Goal: Task Accomplishment & Management: Manage account settings

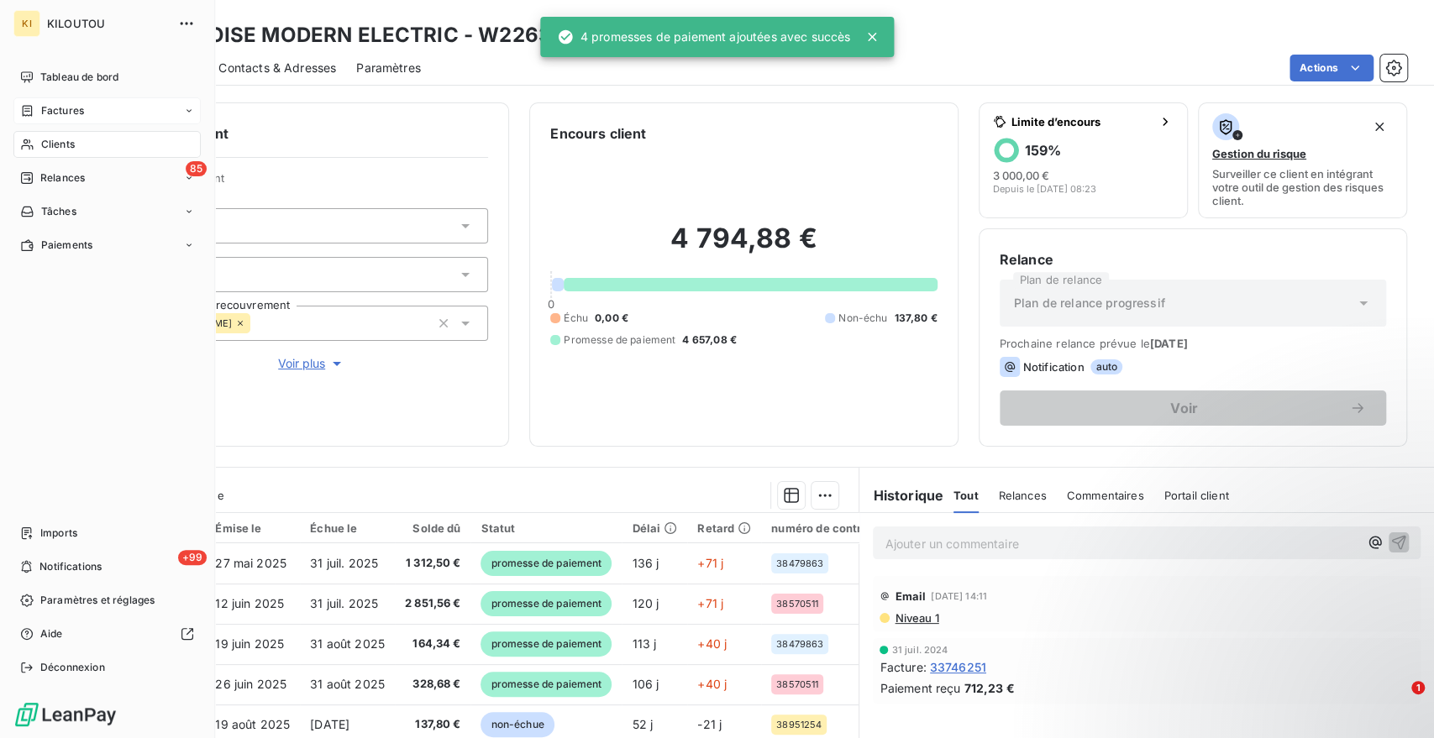
scroll to position [148, 0]
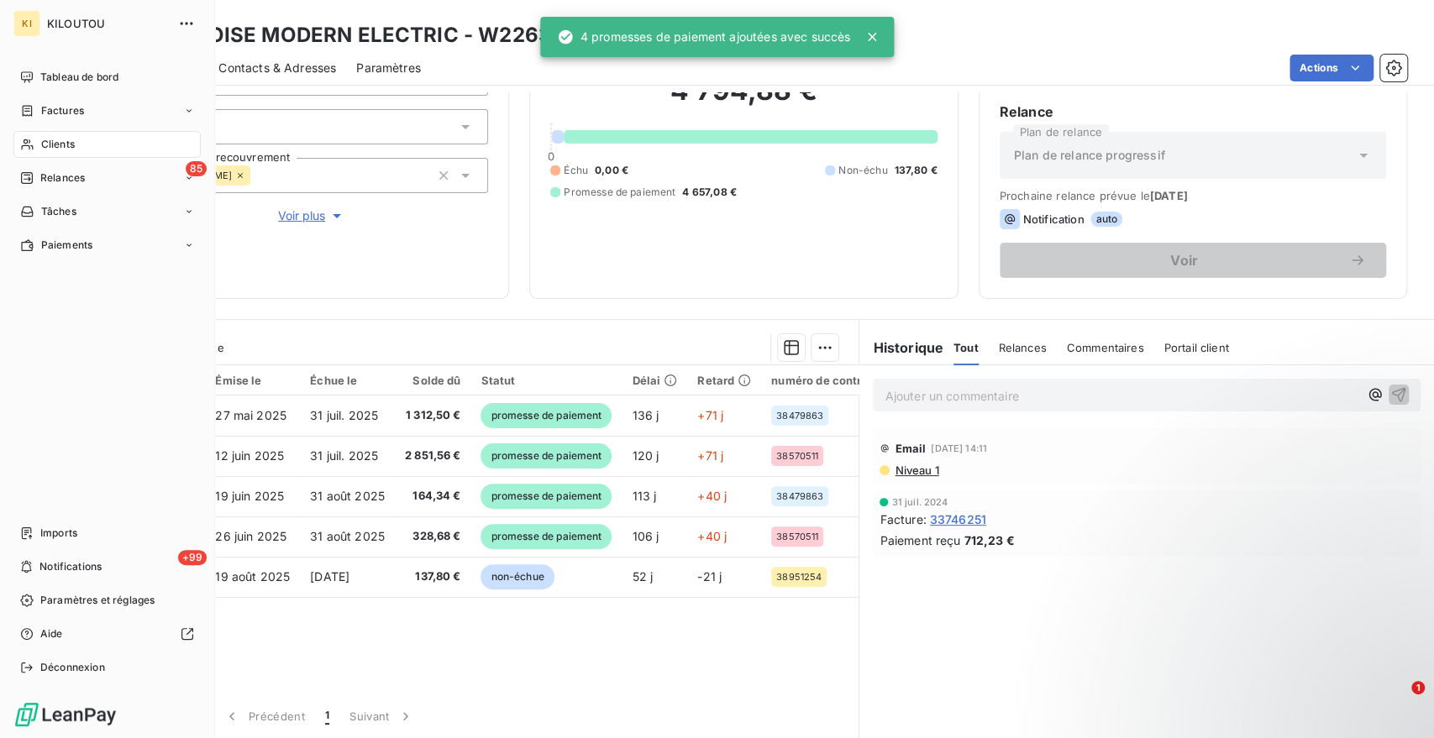
click at [54, 148] on span "Clients" at bounding box center [58, 144] width 34 height 15
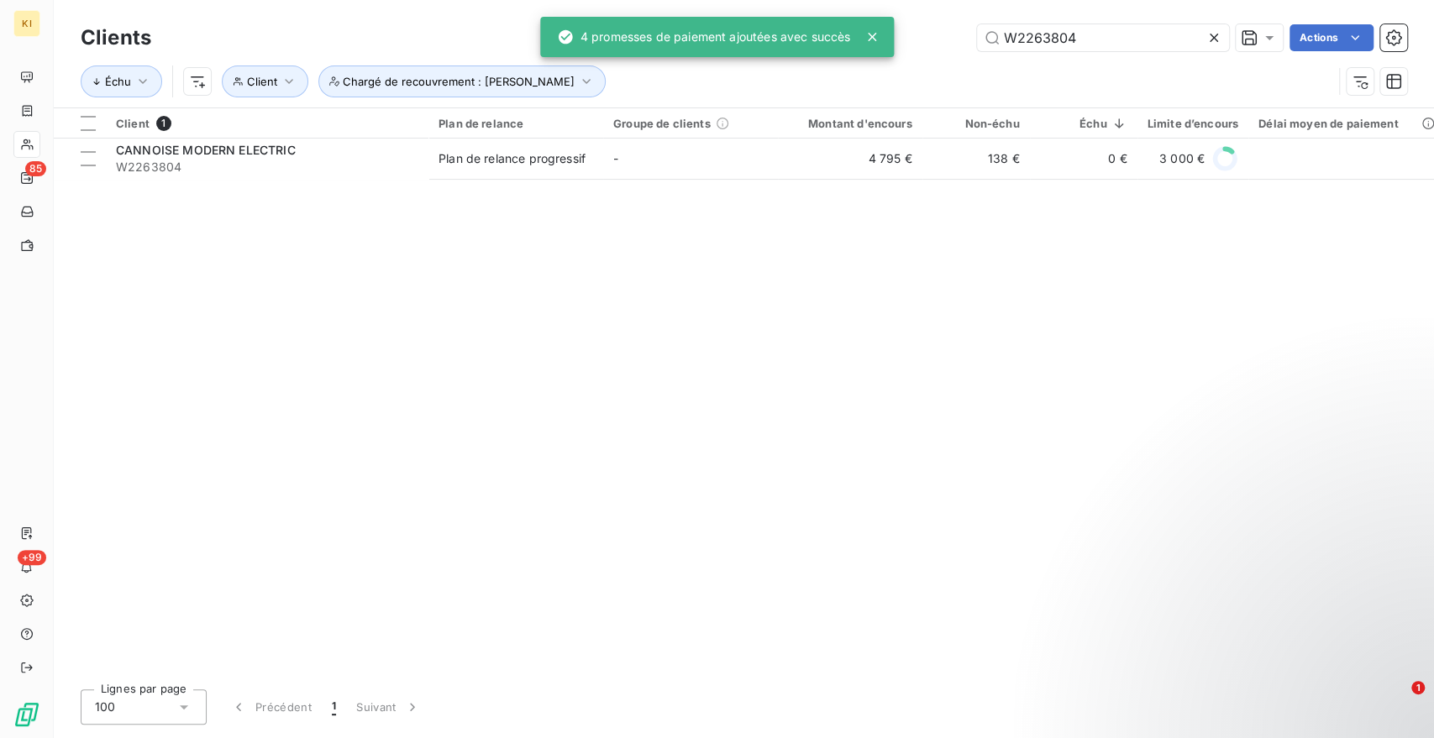
click at [1214, 39] on icon at bounding box center [1213, 37] width 17 height 17
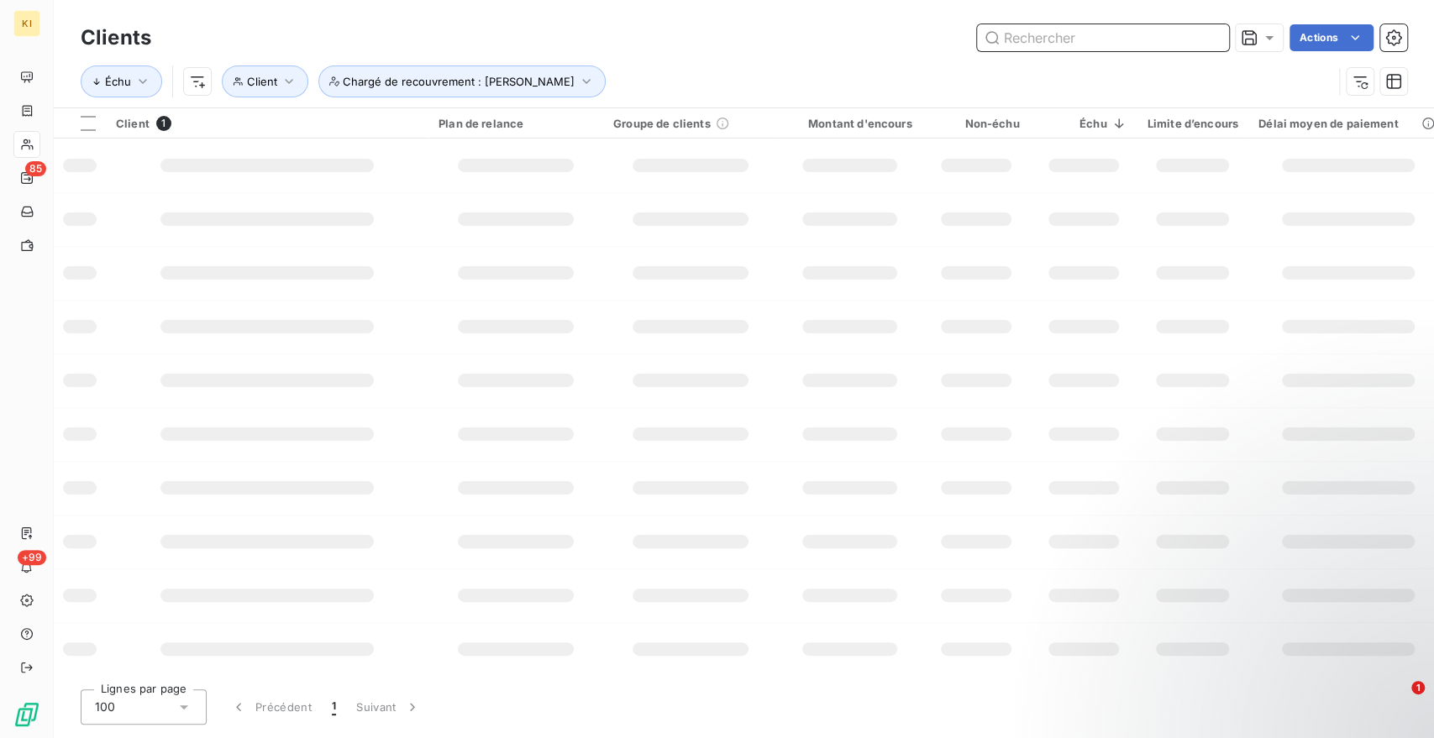
click at [1117, 39] on input "text" at bounding box center [1103, 37] width 252 height 27
click at [1048, 48] on input "text" at bounding box center [1103, 37] width 252 height 27
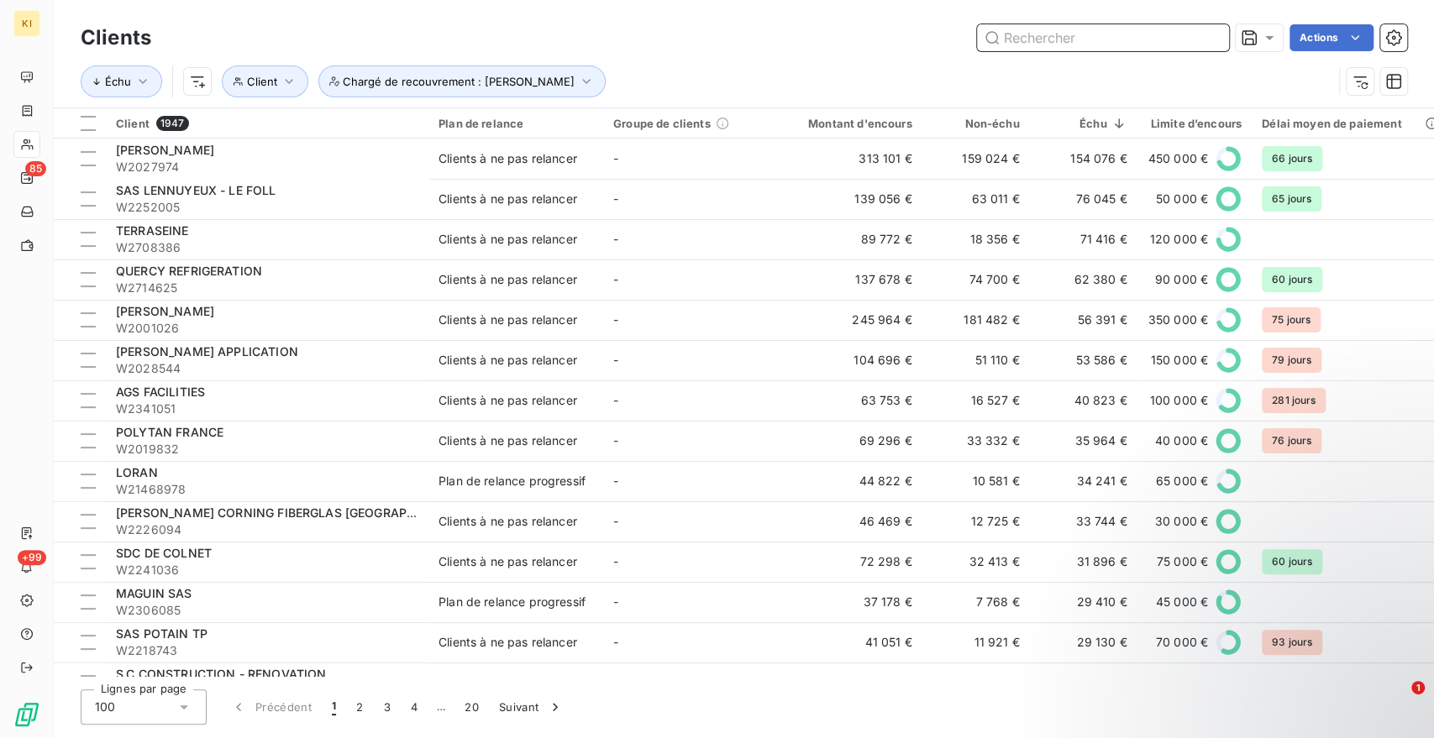
paste input "W2188887"
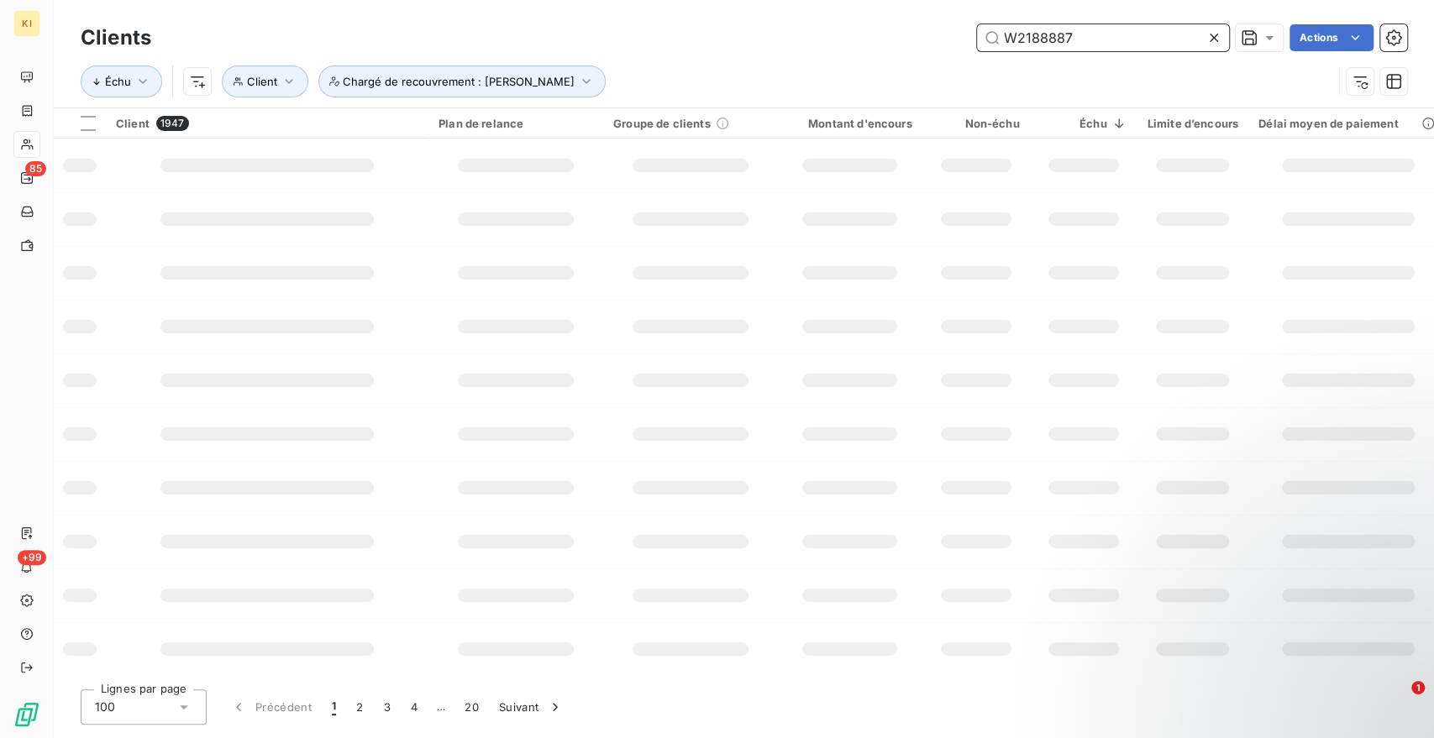
type input "W2188887"
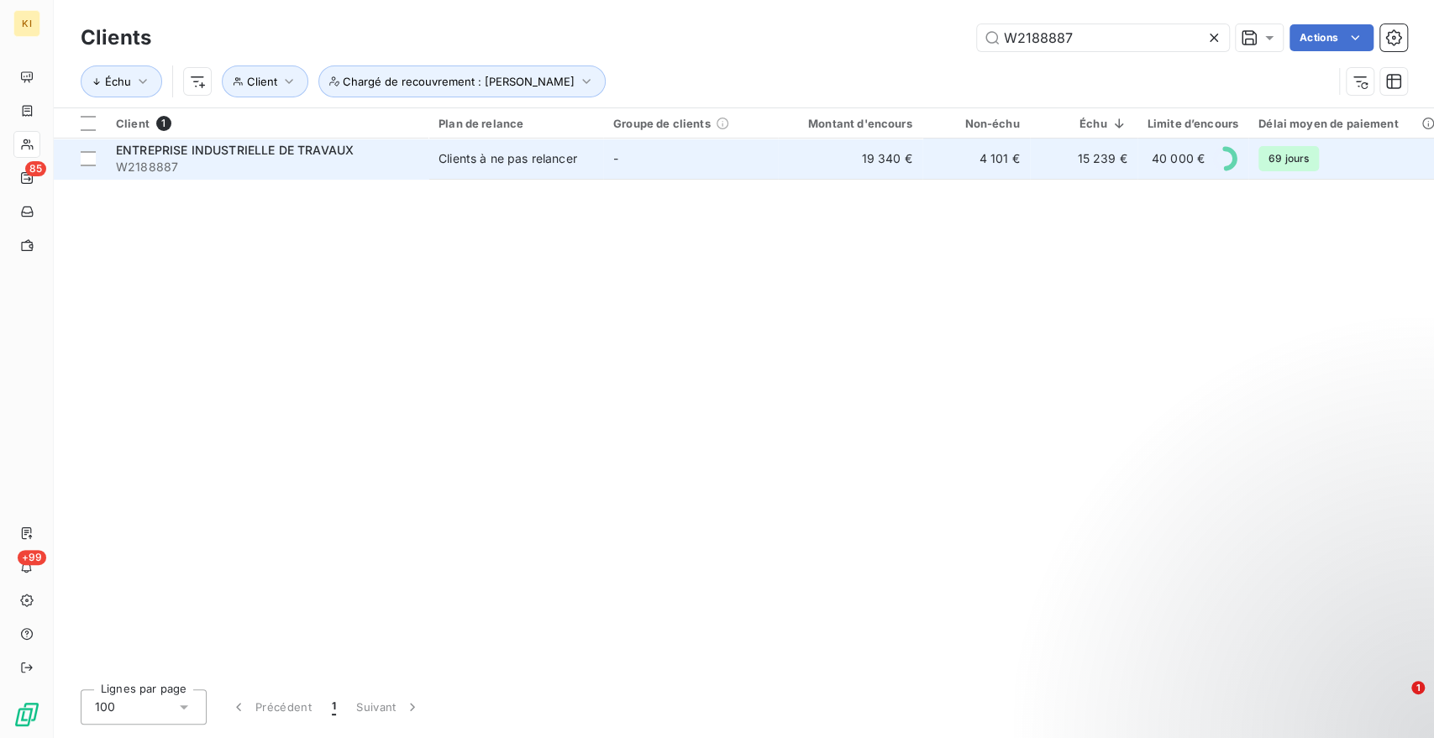
click at [263, 163] on span "W2188887" at bounding box center [267, 167] width 302 height 17
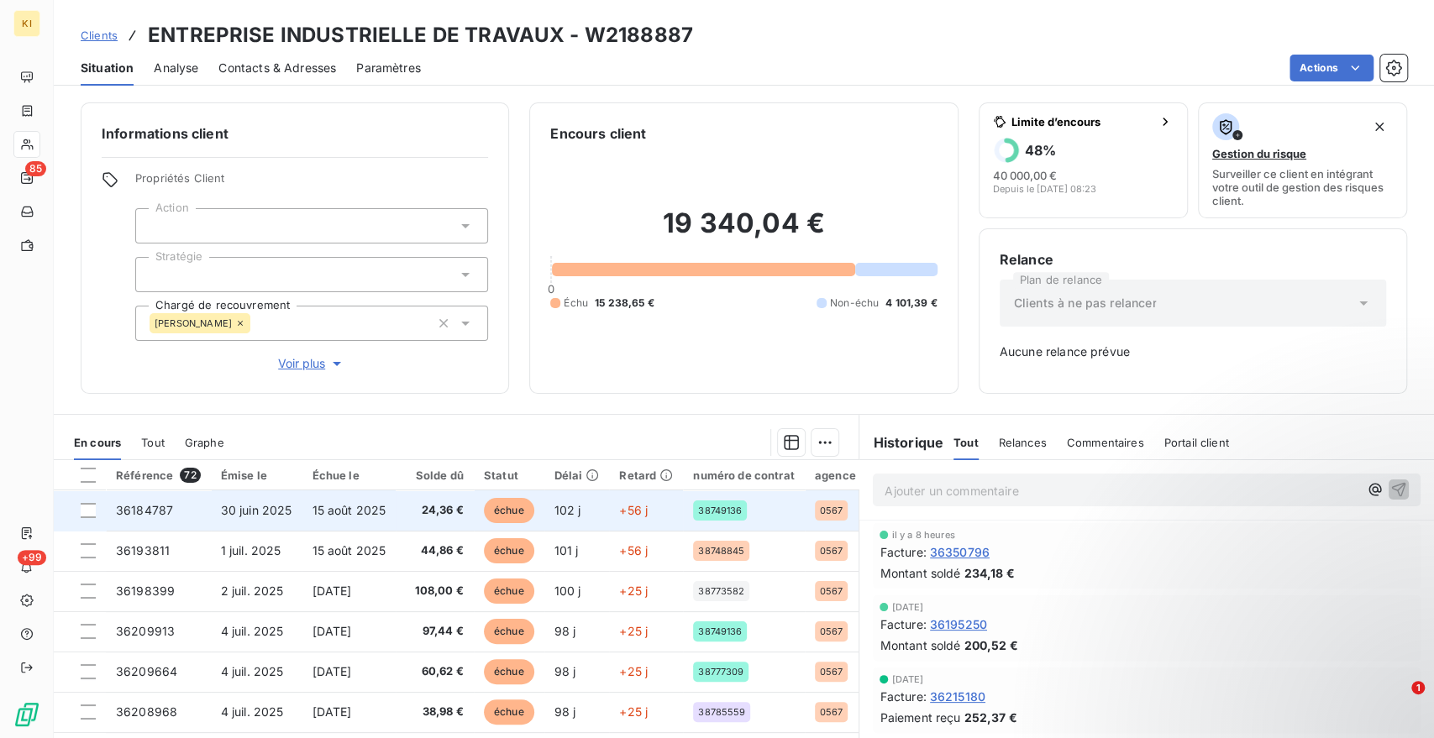
click at [94, 517] on td at bounding box center [80, 510] width 52 height 40
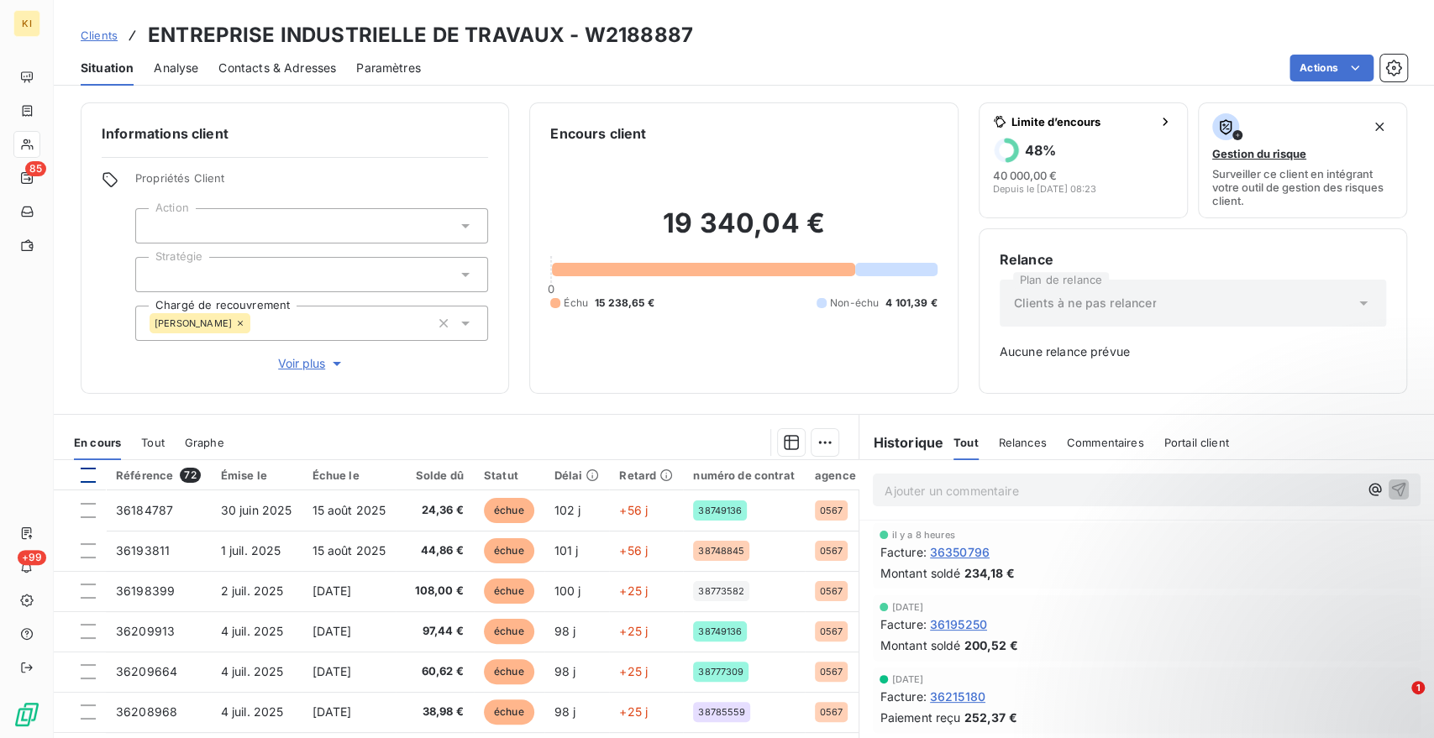
drag, startPoint x: 85, startPoint y: 475, endPoint x: 94, endPoint y: 482, distance: 11.4
click at [86, 475] on div at bounding box center [88, 475] width 15 height 15
click at [820, 443] on html "KI 85 +99 Clients ENTREPRISE INDUSTRIELLE DE TRAVAUX - W2188887 Situation Analy…" at bounding box center [717, 369] width 1434 height 738
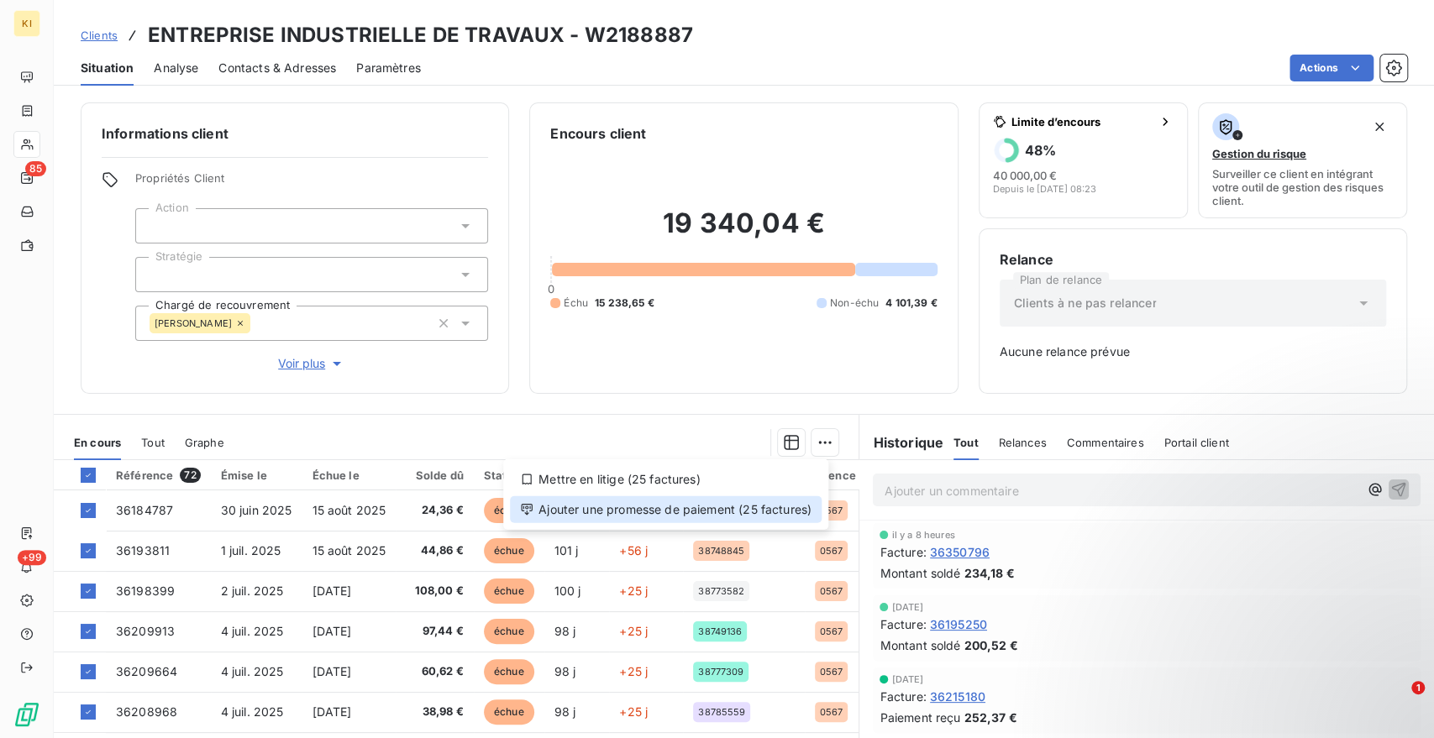
click at [705, 505] on div "Ajouter une promesse de paiement (25 factures)" at bounding box center [666, 509] width 312 height 27
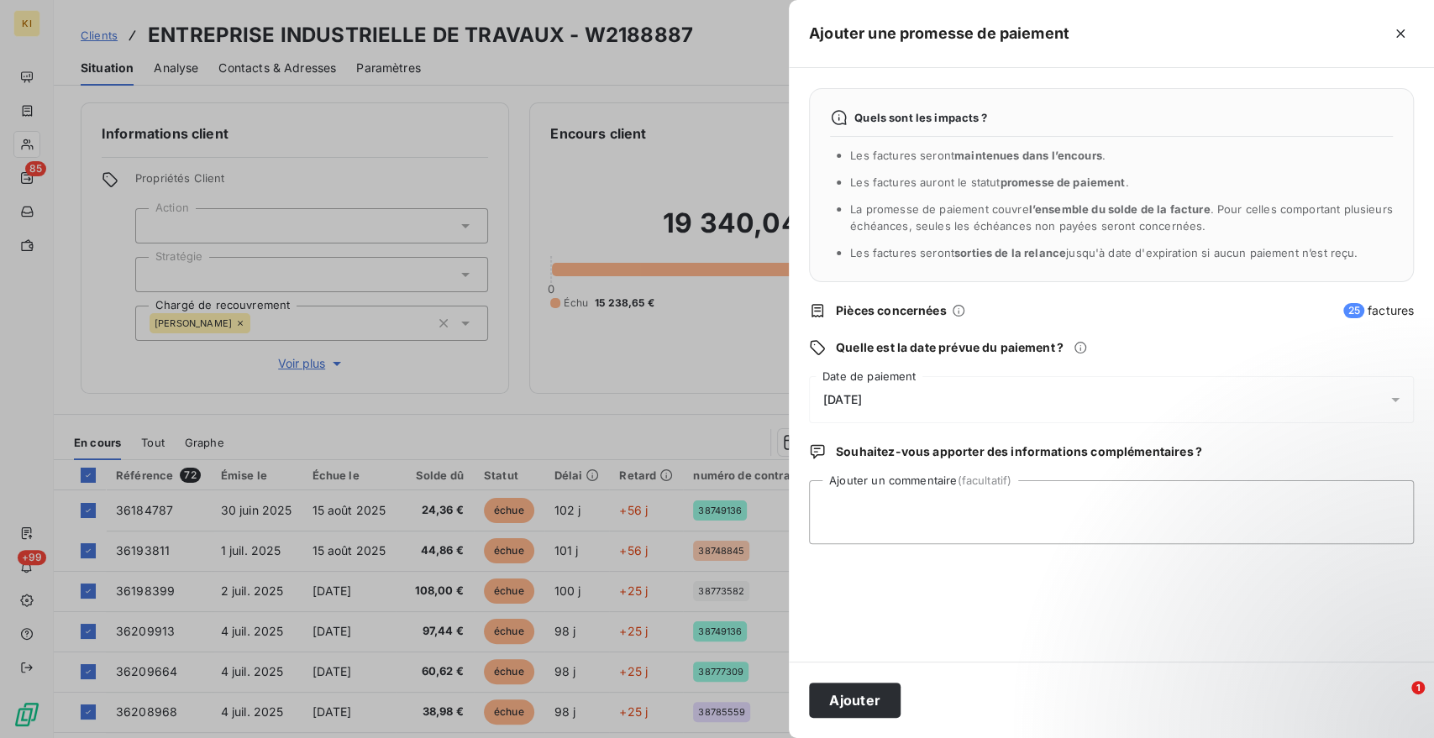
click at [862, 403] on span "[DATE]" at bounding box center [842, 399] width 39 height 13
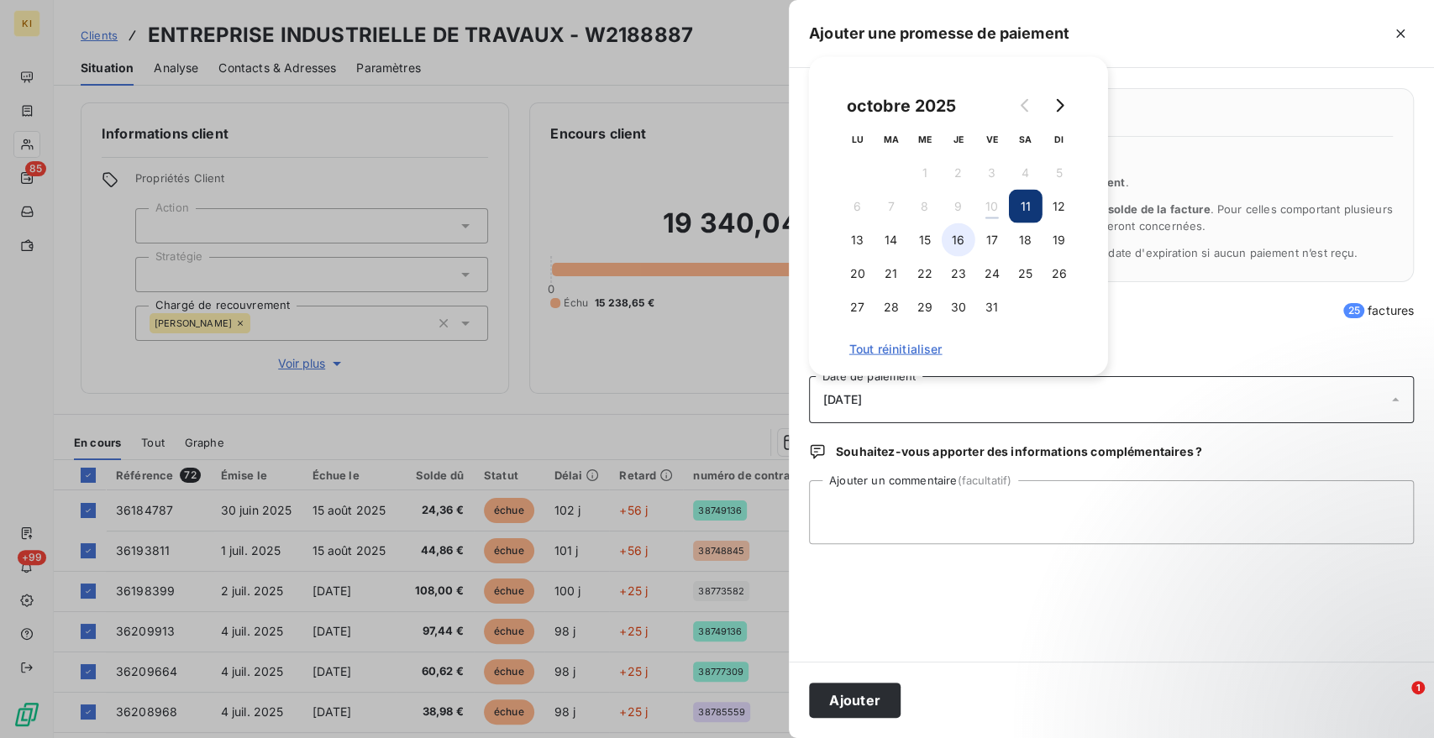
click at [947, 240] on button "16" at bounding box center [958, 240] width 34 height 34
click at [981, 243] on button "17" at bounding box center [992, 240] width 34 height 34
click at [850, 693] on button "Ajouter" at bounding box center [855, 700] width 92 height 35
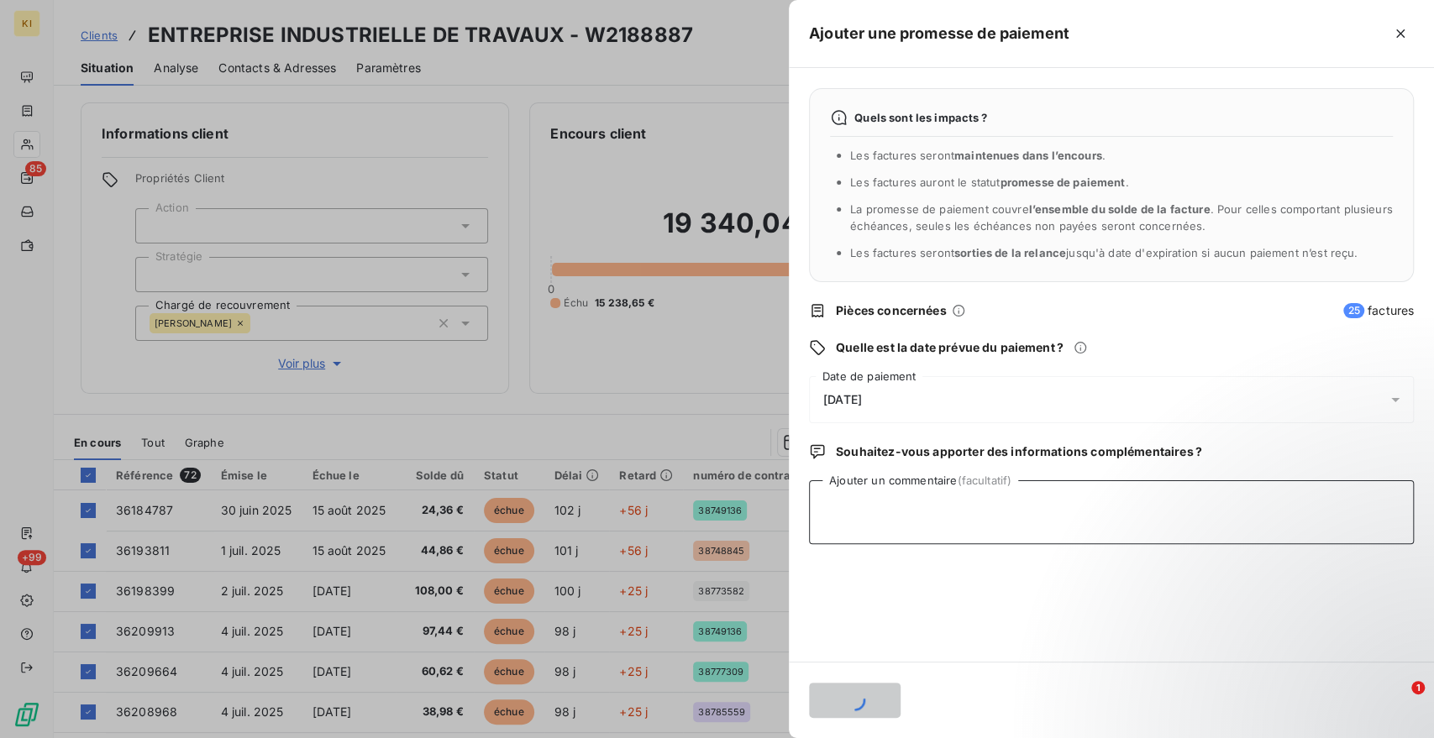
click at [981, 506] on textarea "Ajouter un commentaire (facultatif)" at bounding box center [1111, 512] width 605 height 64
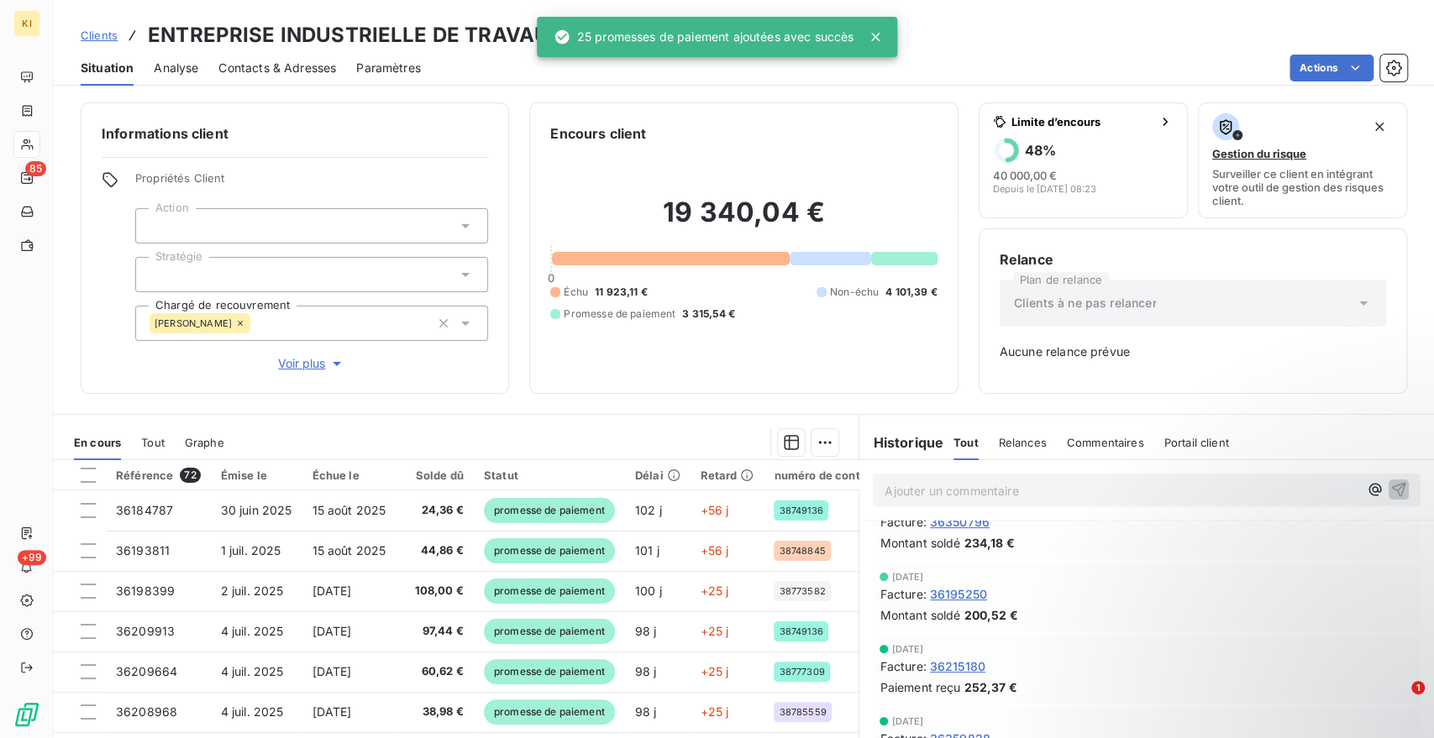
scroll to position [47, 0]
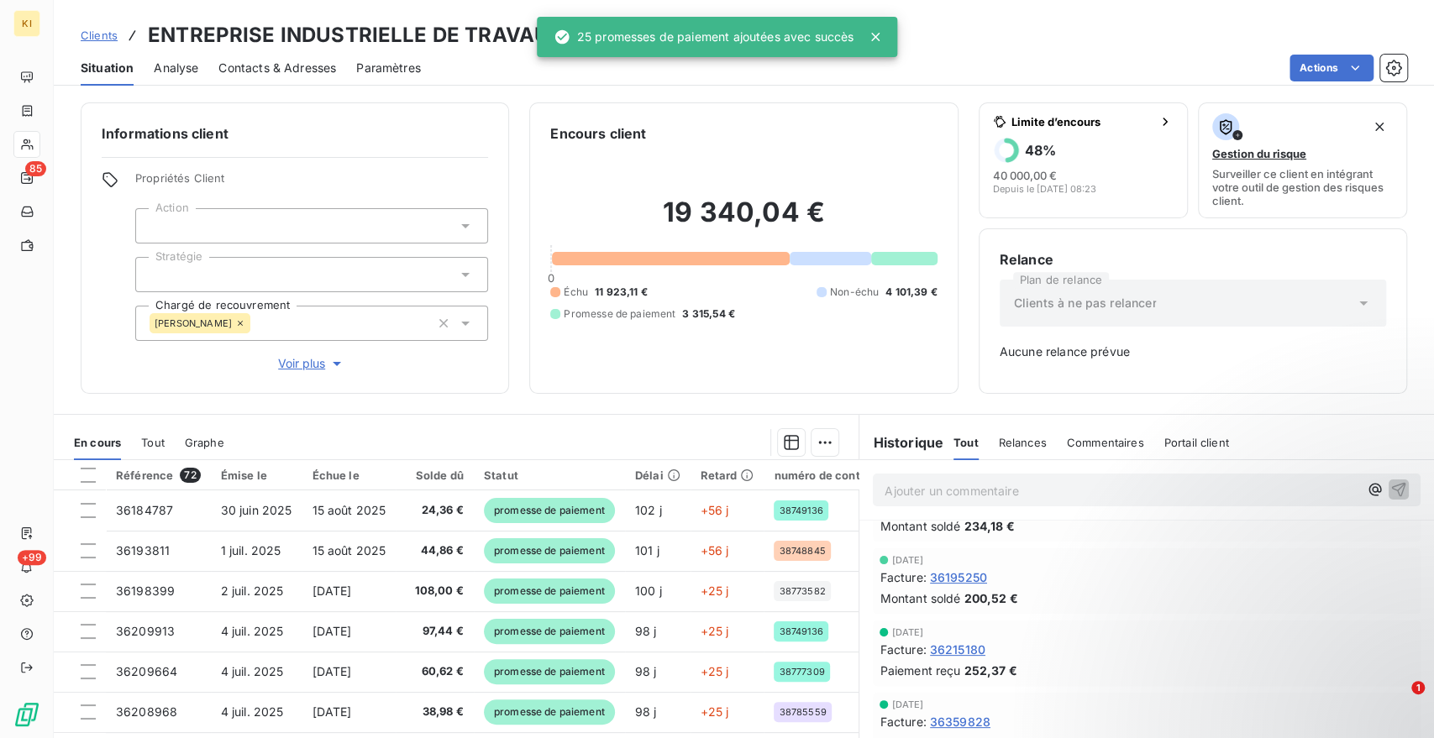
click at [965, 498] on p "Ajouter un commentaire ﻿" at bounding box center [1121, 490] width 474 height 21
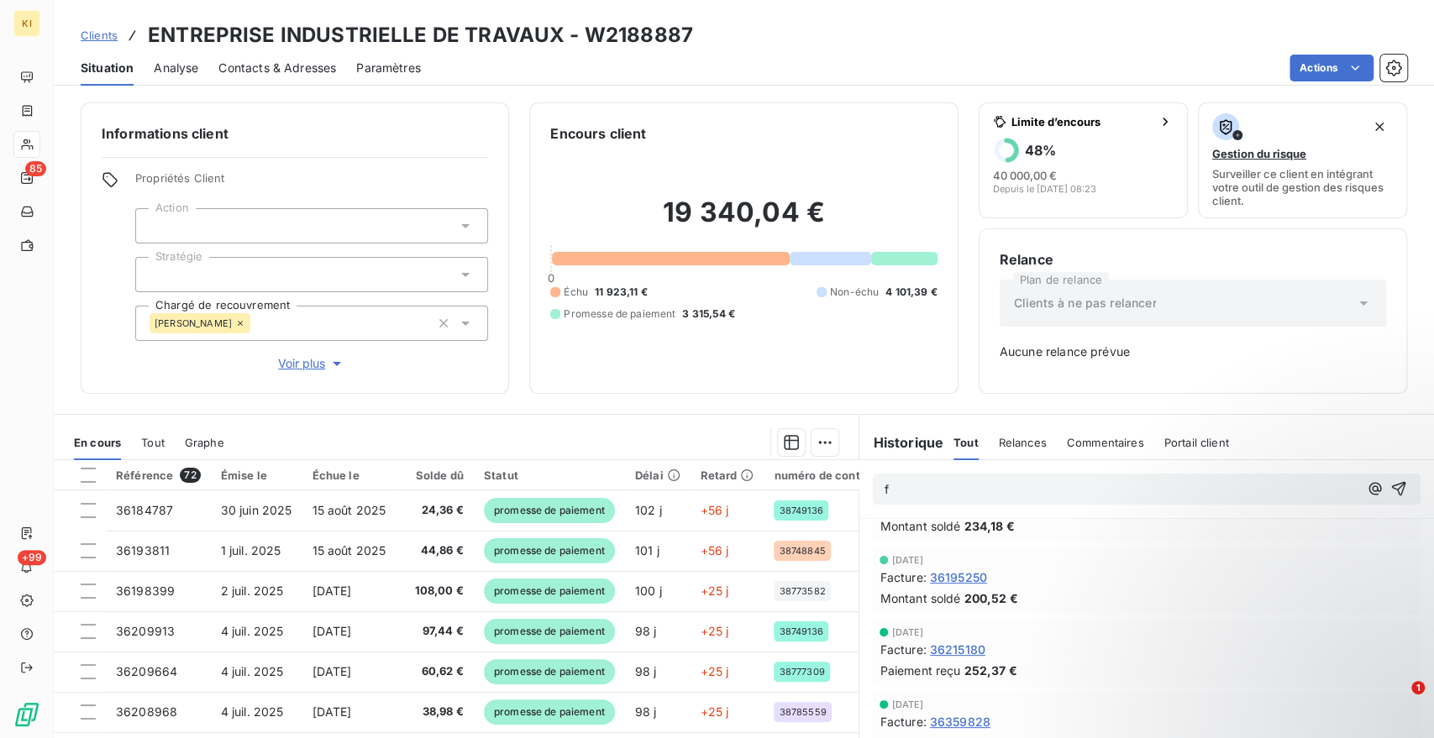
scroll to position [45, 0]
click at [1390, 496] on icon "button" at bounding box center [1398, 488] width 17 height 17
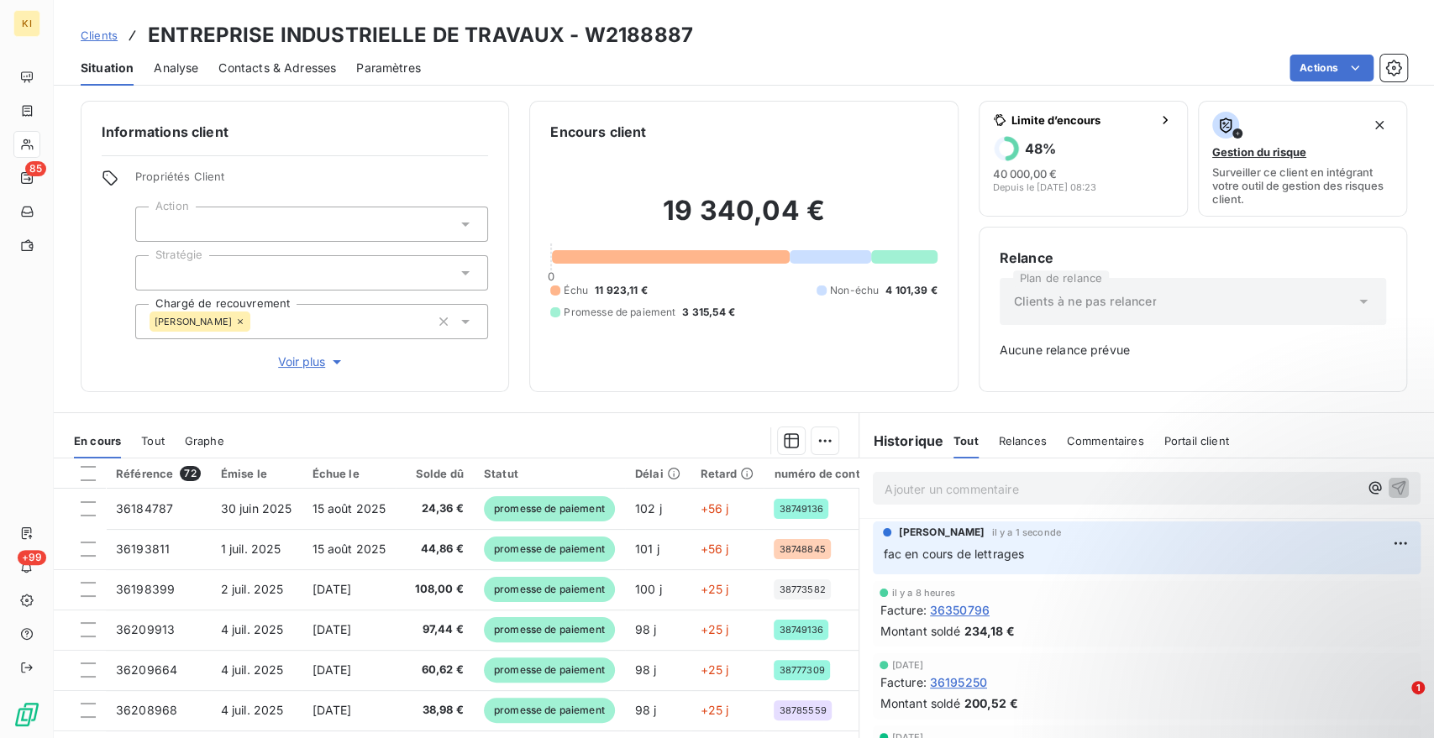
scroll to position [0, 0]
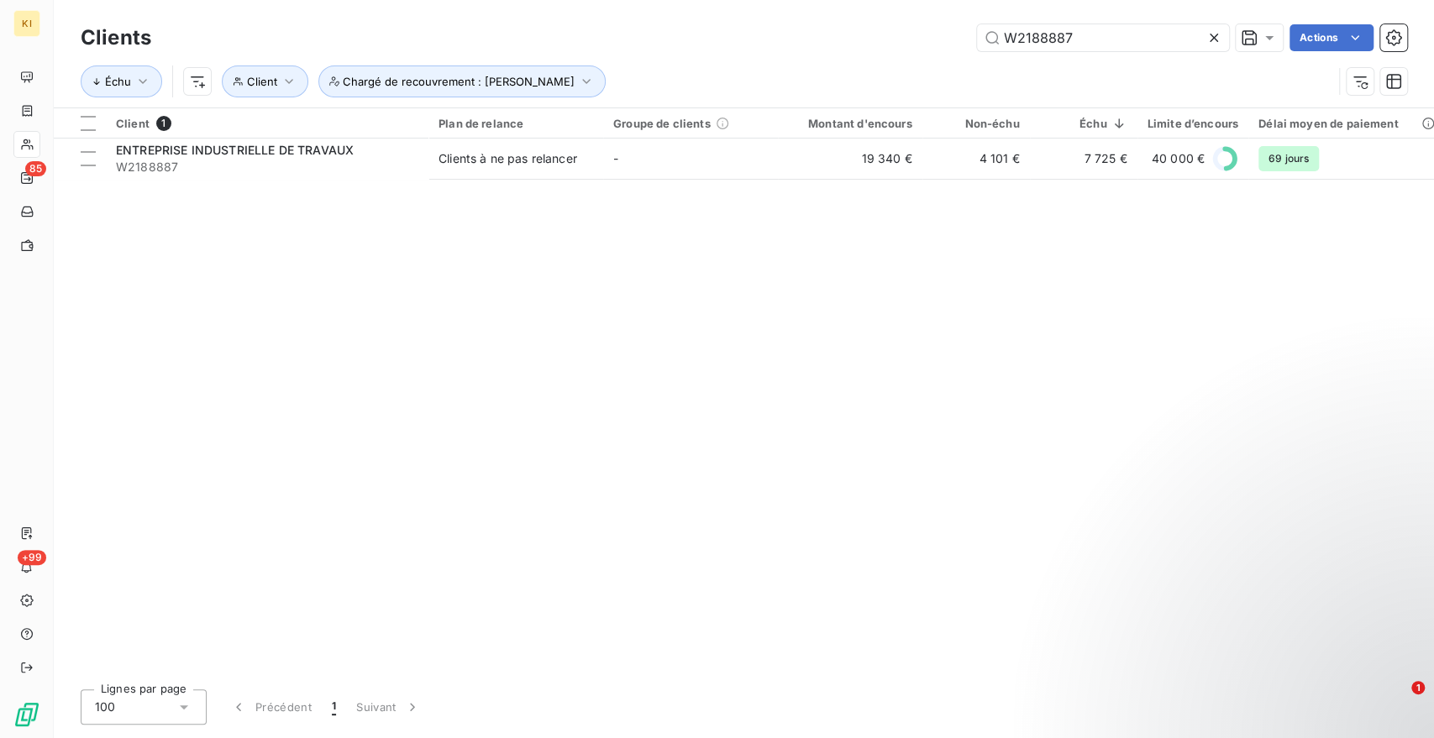
click at [1209, 30] on icon at bounding box center [1213, 37] width 17 height 17
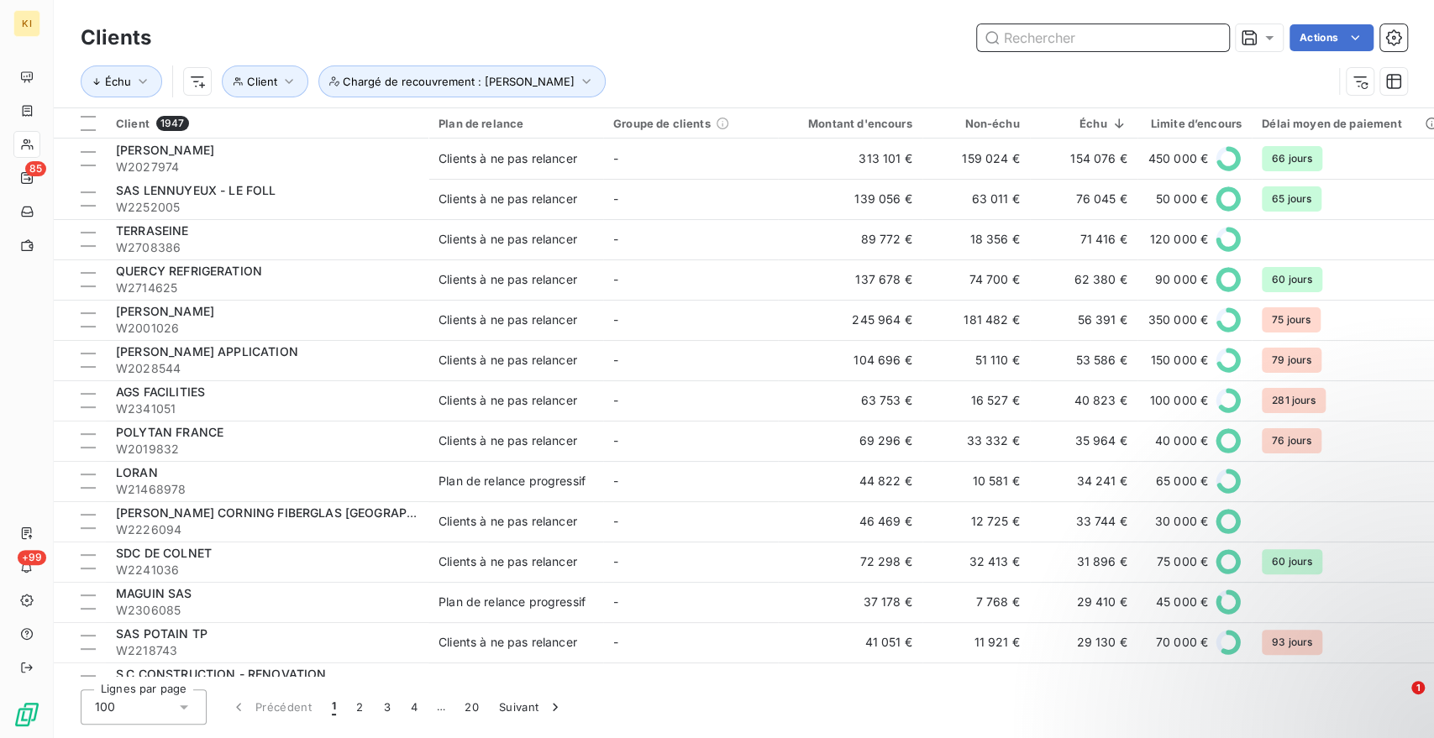
click at [1017, 39] on input "text" at bounding box center [1103, 37] width 252 height 27
paste input "W2185622"
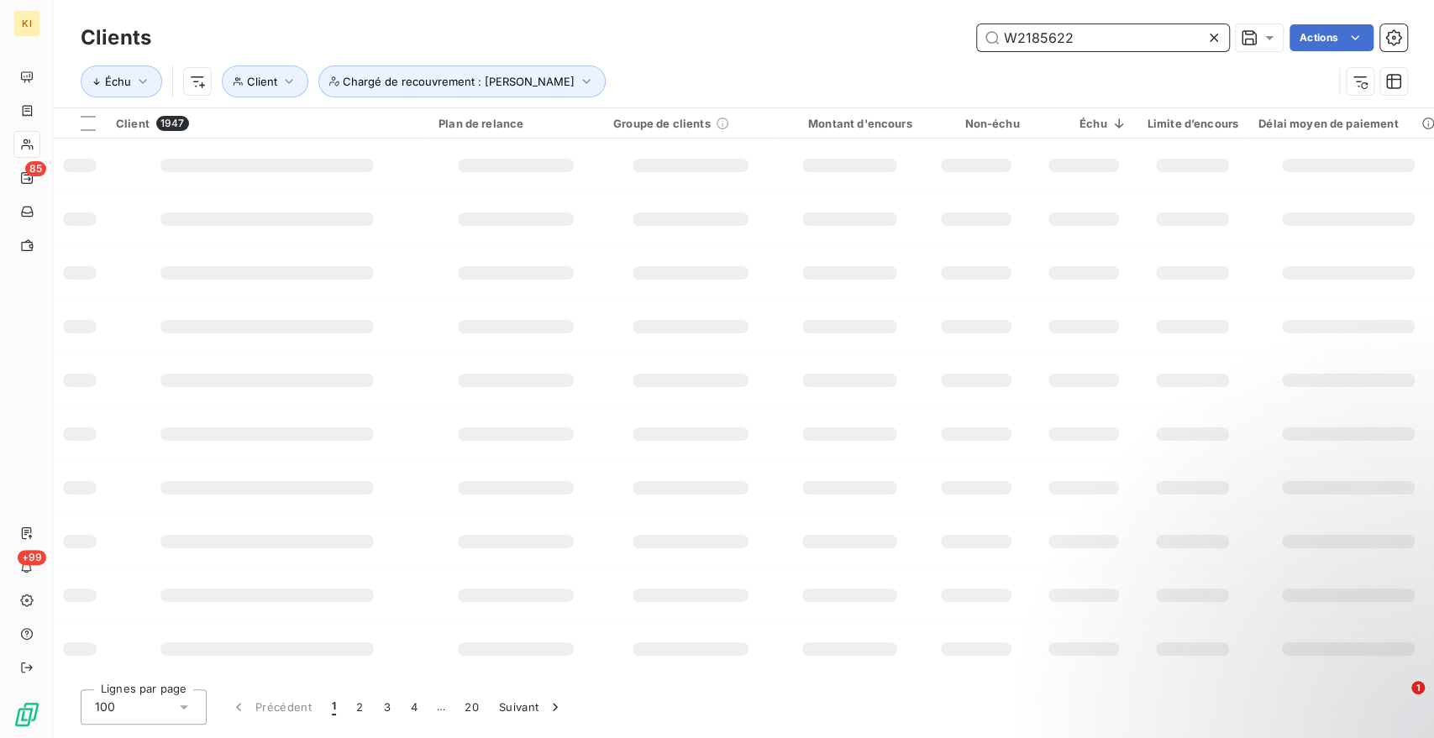
type input "W2185622"
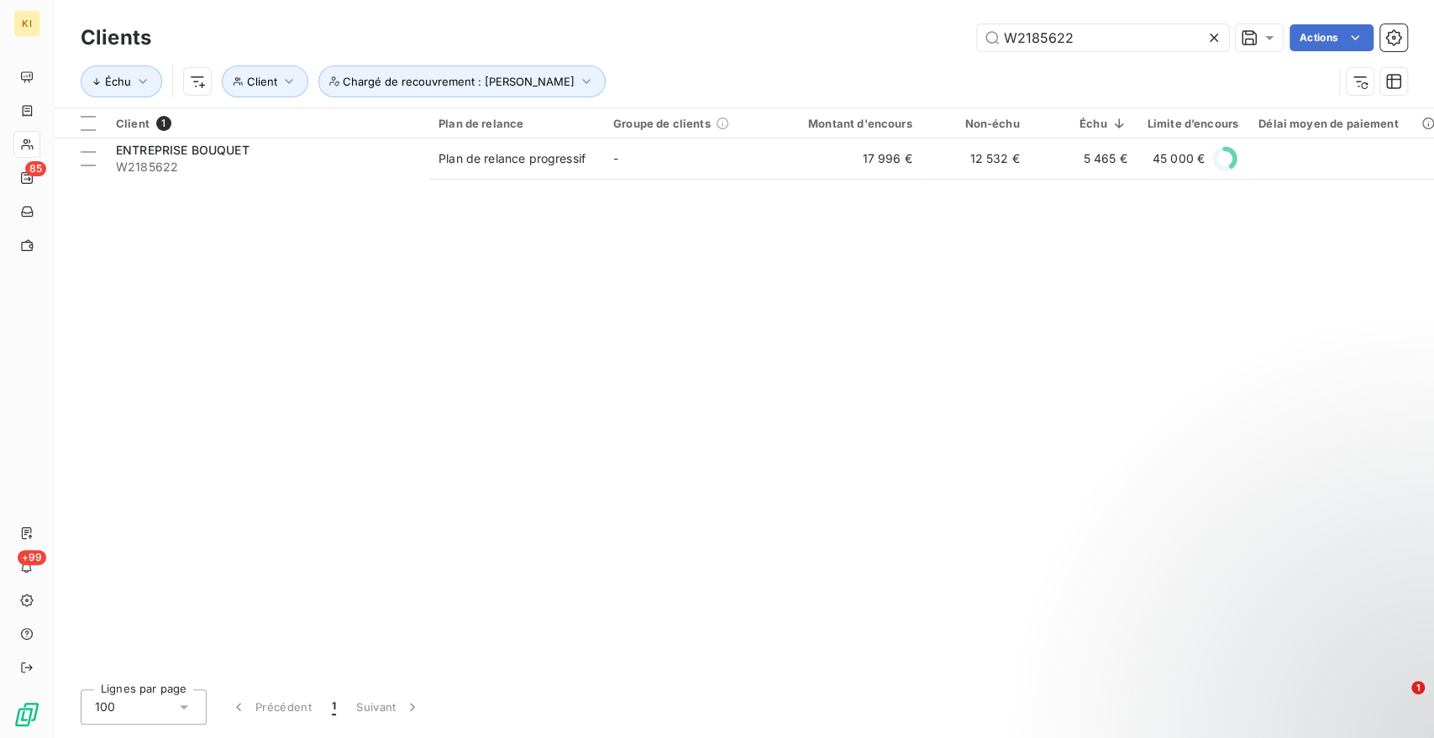
click at [242, 179] on table "Client 1 Plan de relance Groupe de clients Montant d'encours Non-échu Échu Limi…" at bounding box center [965, 143] width 1823 height 71
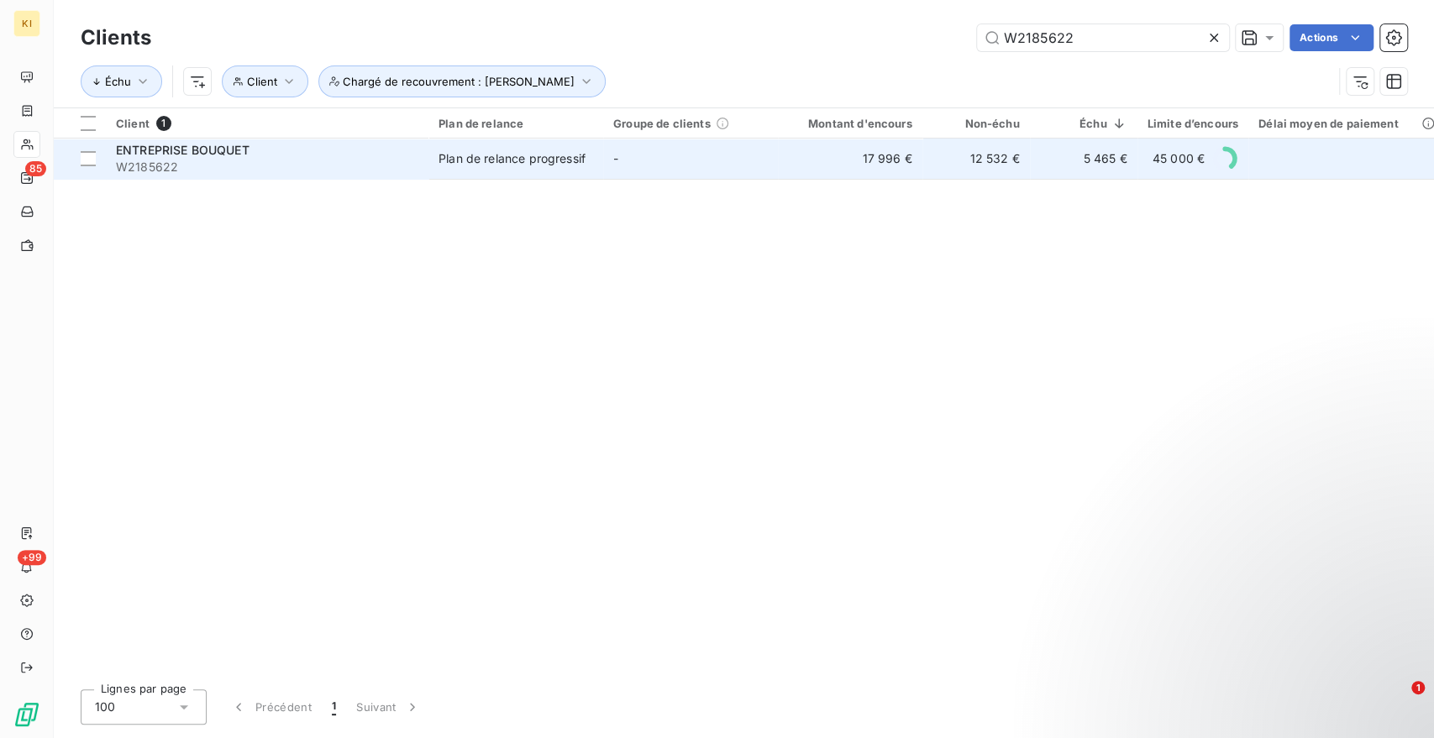
click at [248, 167] on span "W2185622" at bounding box center [267, 167] width 302 height 17
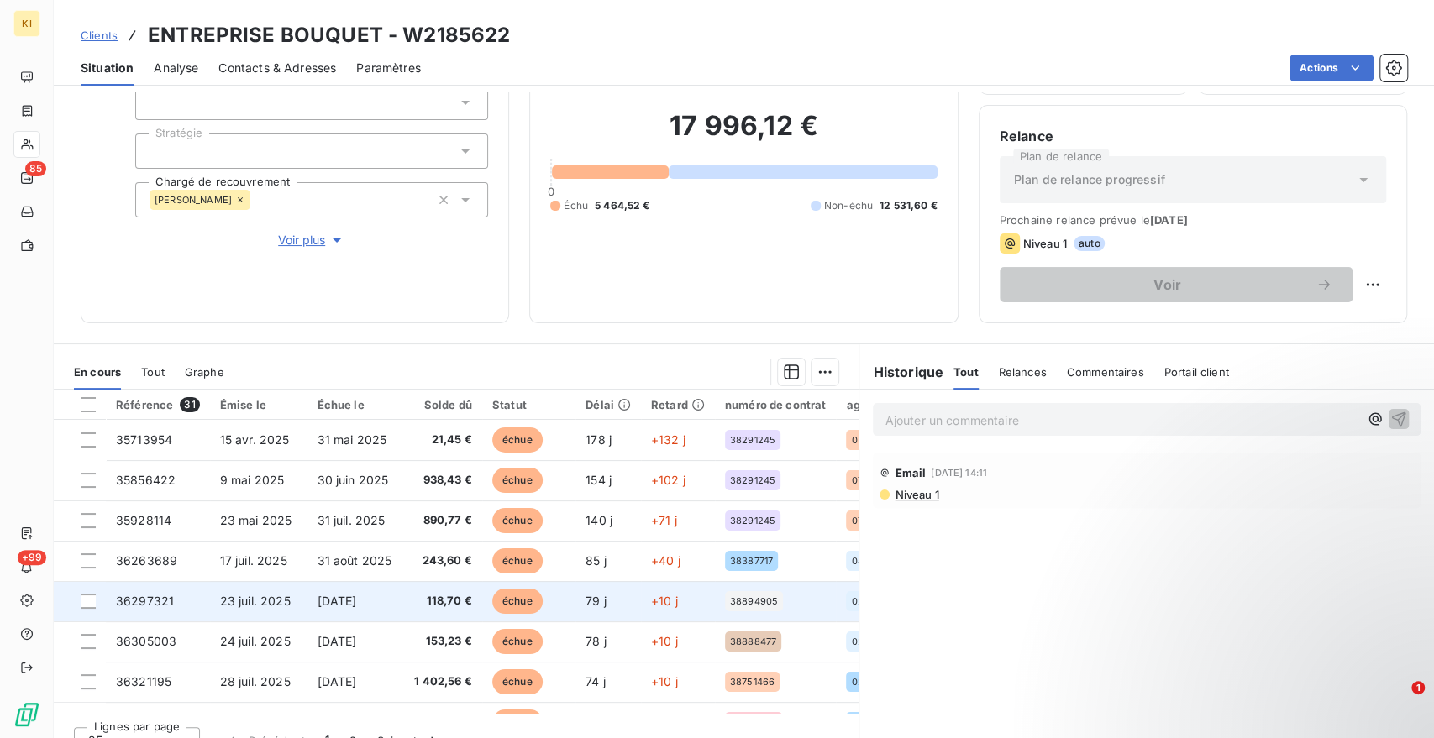
scroll to position [148, 0]
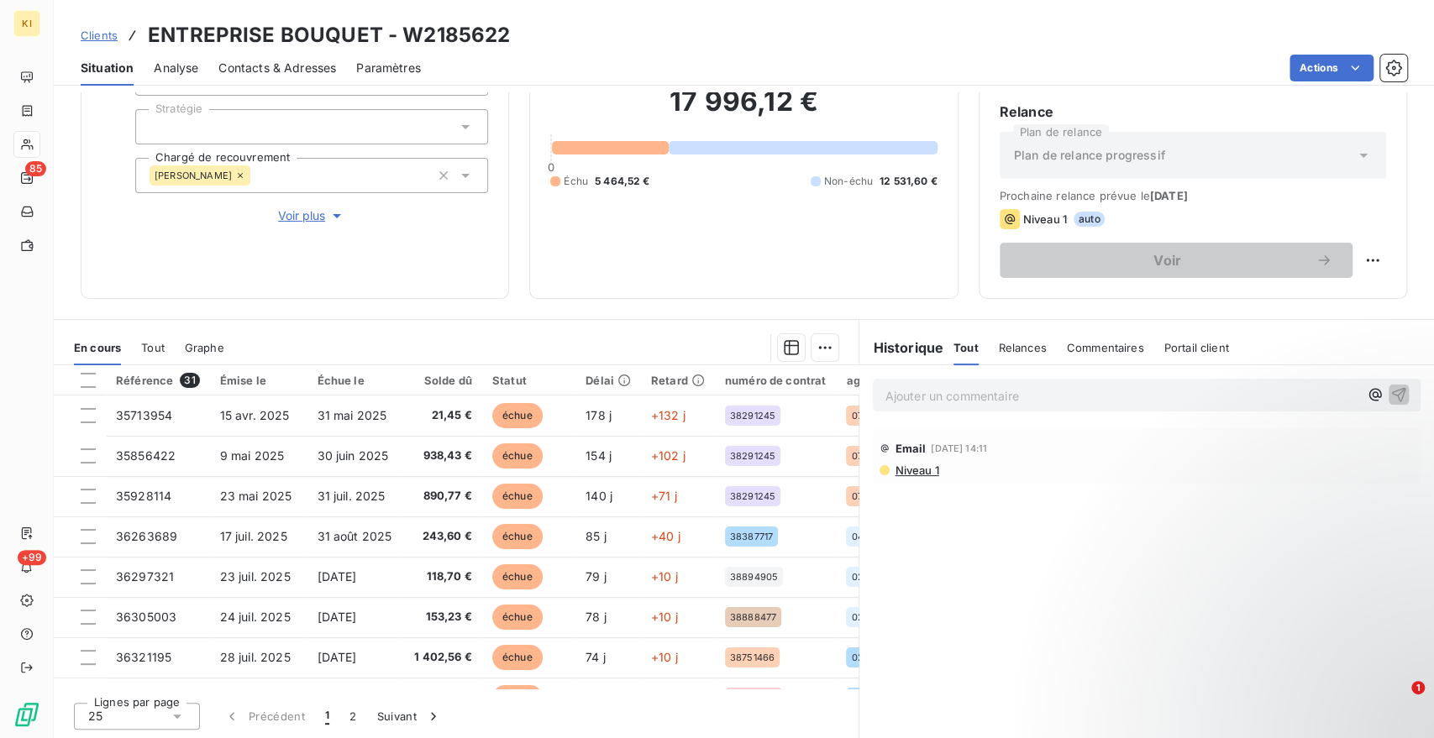
click at [175, 717] on icon at bounding box center [177, 716] width 17 height 17
click at [98, 685] on div at bounding box center [92, 684] width 17 height 17
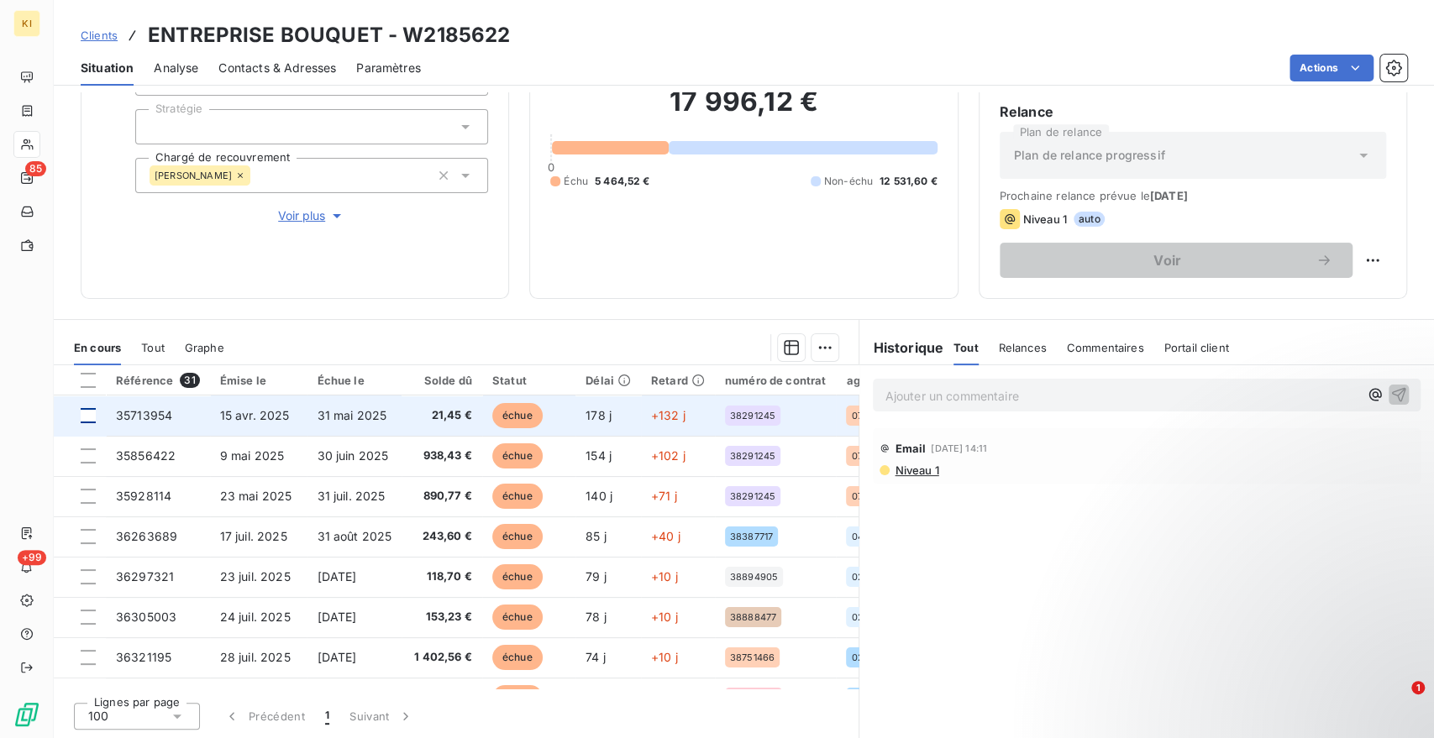
click at [87, 417] on div at bounding box center [88, 415] width 15 height 15
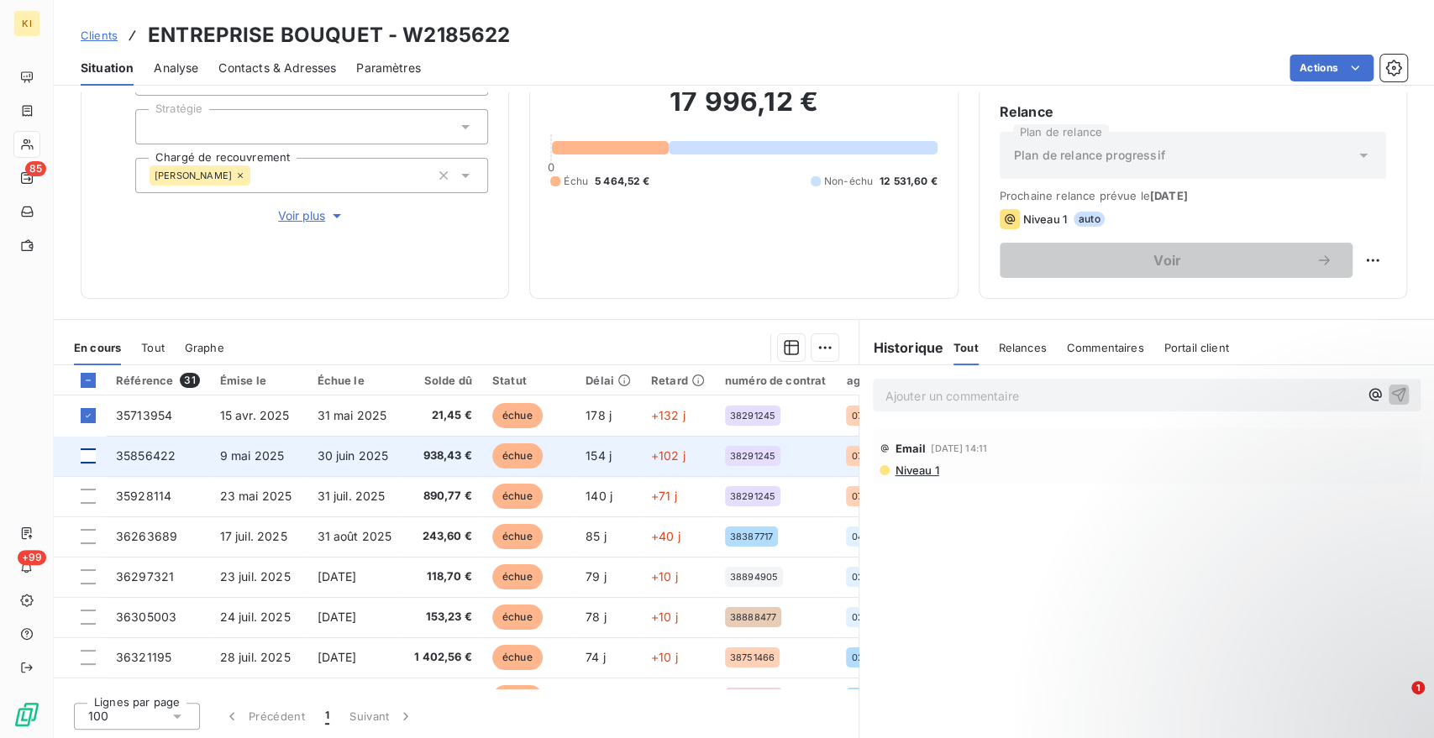
click at [86, 455] on div at bounding box center [88, 455] width 15 height 15
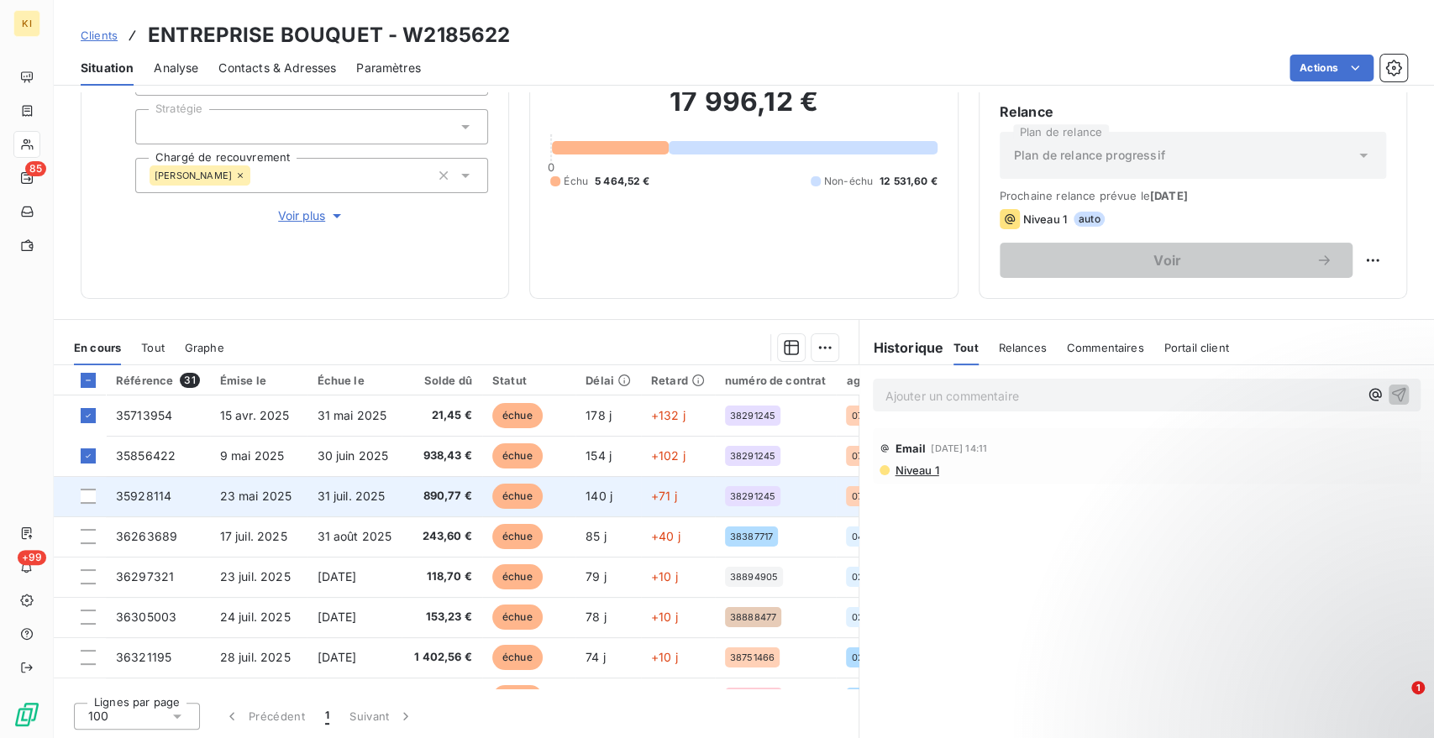
click at [97, 488] on td at bounding box center [80, 496] width 52 height 40
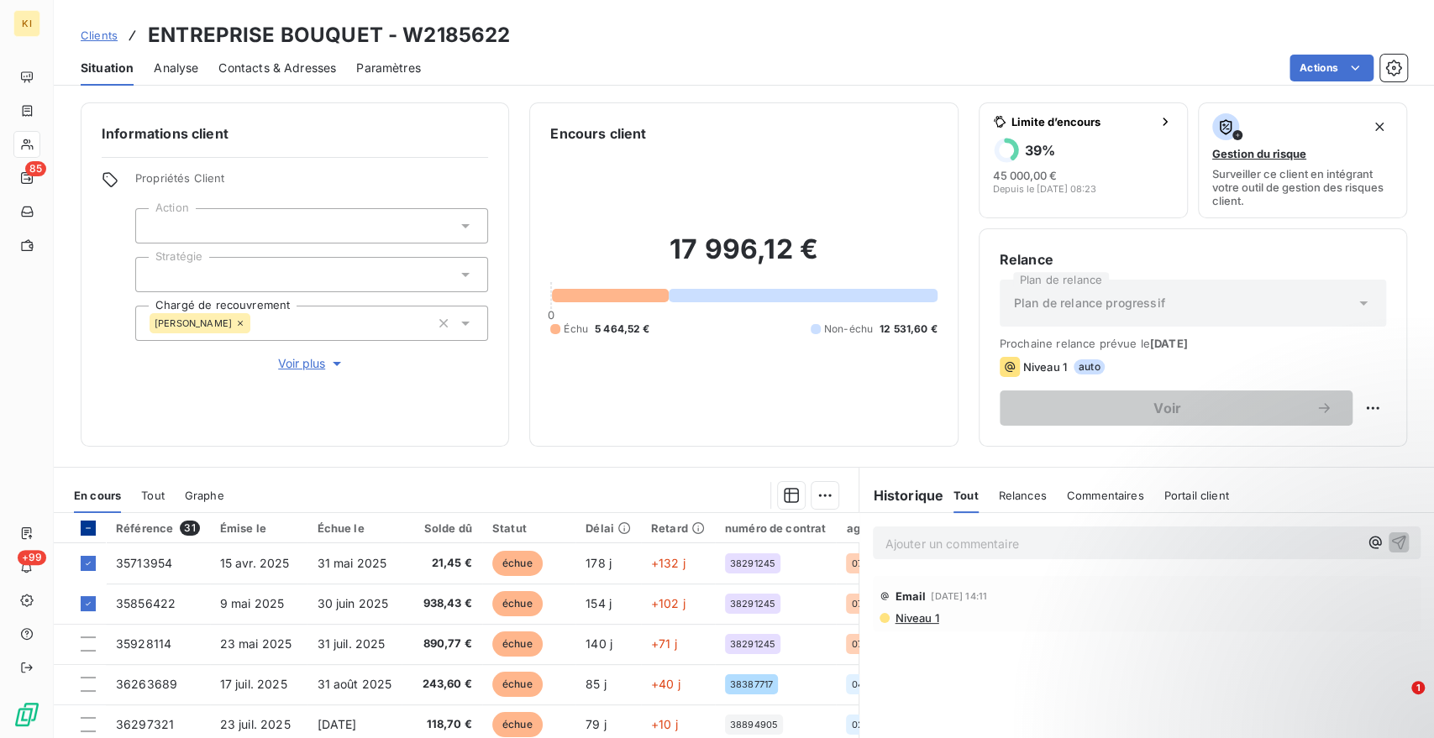
click at [92, 527] on icon at bounding box center [88, 528] width 10 height 10
click at [90, 526] on icon at bounding box center [88, 528] width 10 height 10
click at [82, 527] on div at bounding box center [88, 528] width 15 height 15
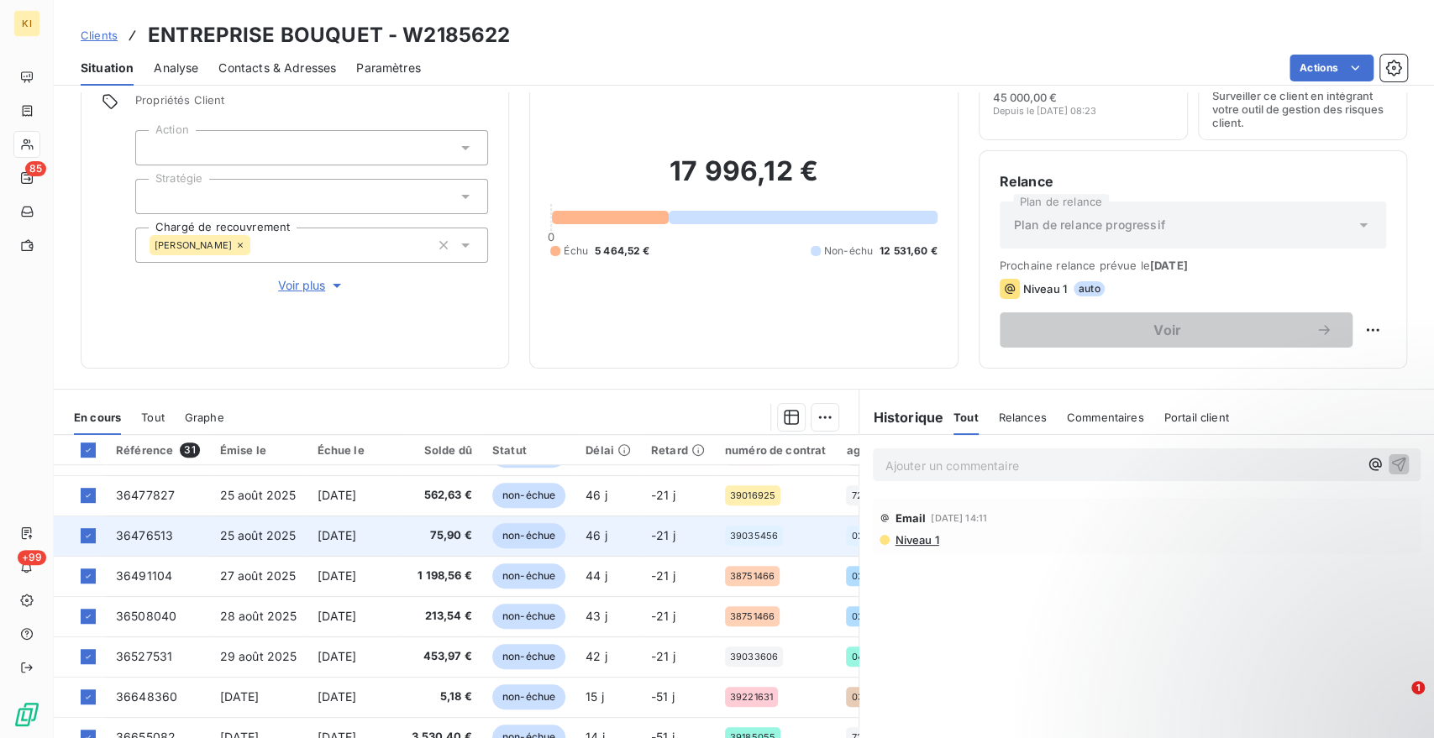
scroll to position [148, 0]
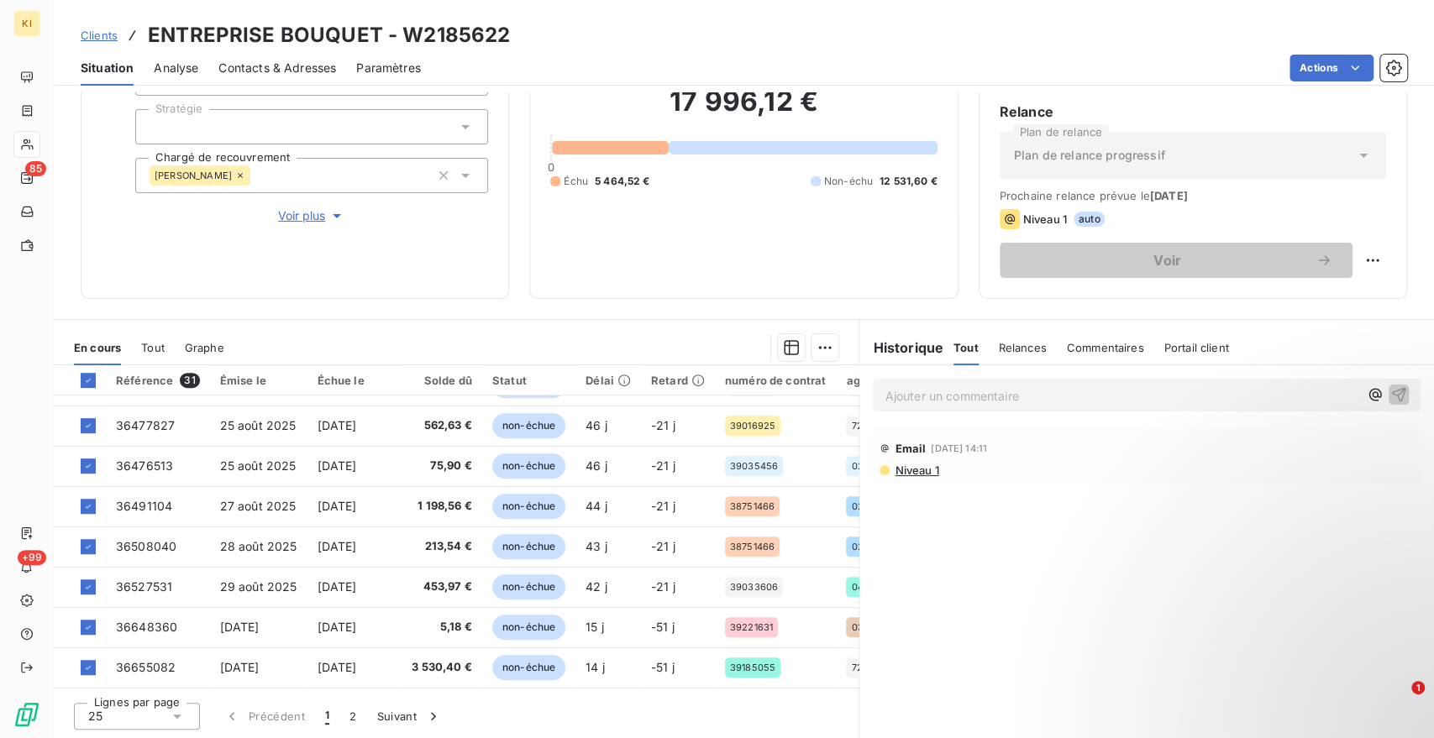
click at [186, 711] on div "25" at bounding box center [137, 716] width 126 height 27
click at [95, 682] on div at bounding box center [92, 684] width 17 height 17
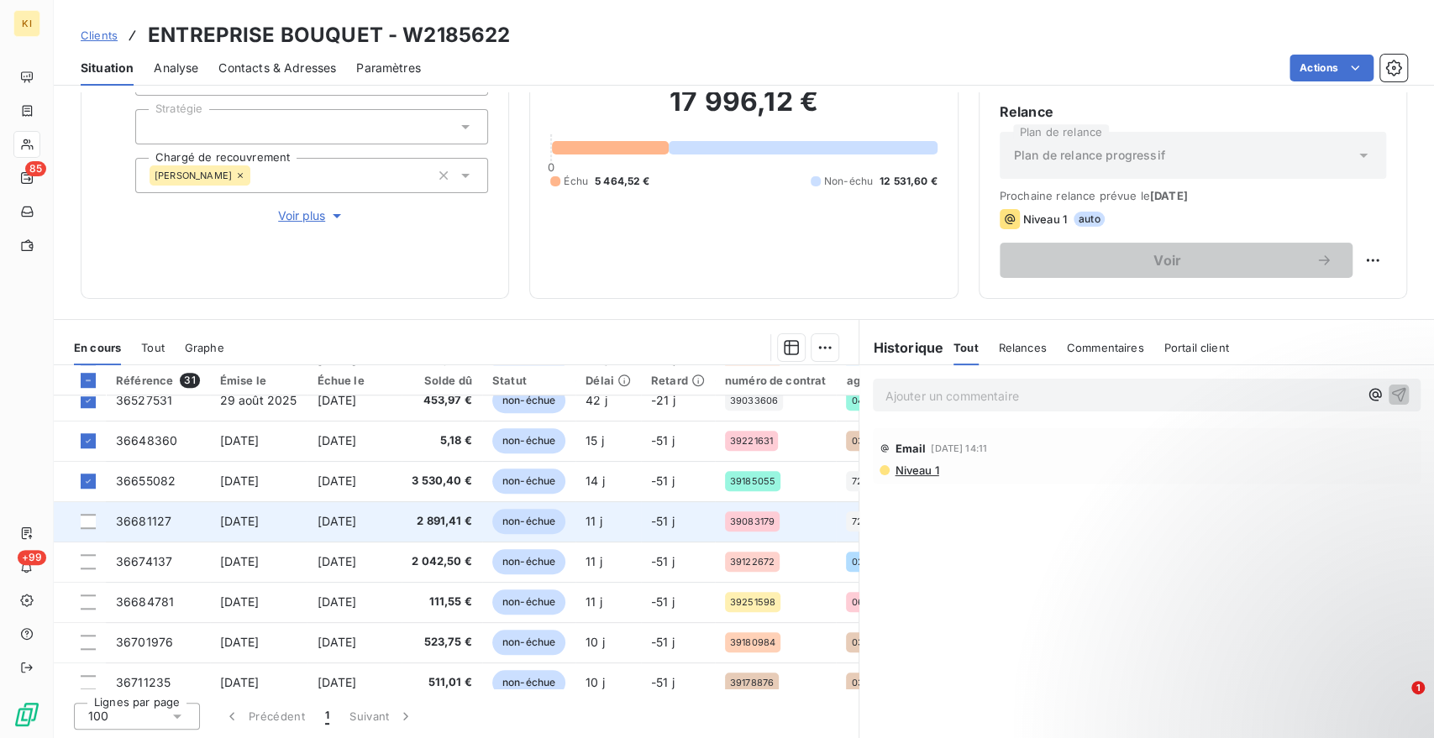
scroll to position [870, 0]
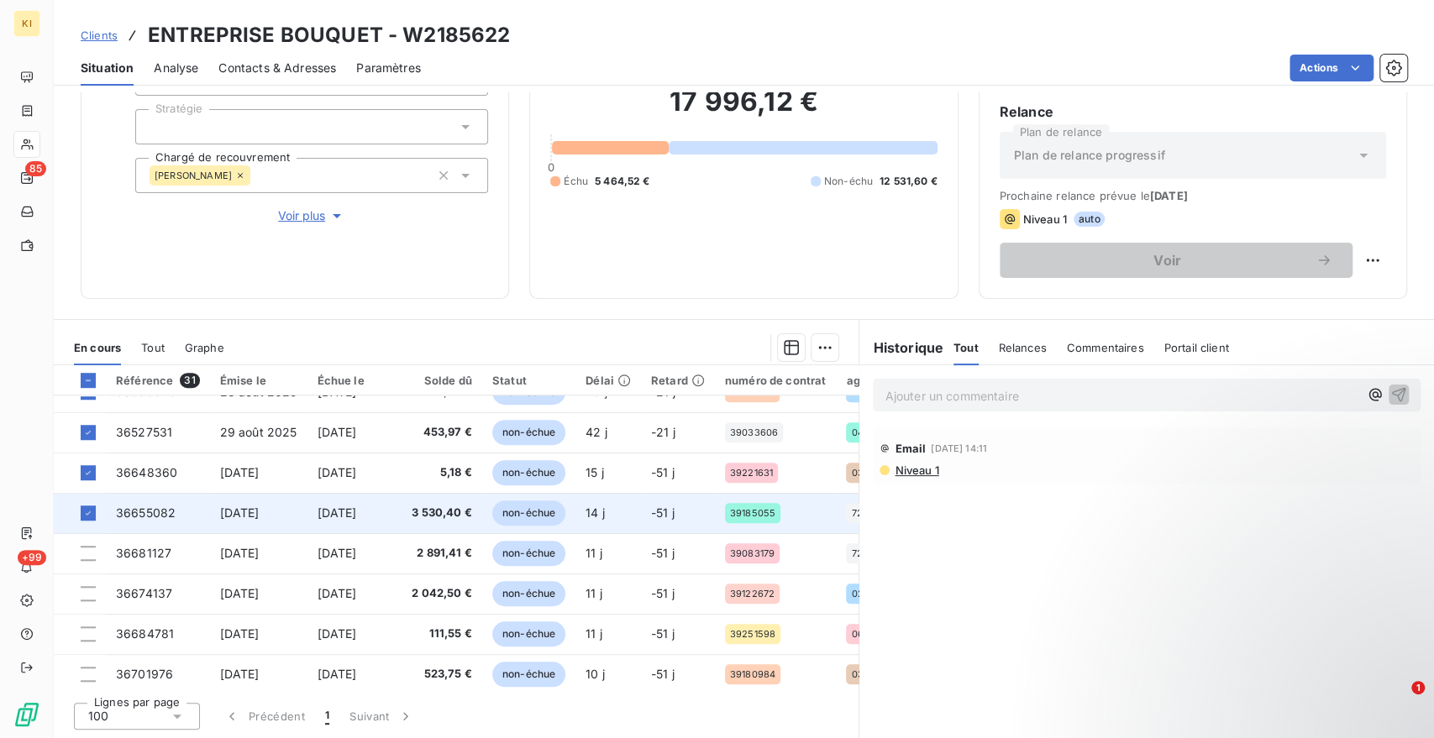
click at [81, 514] on div at bounding box center [88, 513] width 15 height 15
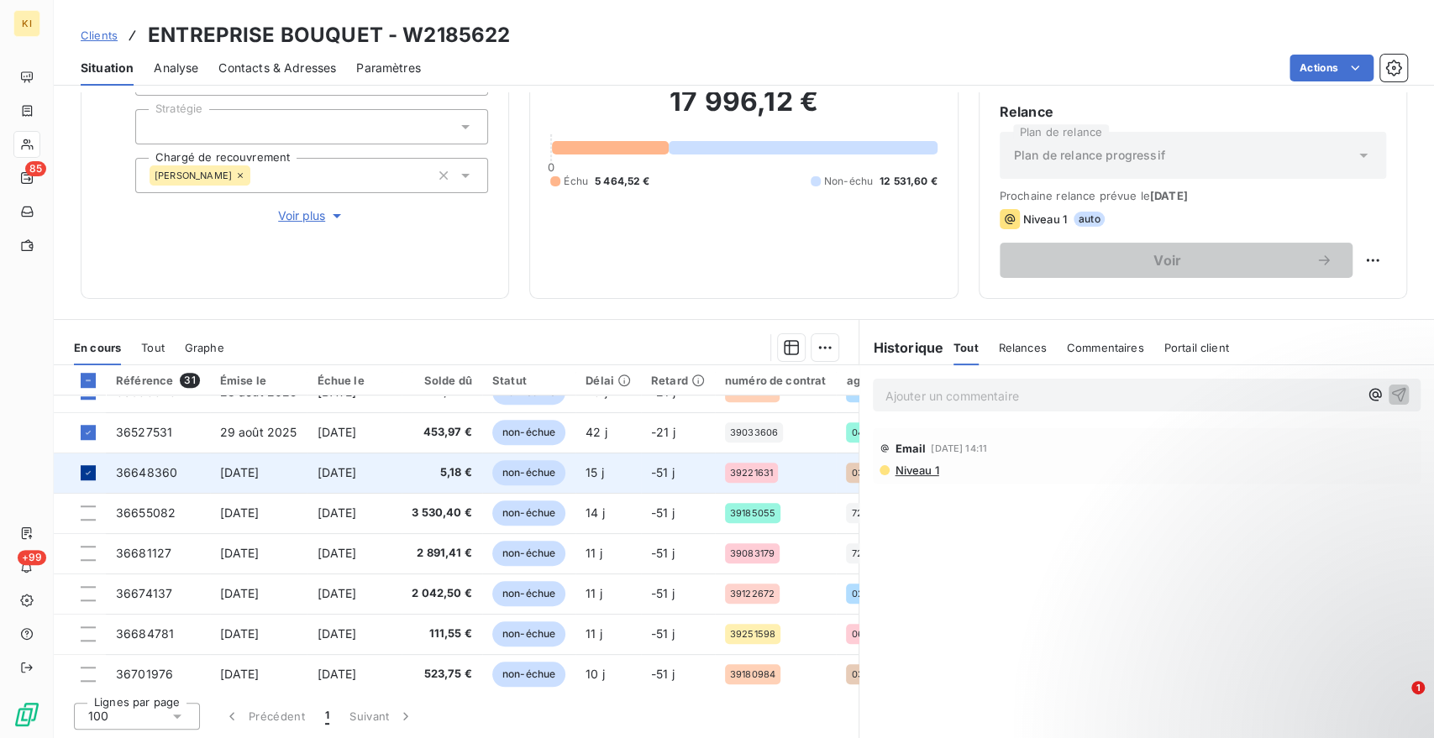
click at [85, 472] on icon at bounding box center [88, 473] width 10 height 10
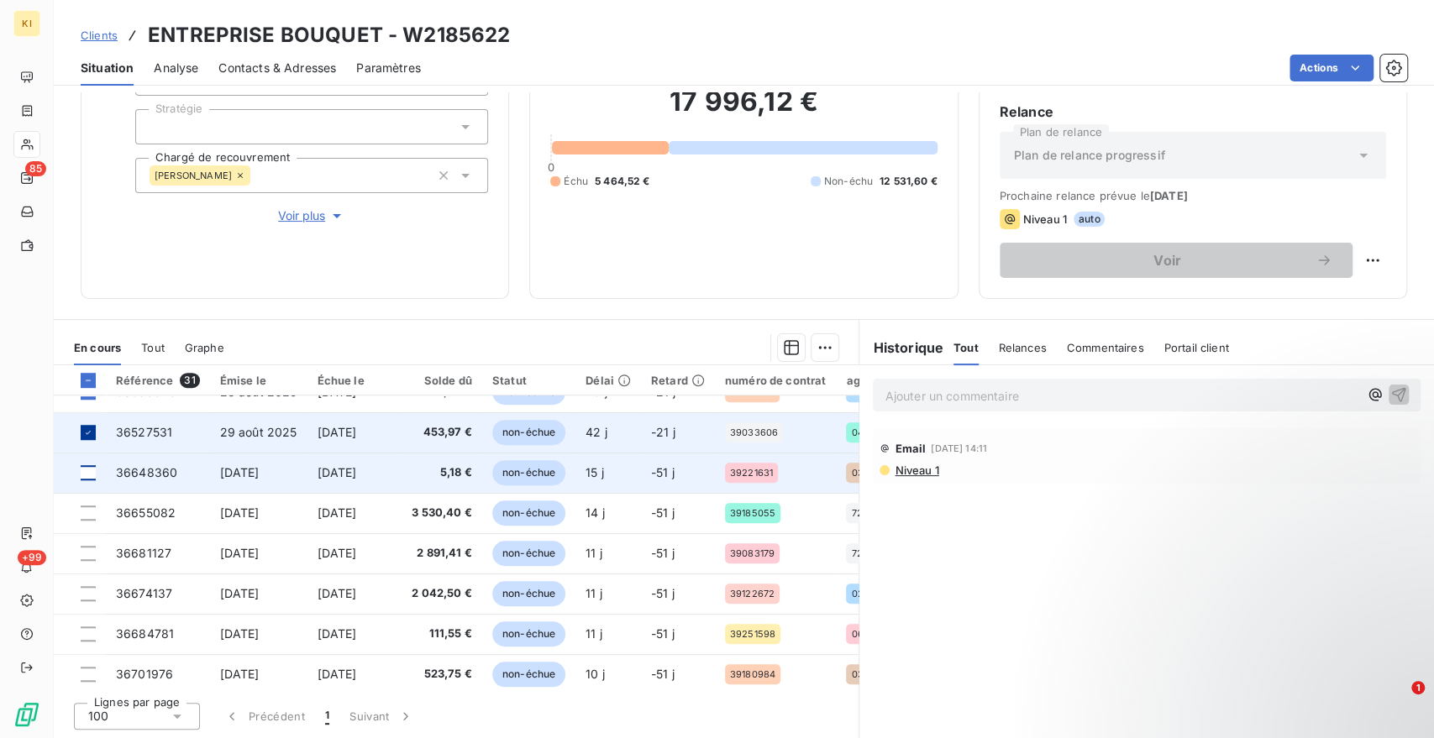
click at [87, 433] on icon at bounding box center [88, 432] width 10 height 10
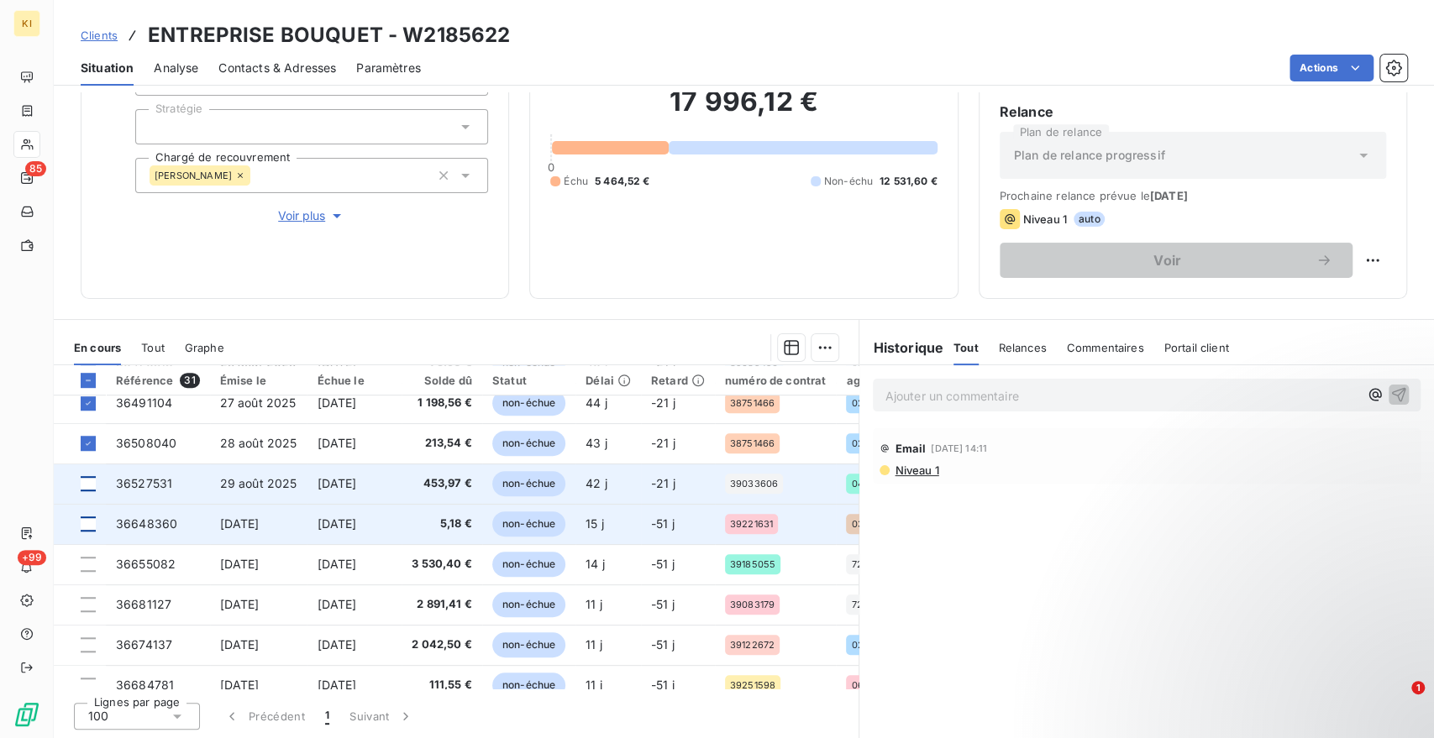
scroll to position [777, 0]
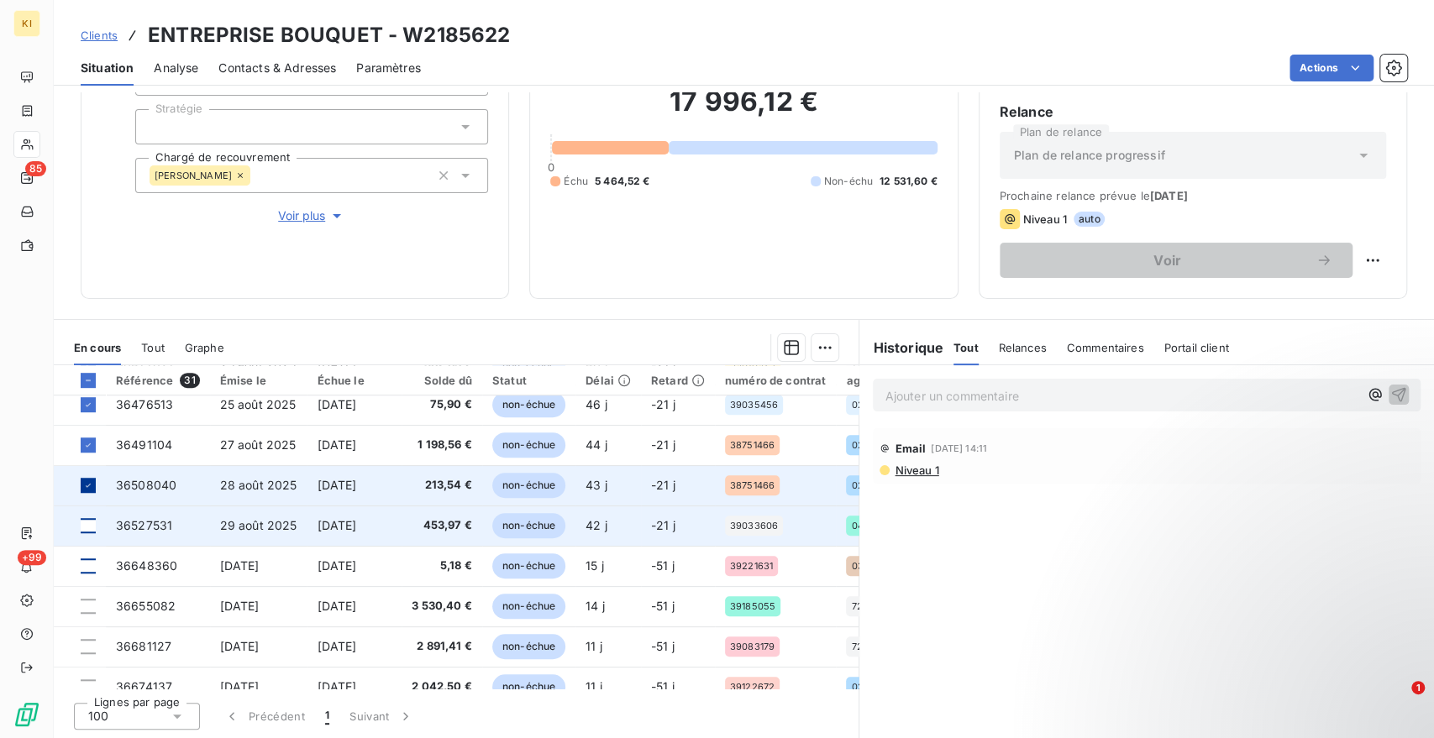
click at [87, 481] on icon at bounding box center [88, 485] width 10 height 10
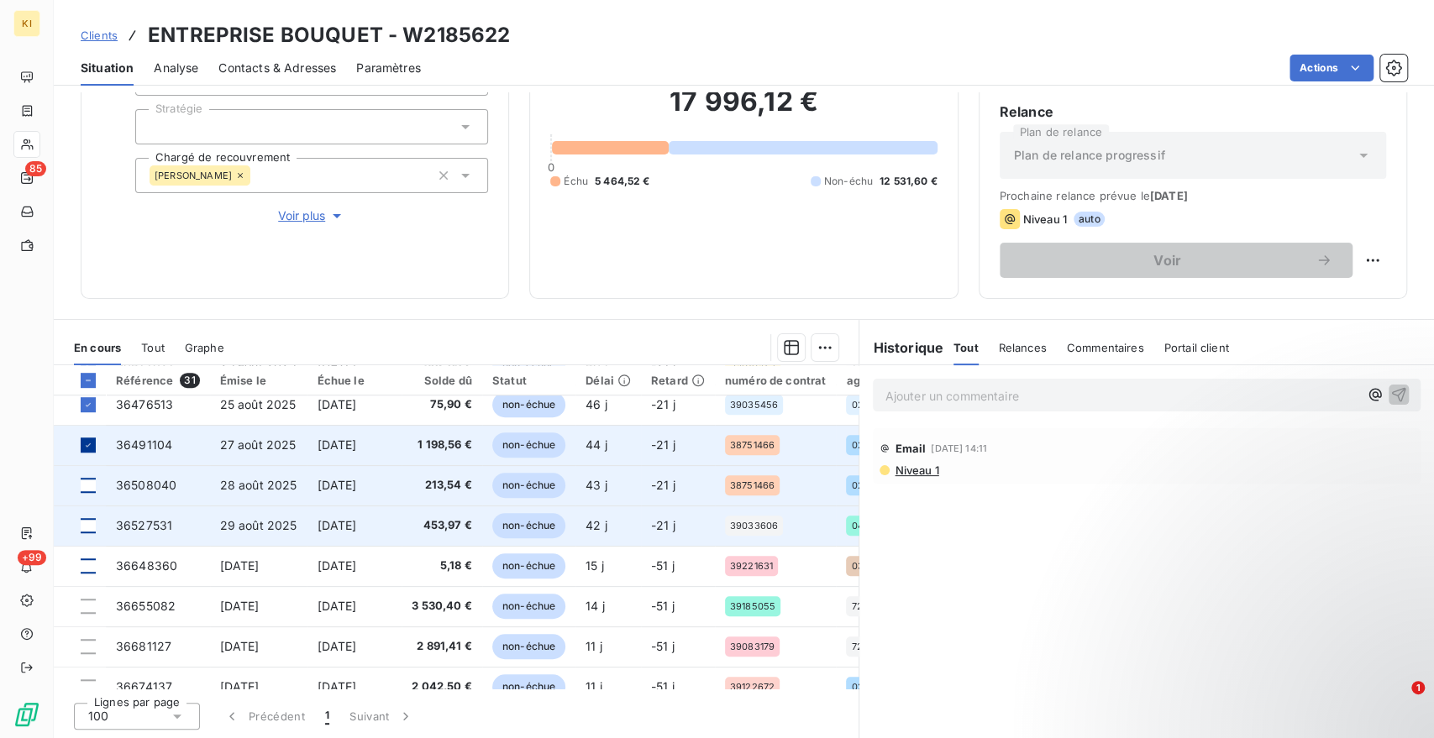
click at [90, 446] on icon at bounding box center [88, 445] width 10 height 10
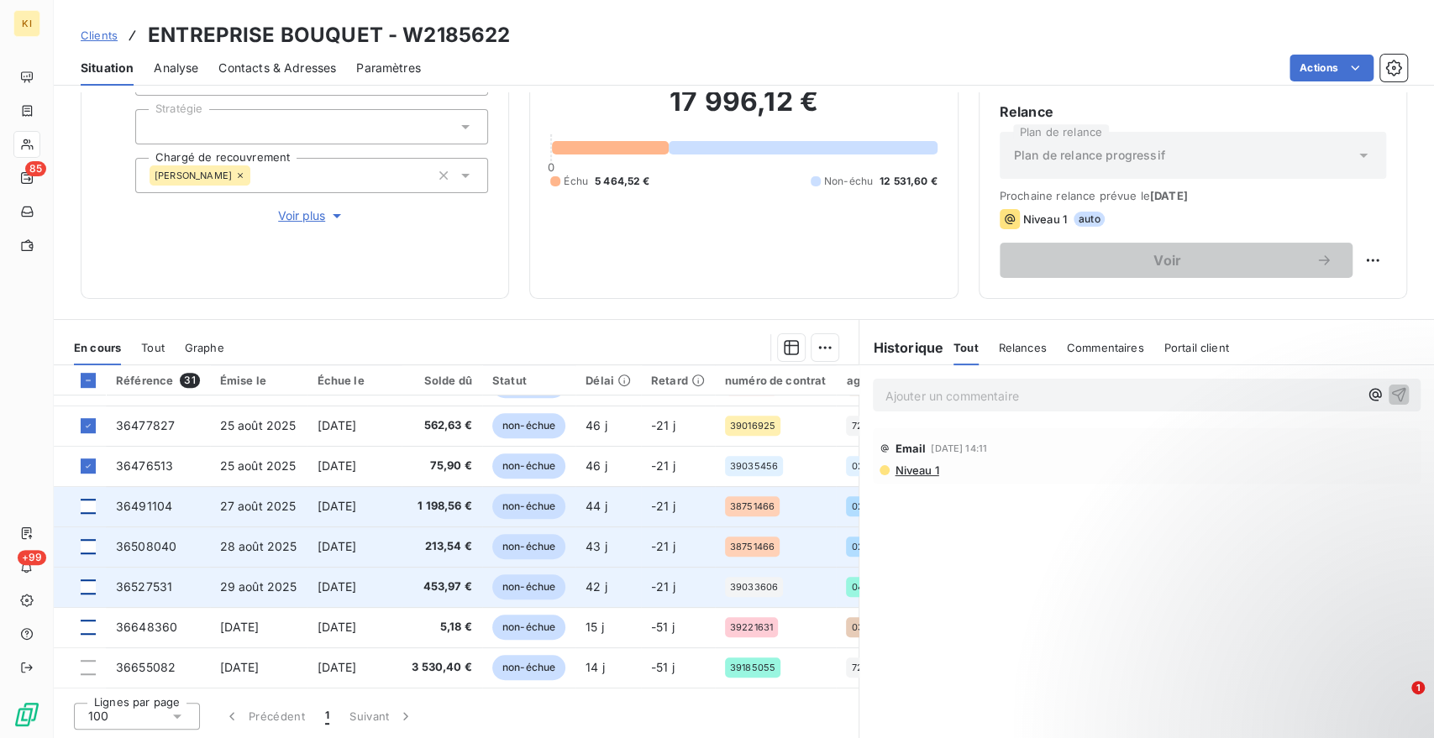
scroll to position [684, 0]
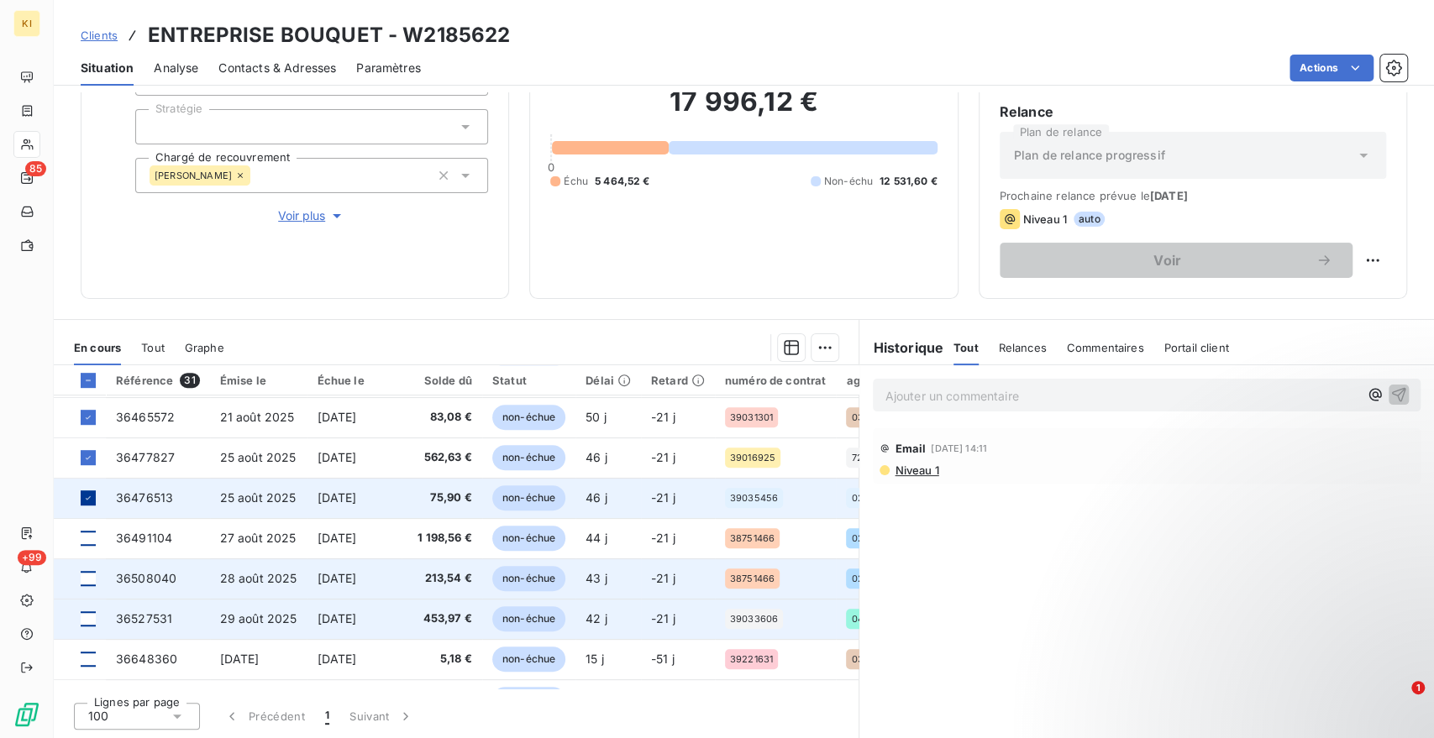
click at [87, 493] on icon at bounding box center [88, 498] width 10 height 10
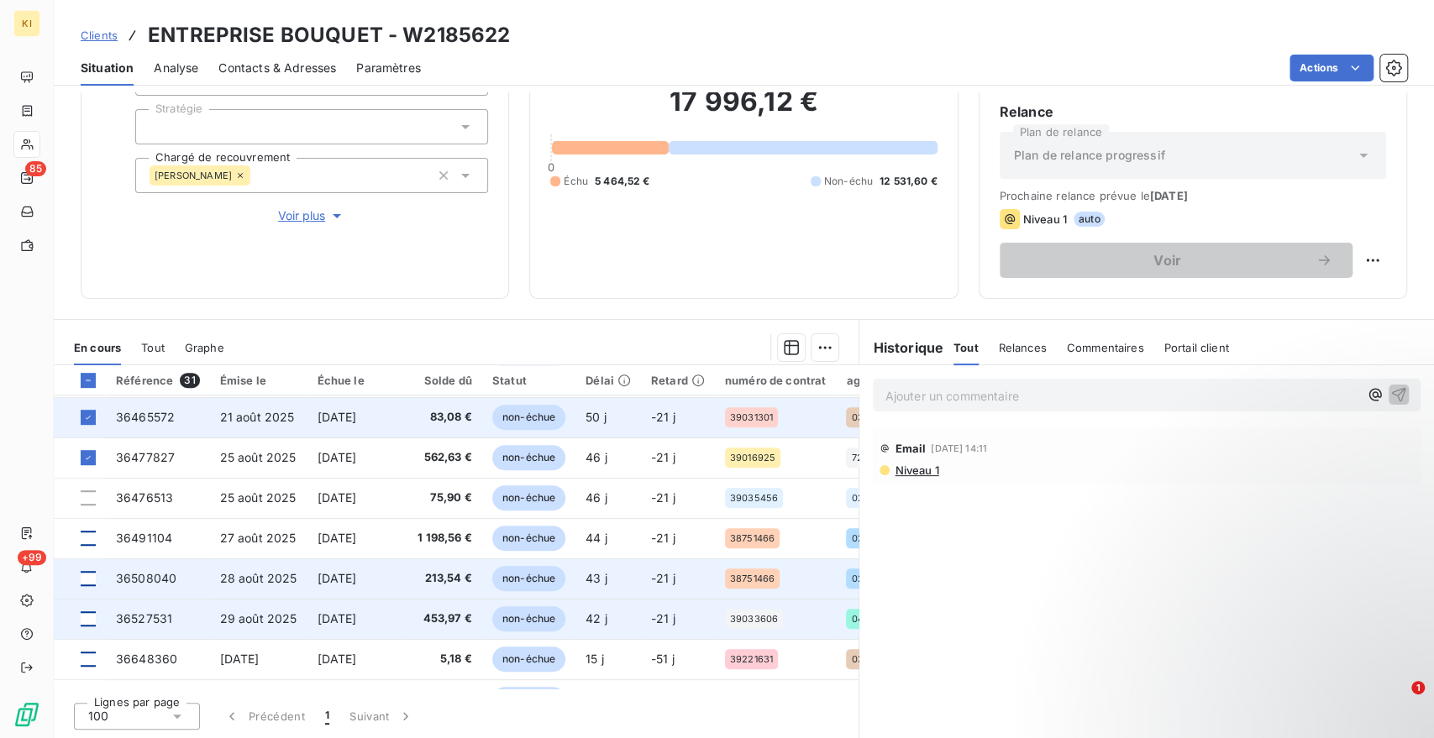
drag, startPoint x: 90, startPoint y: 456, endPoint x: 91, endPoint y: 424, distance: 31.9
click at [90, 453] on icon at bounding box center [88, 458] width 10 height 10
click at [92, 413] on icon at bounding box center [88, 417] width 10 height 10
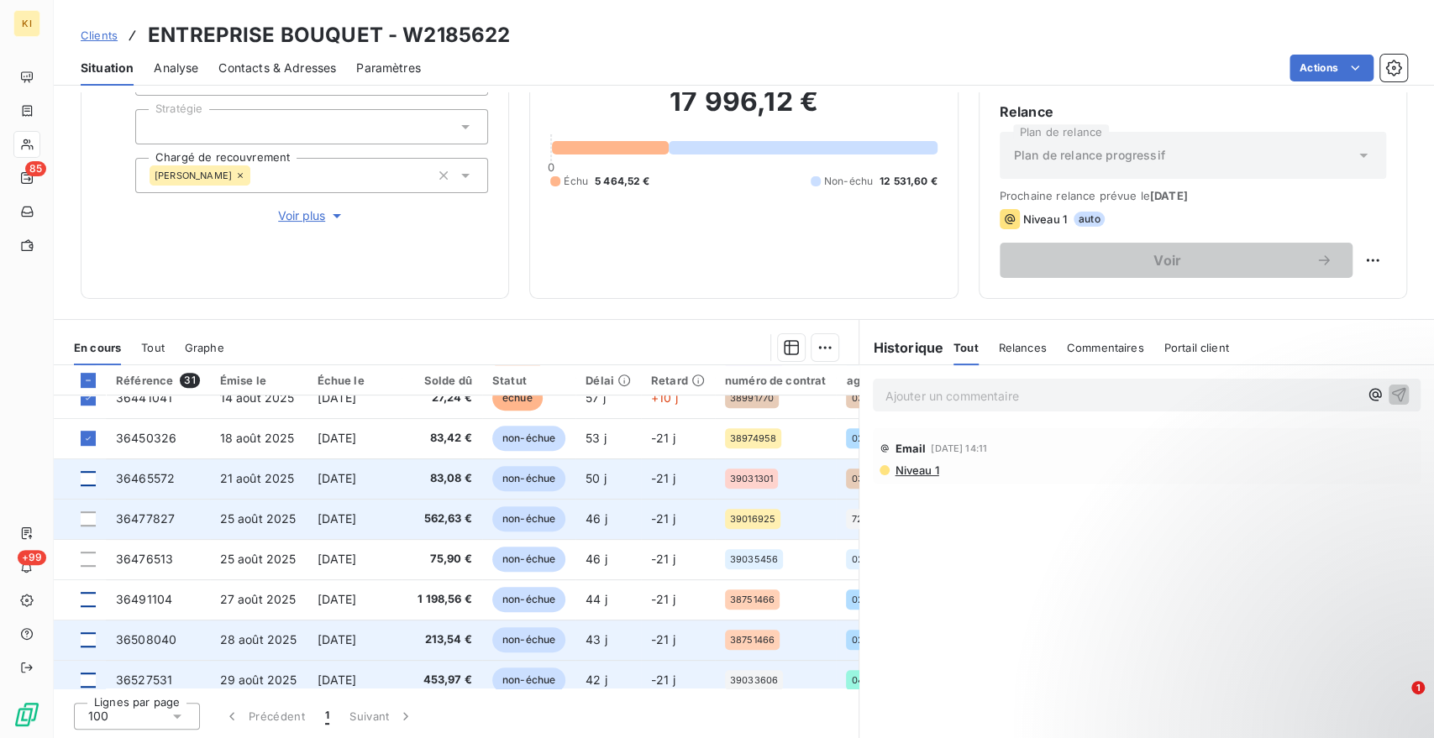
scroll to position [590, 0]
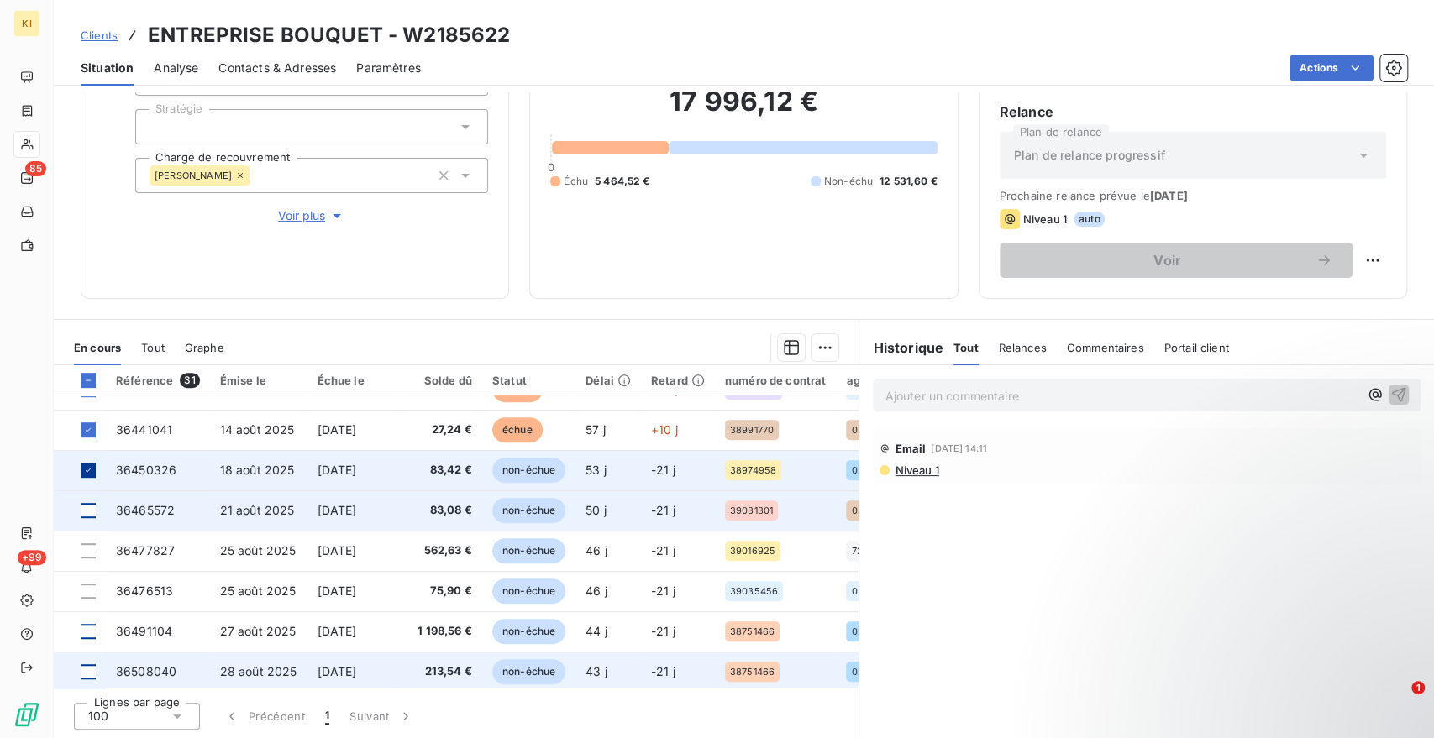
click at [87, 465] on icon at bounding box center [88, 470] width 10 height 10
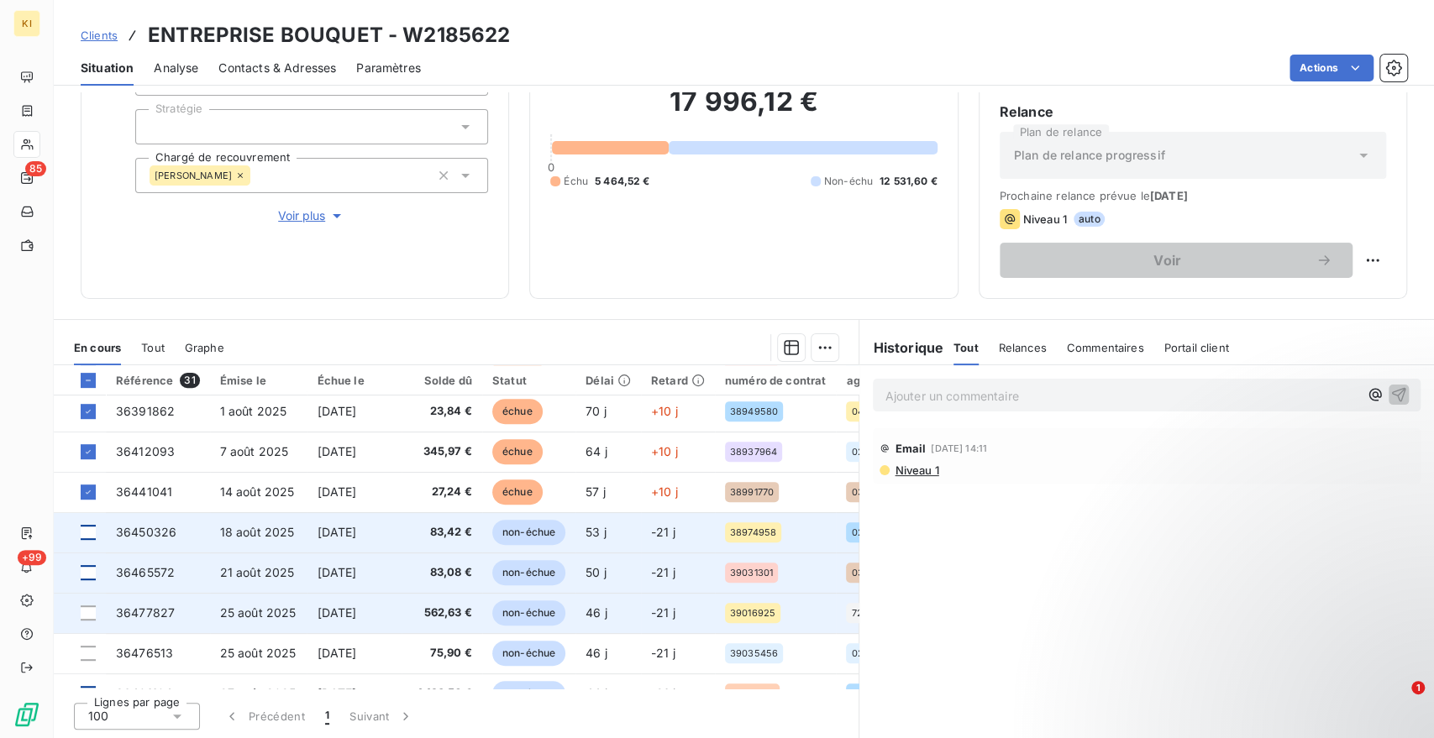
scroll to position [497, 0]
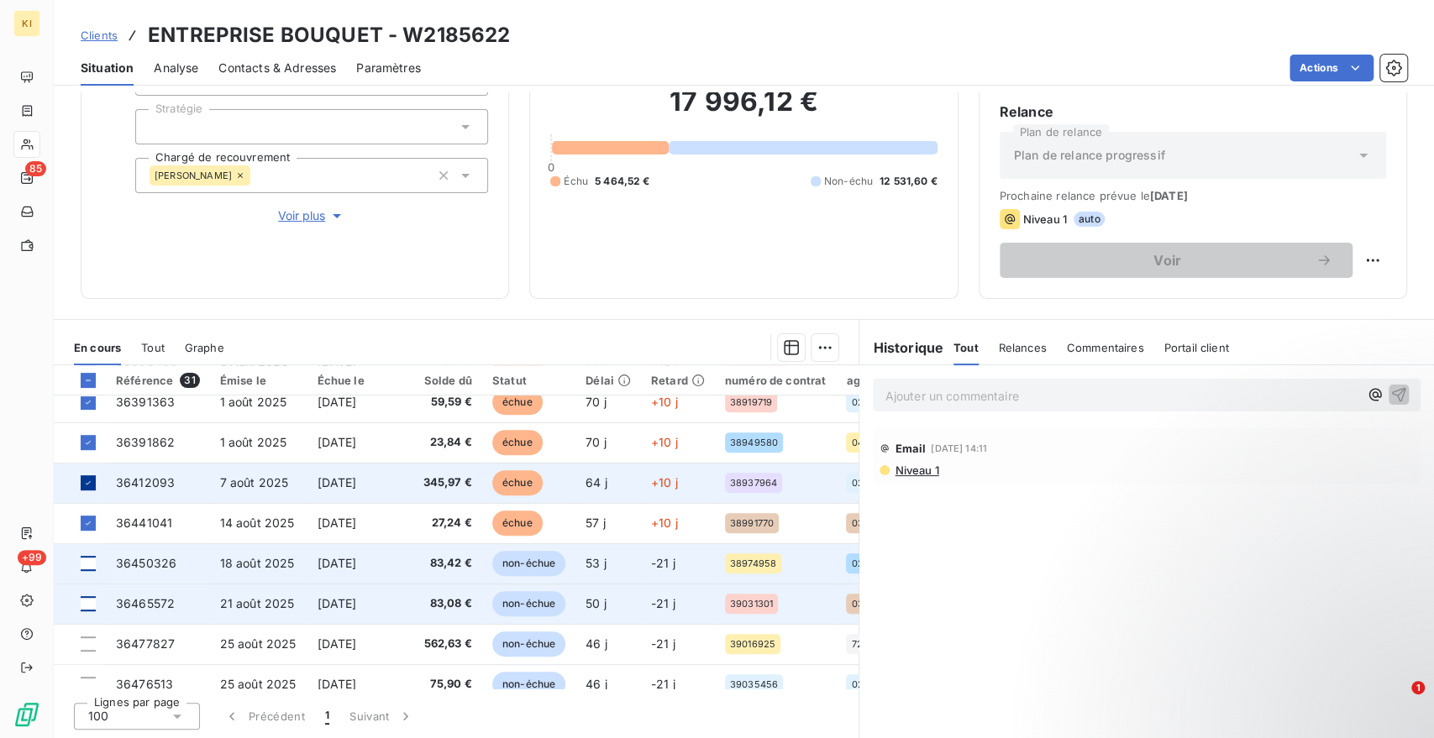
click at [89, 478] on icon at bounding box center [88, 483] width 10 height 10
click at [810, 354] on html "KI 85 +99 Clients ENTREPRISE BOUQUET - W2185622 Situation Analyse Contacts & Ad…" at bounding box center [717, 369] width 1434 height 738
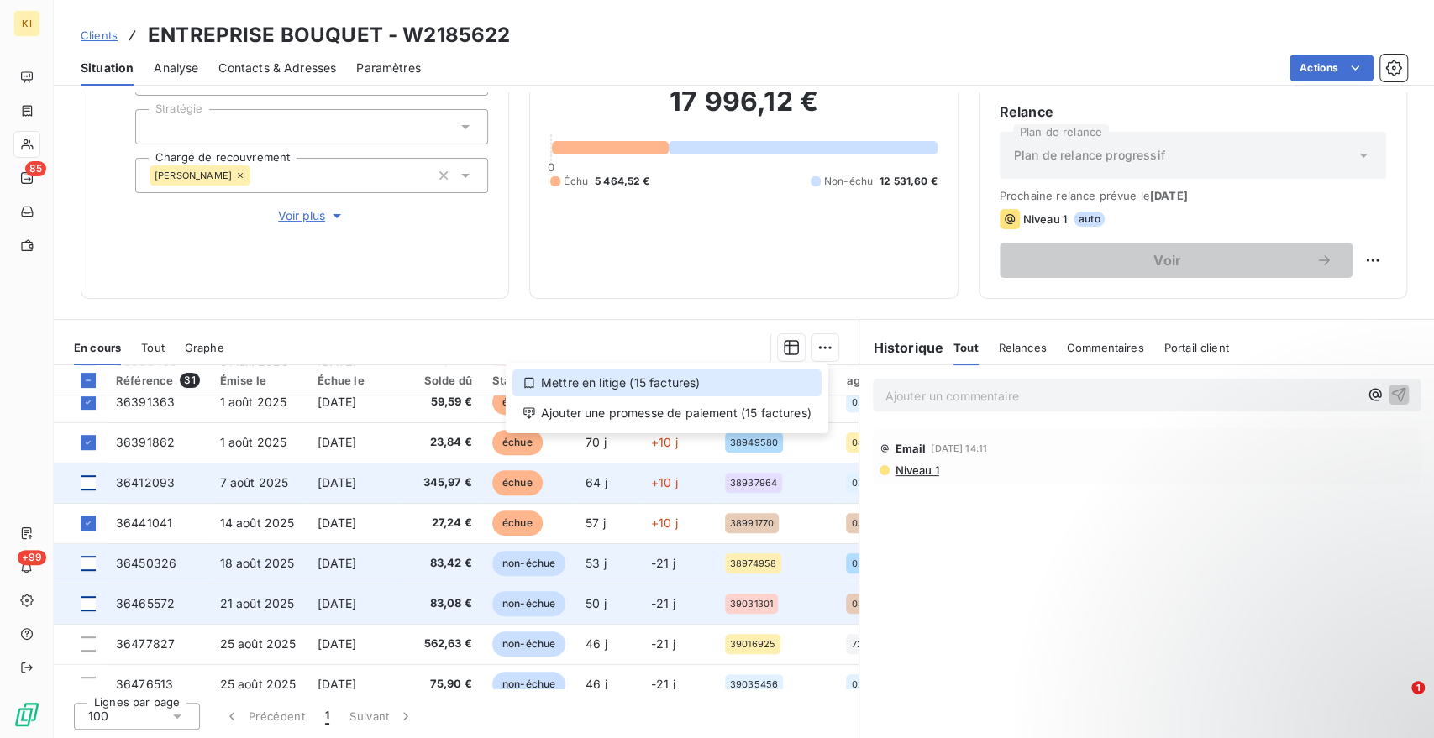
click at [547, 379] on div "Mettre en litige (15 factures)" at bounding box center [666, 383] width 309 height 27
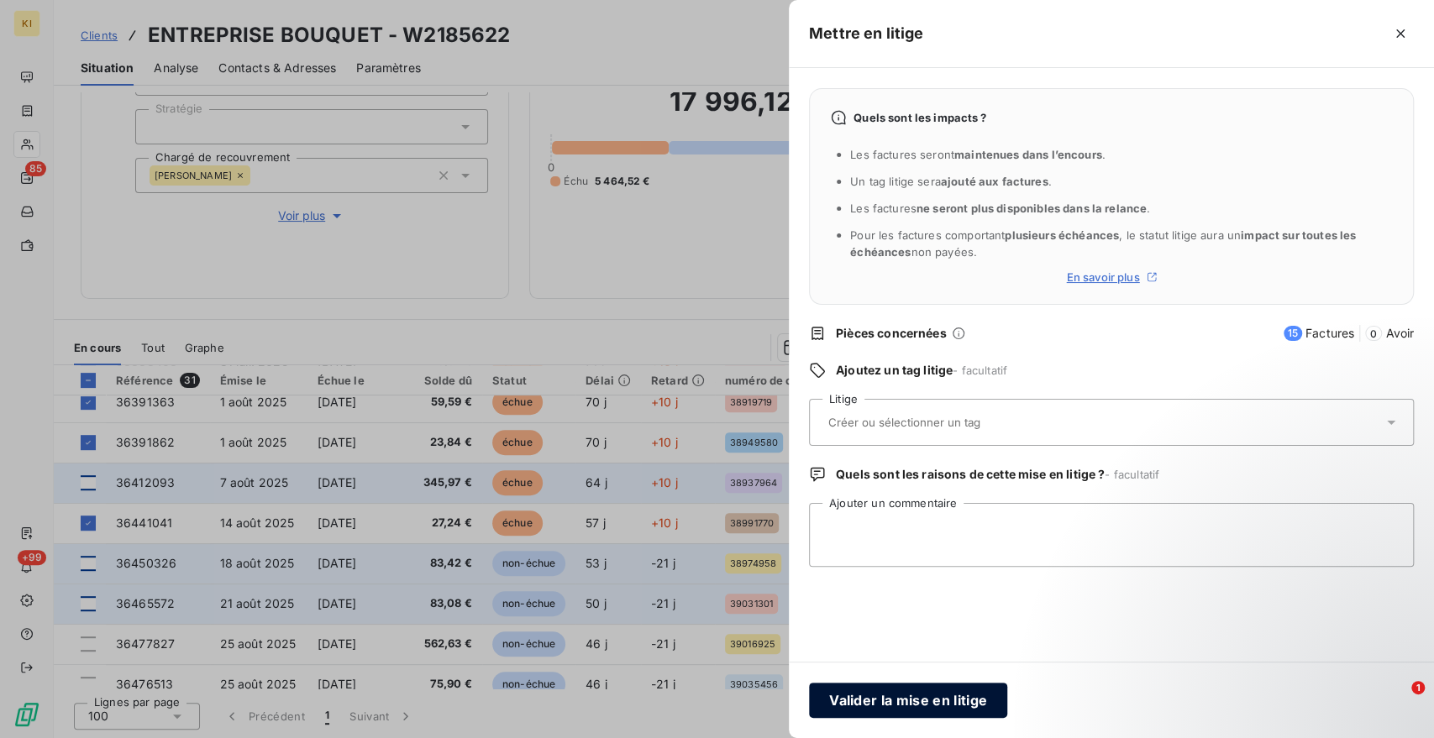
click at [938, 704] on button "Valider la mise en litige" at bounding box center [908, 700] width 198 height 35
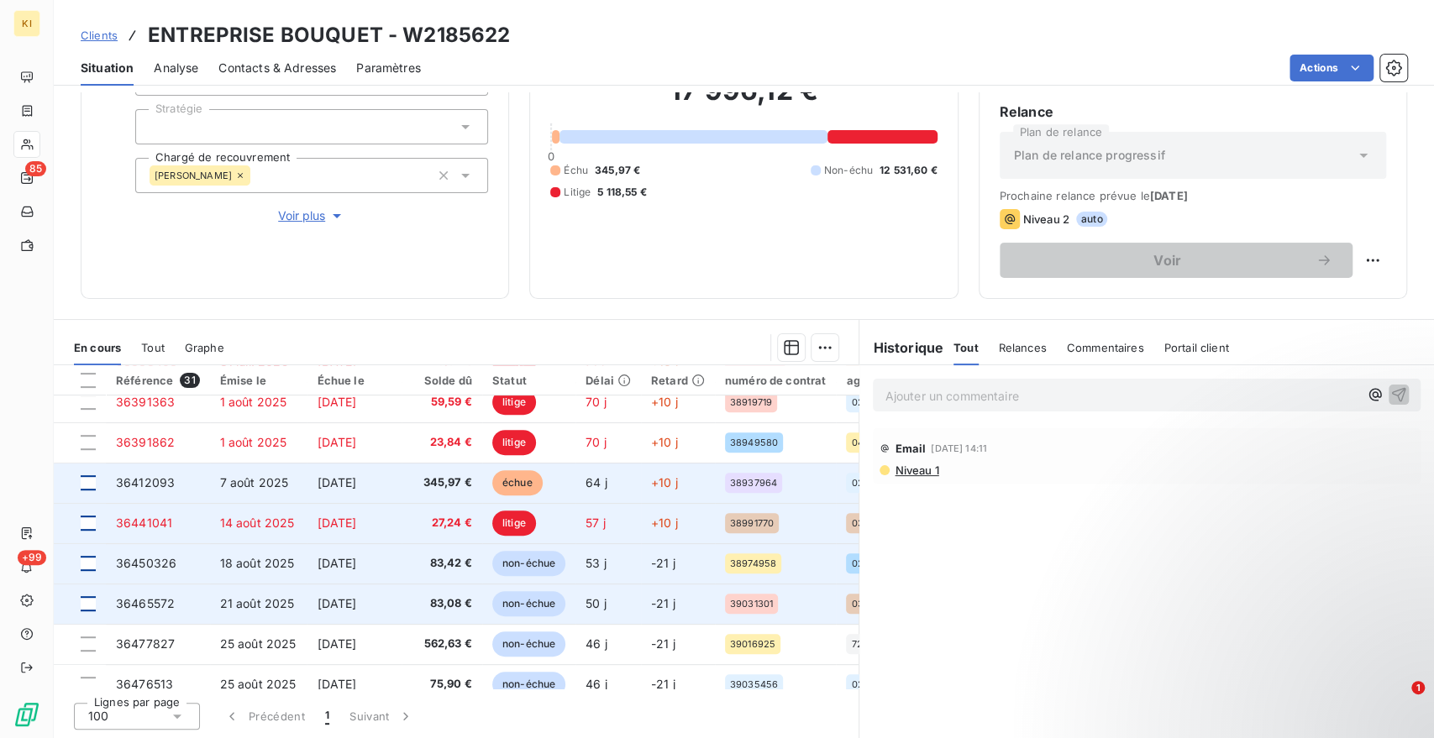
click at [88, 518] on div at bounding box center [88, 523] width 15 height 15
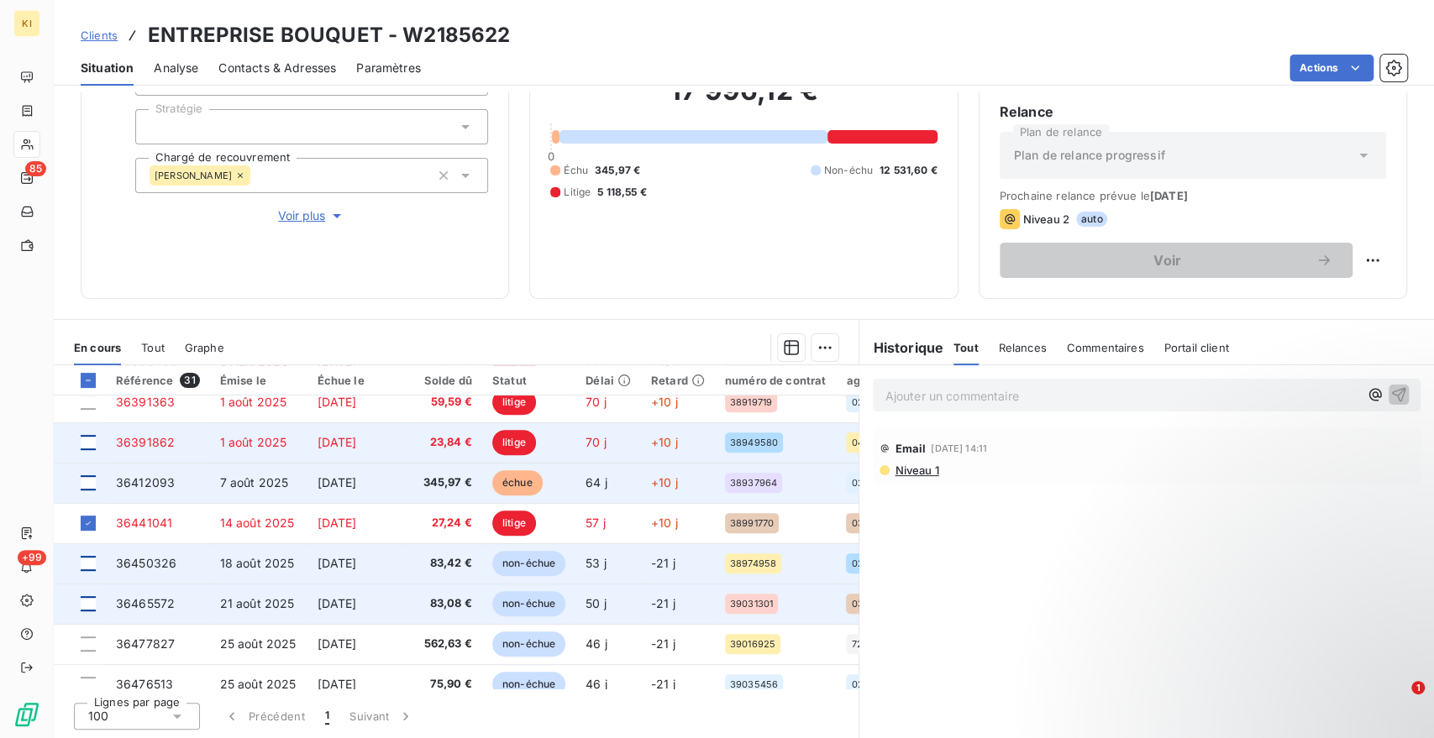
click at [92, 436] on div at bounding box center [88, 442] width 15 height 15
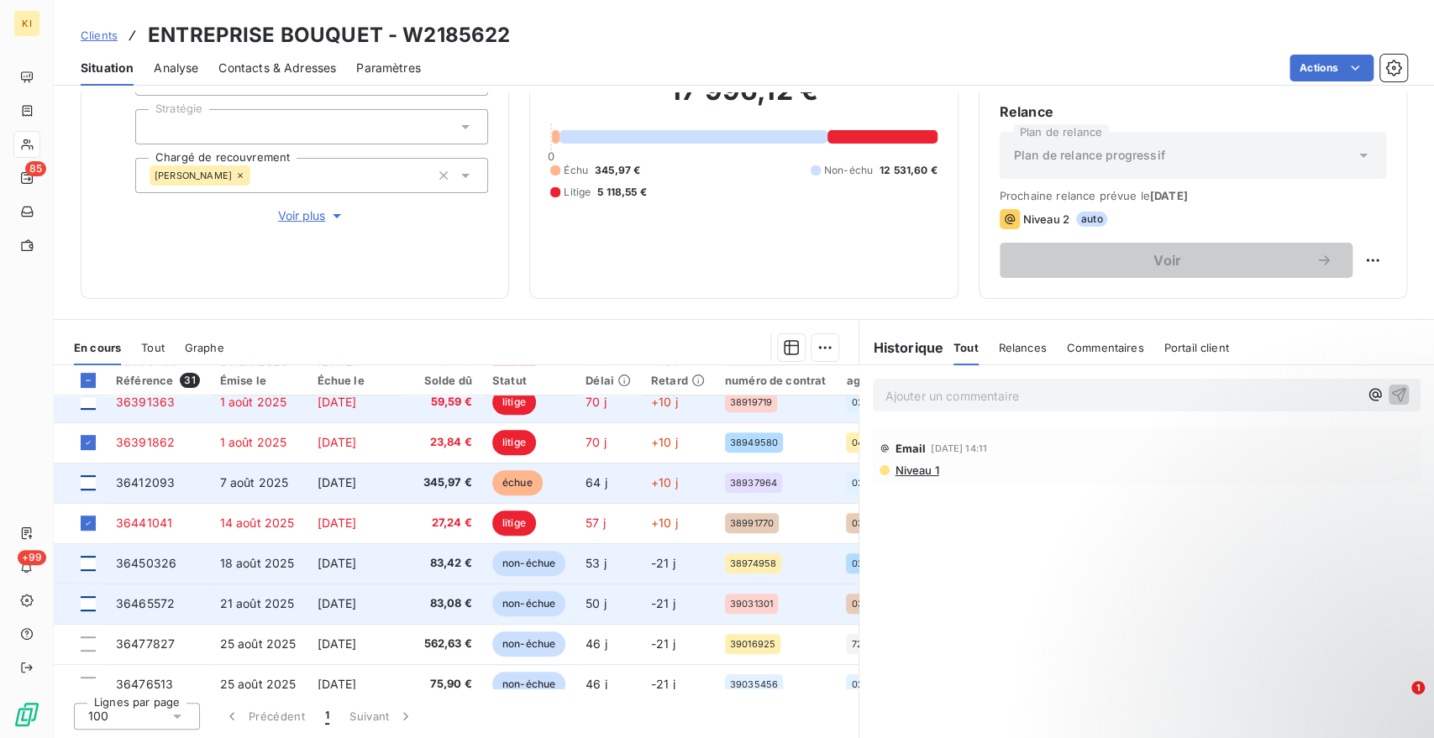
click at [85, 403] on div at bounding box center [88, 402] width 15 height 15
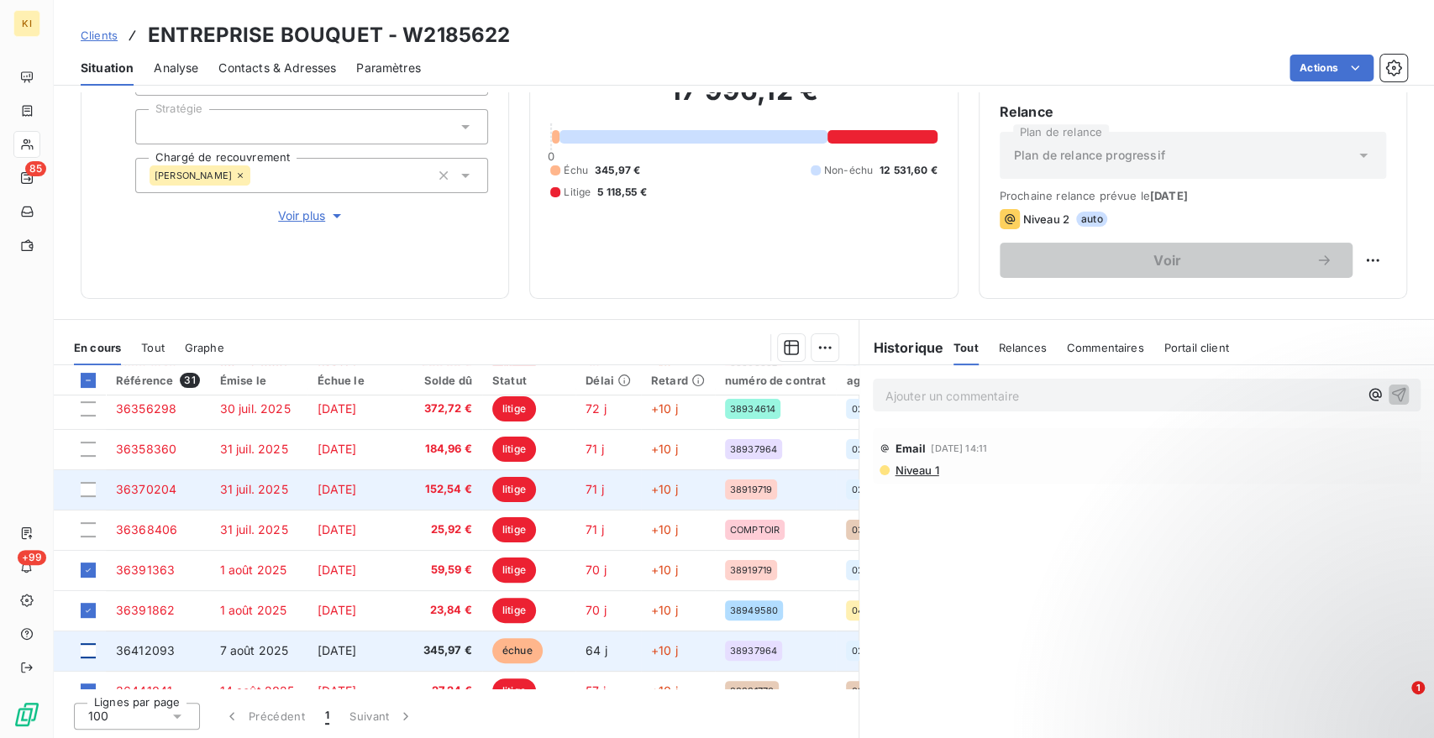
scroll to position [310, 0]
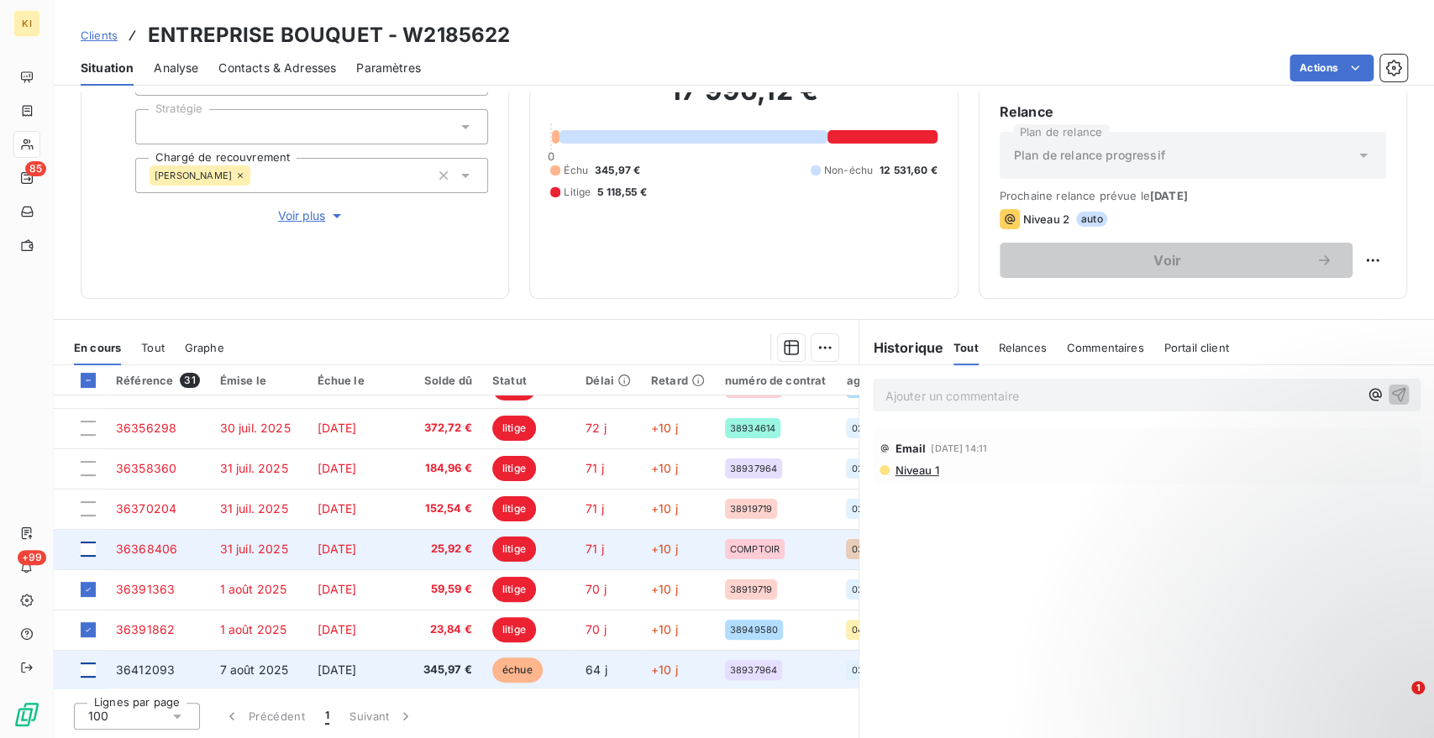
drag, startPoint x: 94, startPoint y: 547, endPoint x: 87, endPoint y: 512, distance: 35.3
click at [94, 547] on div at bounding box center [88, 549] width 15 height 15
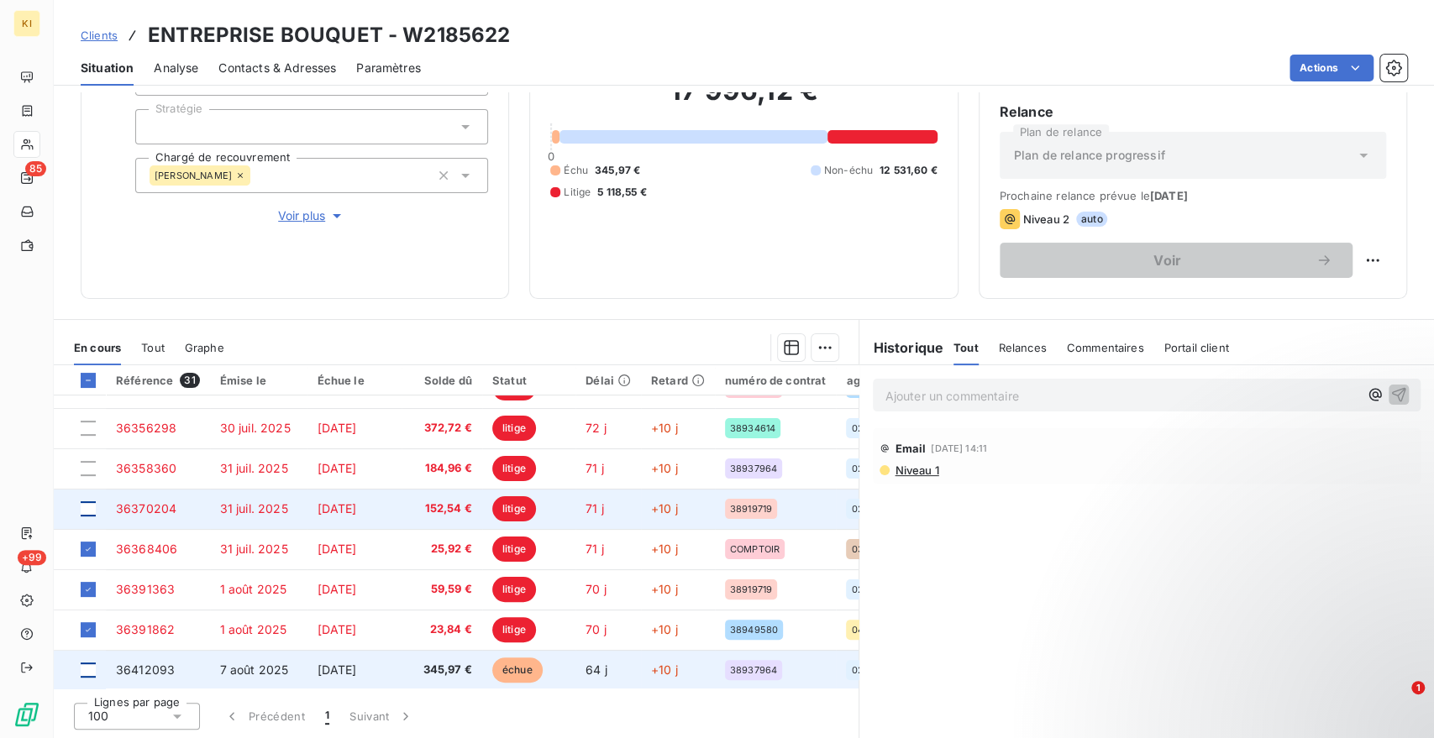
click at [87, 502] on div at bounding box center [88, 508] width 15 height 15
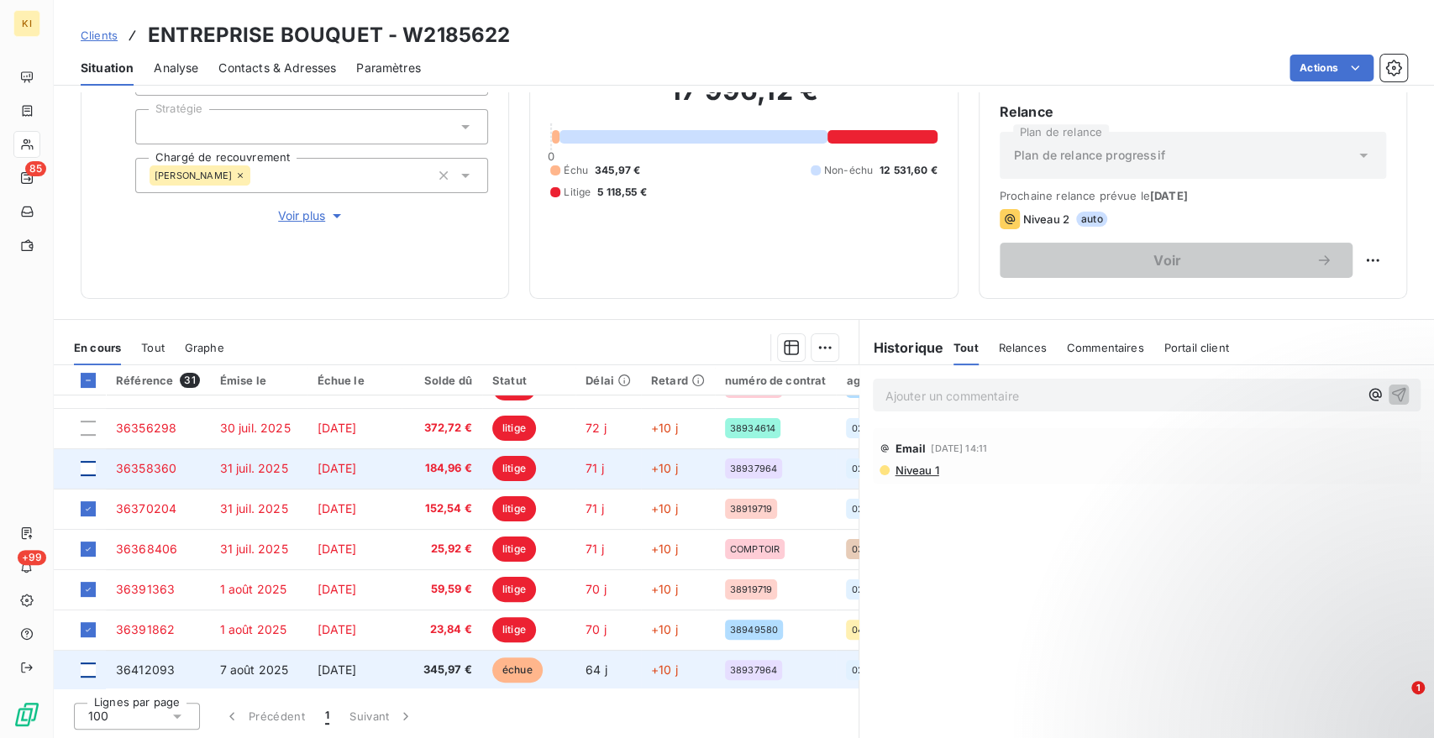
click at [86, 464] on div at bounding box center [88, 468] width 15 height 15
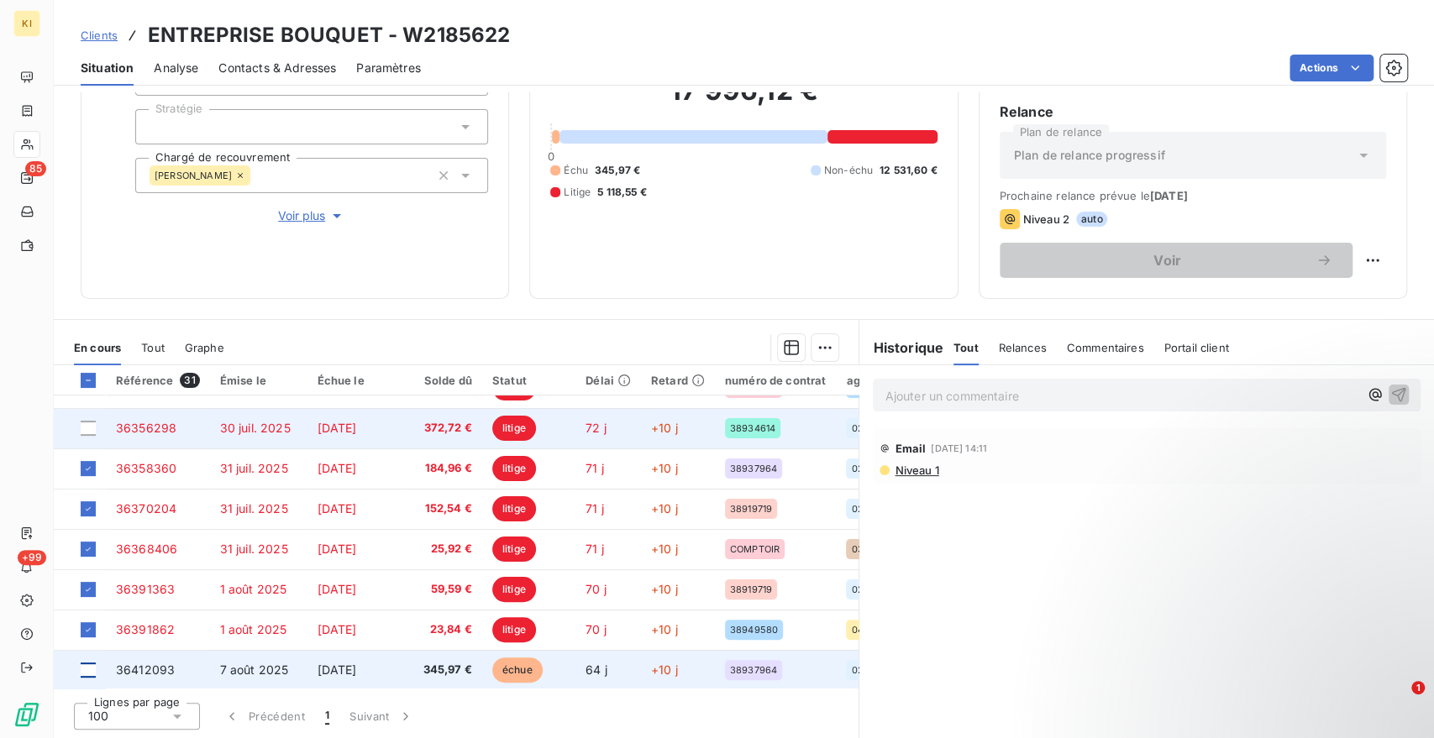
click at [82, 435] on td at bounding box center [80, 428] width 52 height 40
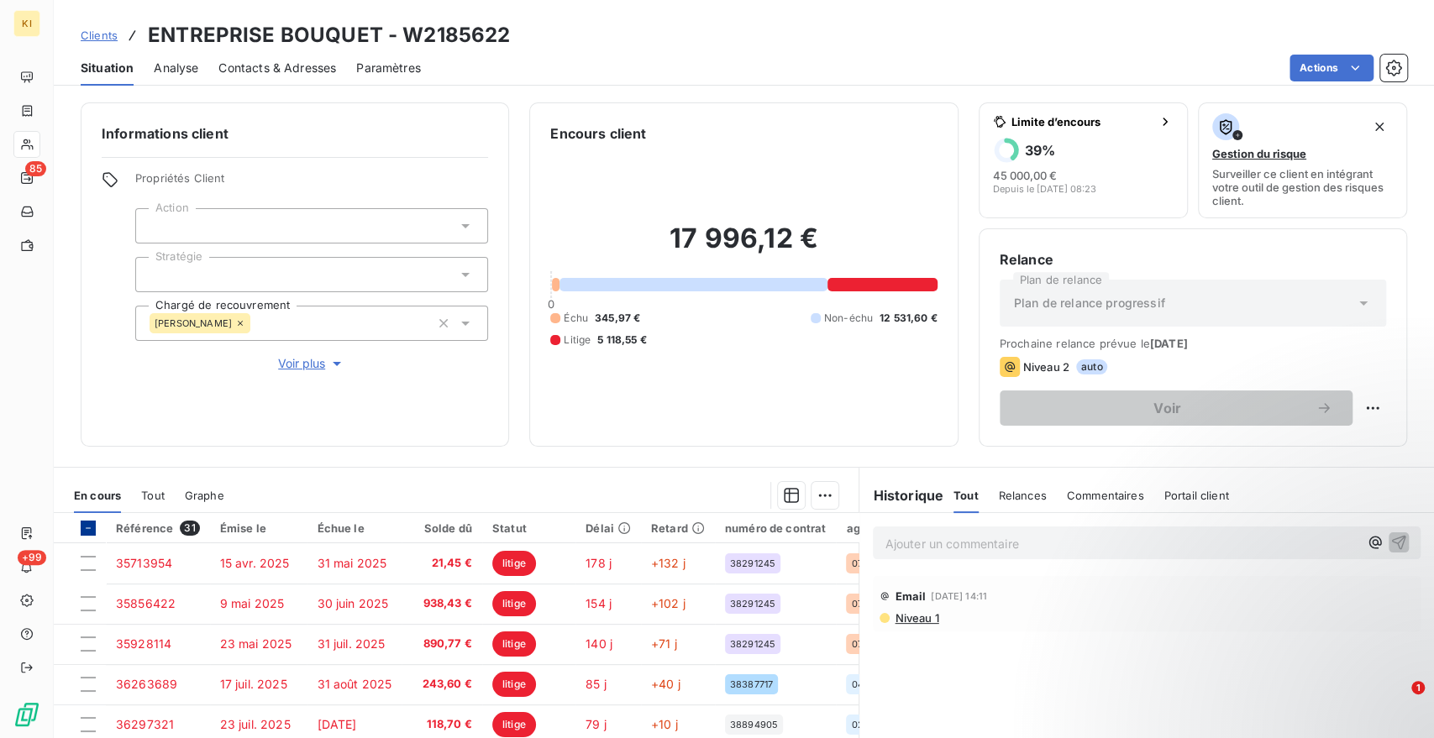
click at [92, 529] on icon at bounding box center [88, 528] width 10 height 10
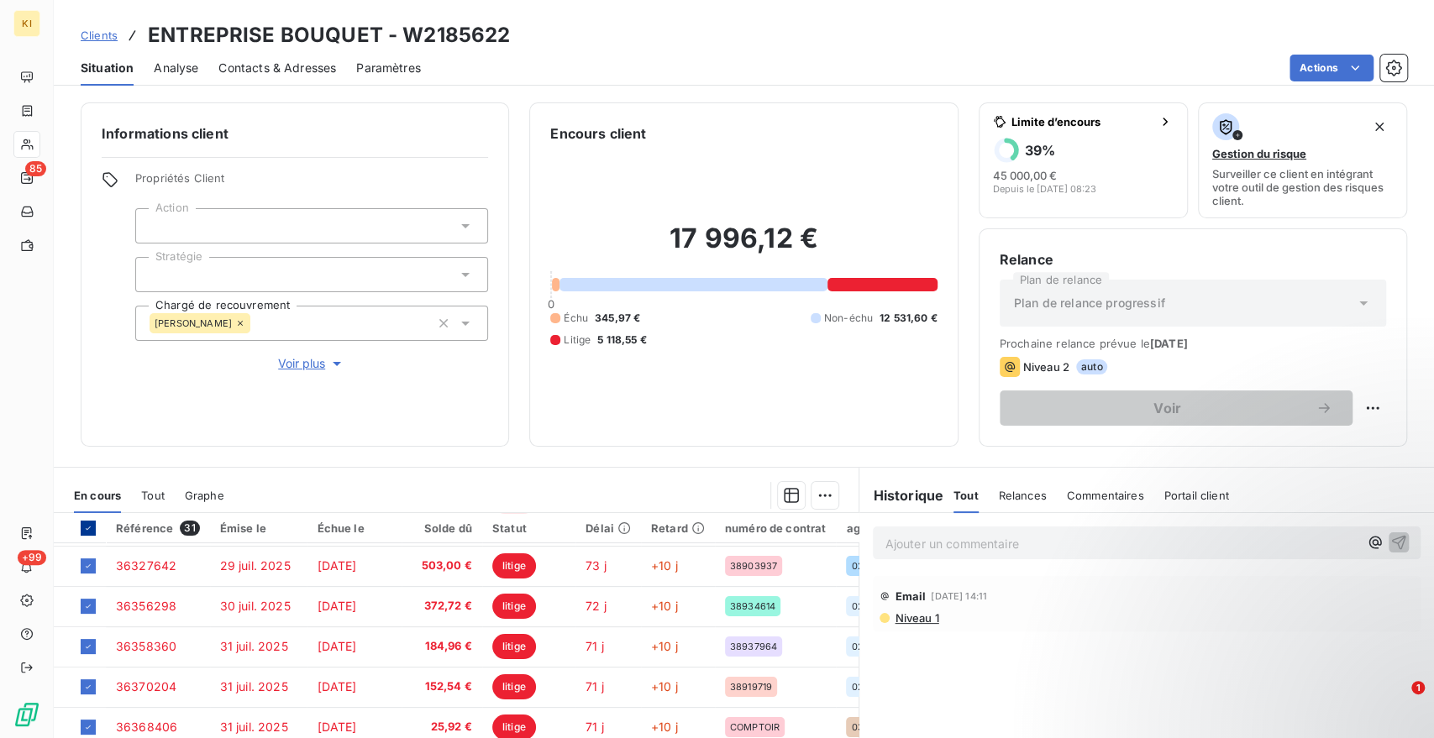
scroll to position [466, 0]
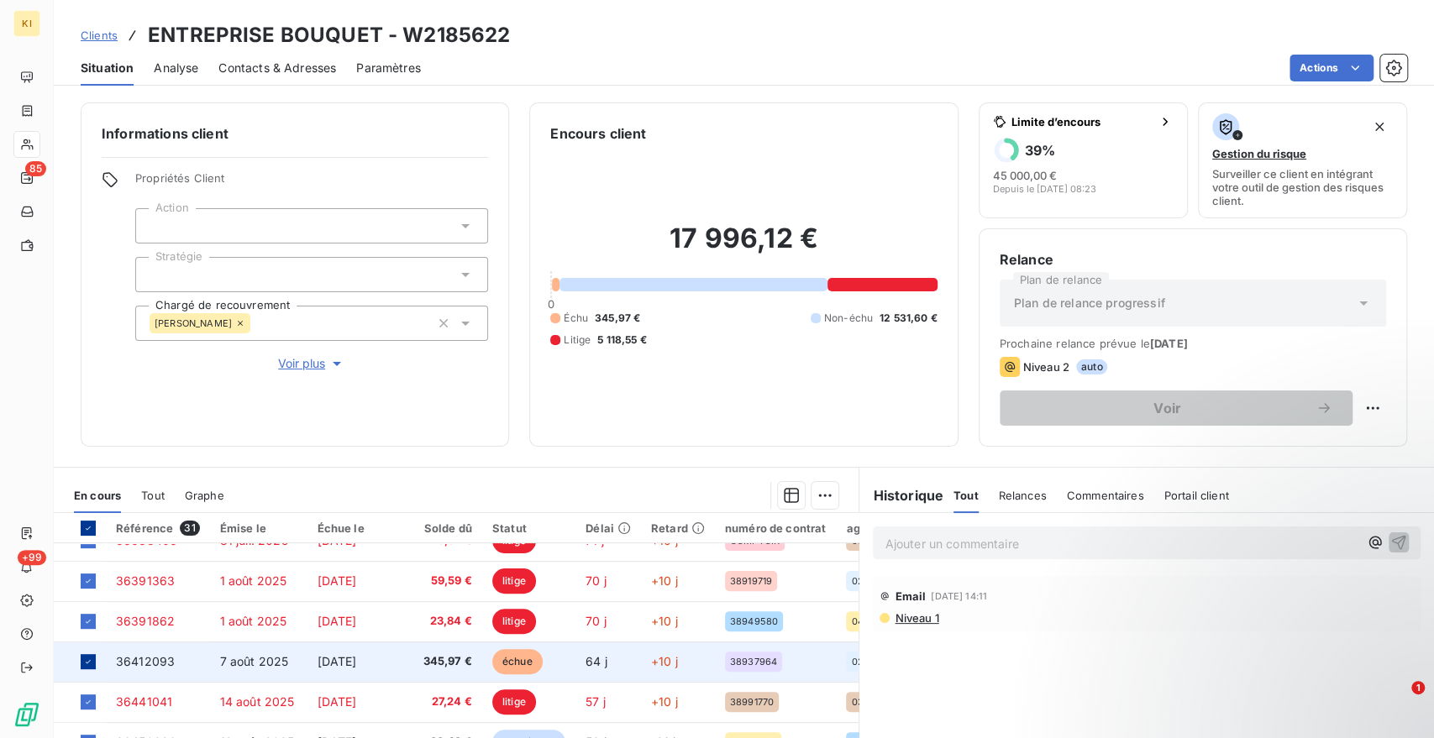
click at [83, 658] on icon at bounding box center [88, 662] width 10 height 10
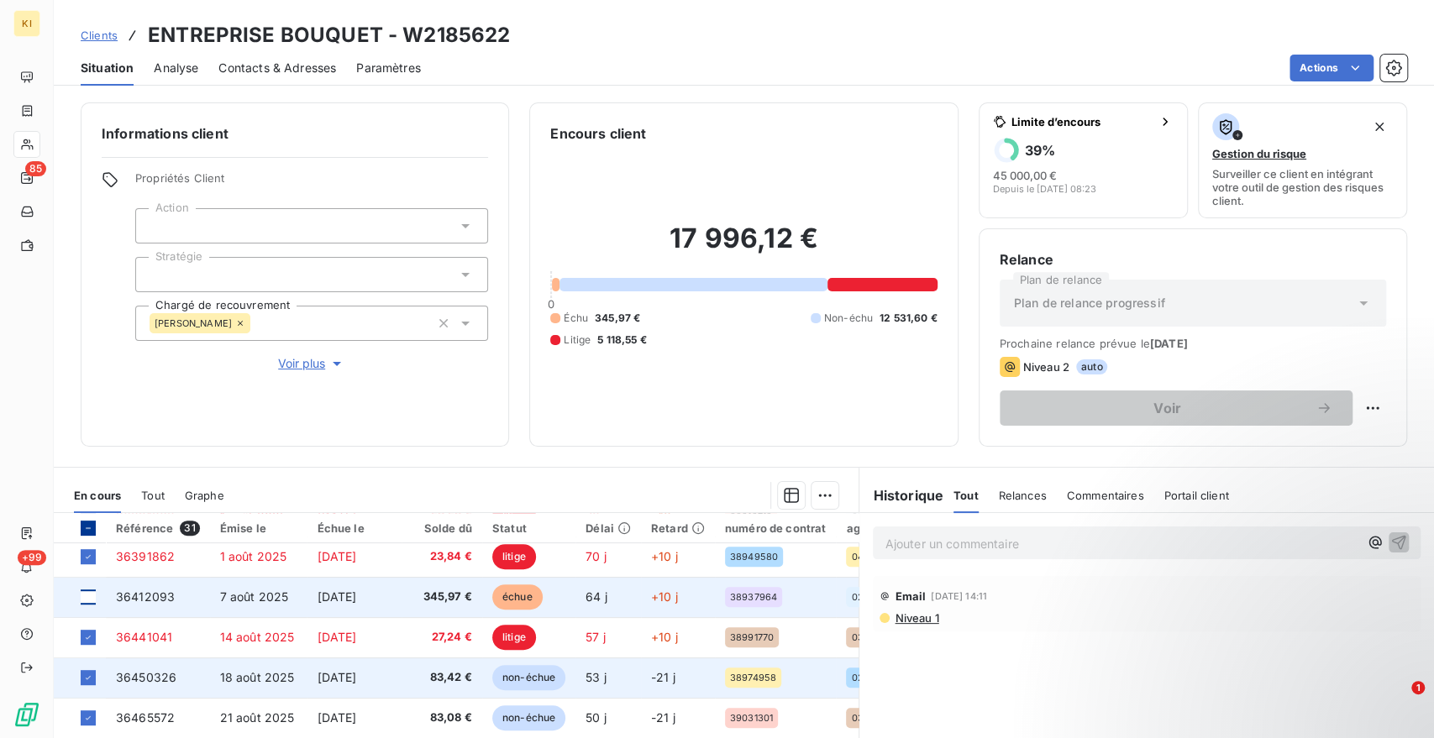
scroll to position [559, 0]
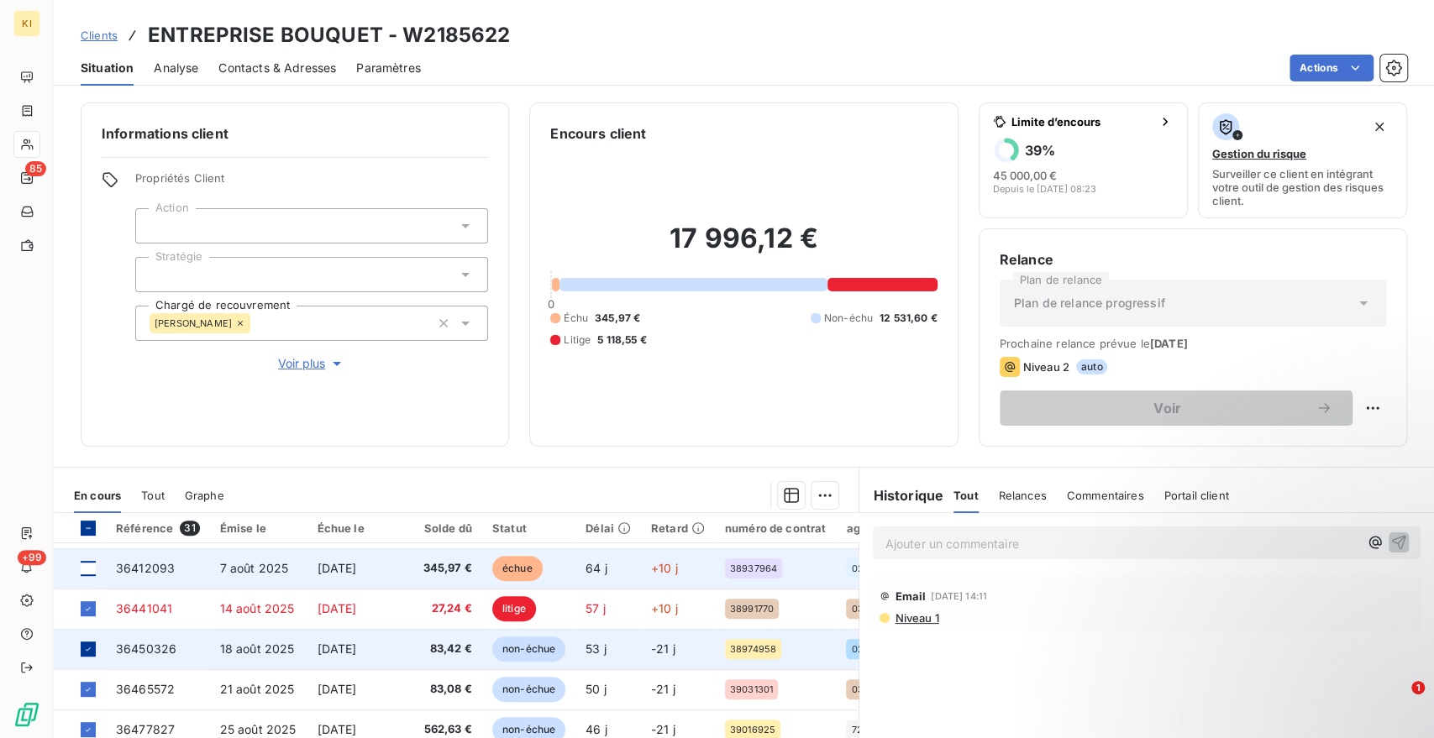
click at [83, 648] on icon at bounding box center [88, 649] width 10 height 10
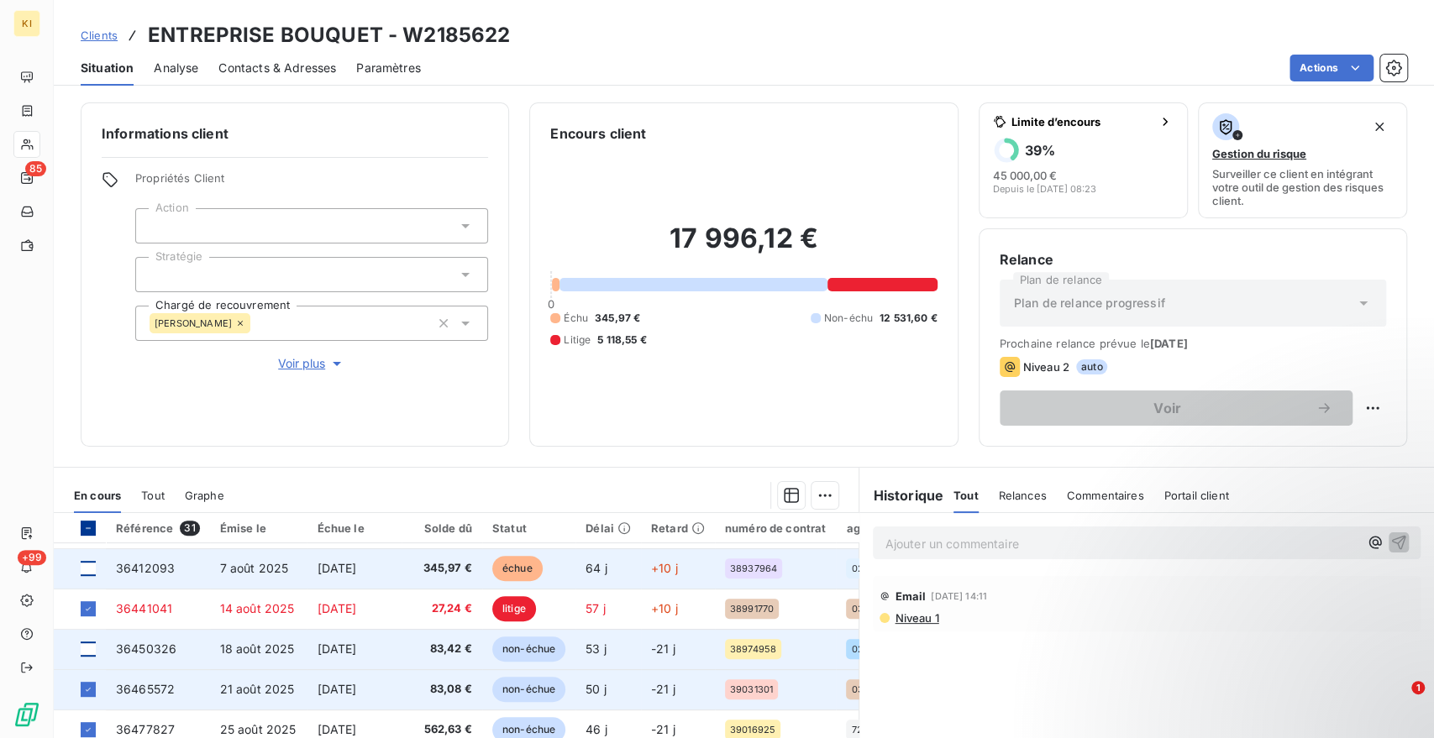
click at [92, 691] on icon at bounding box center [88, 689] width 10 height 10
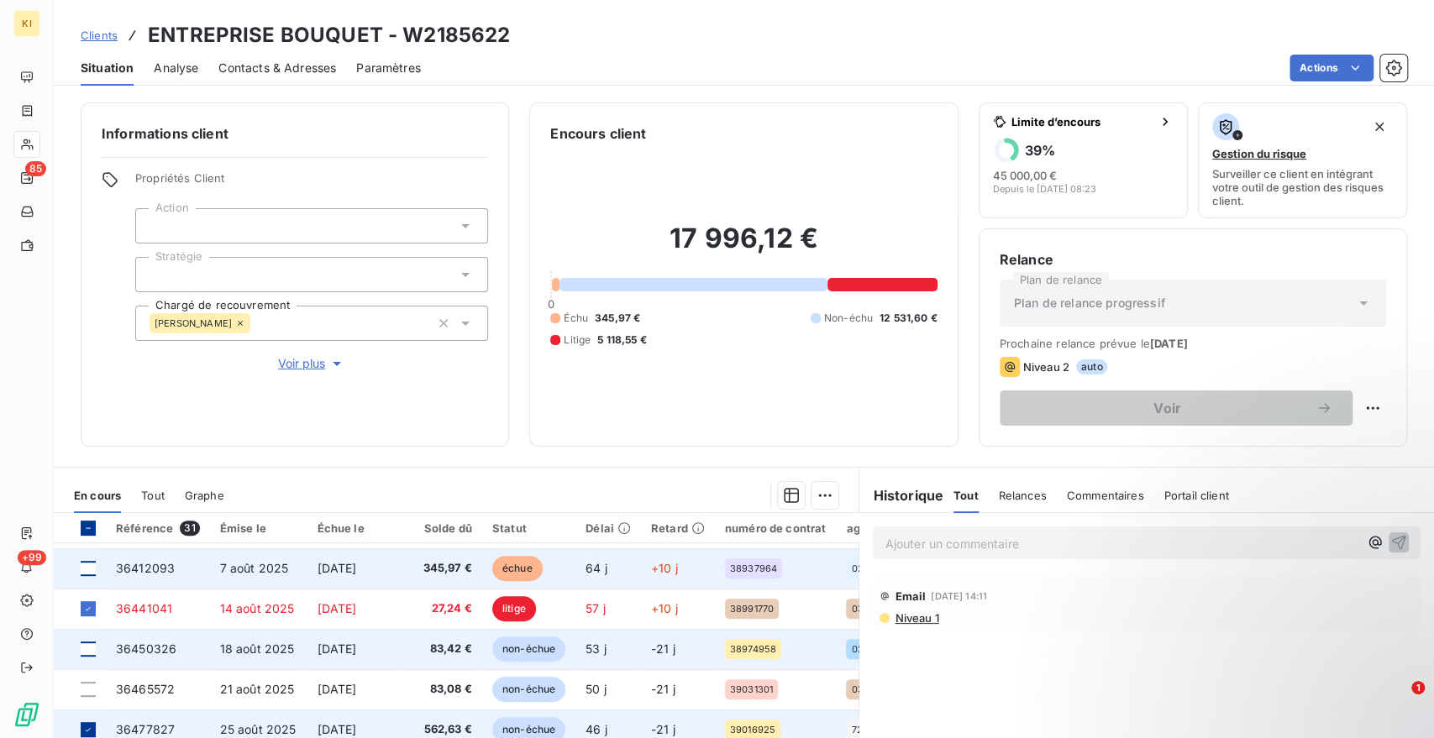
click at [90, 726] on icon at bounding box center [88, 730] width 10 height 10
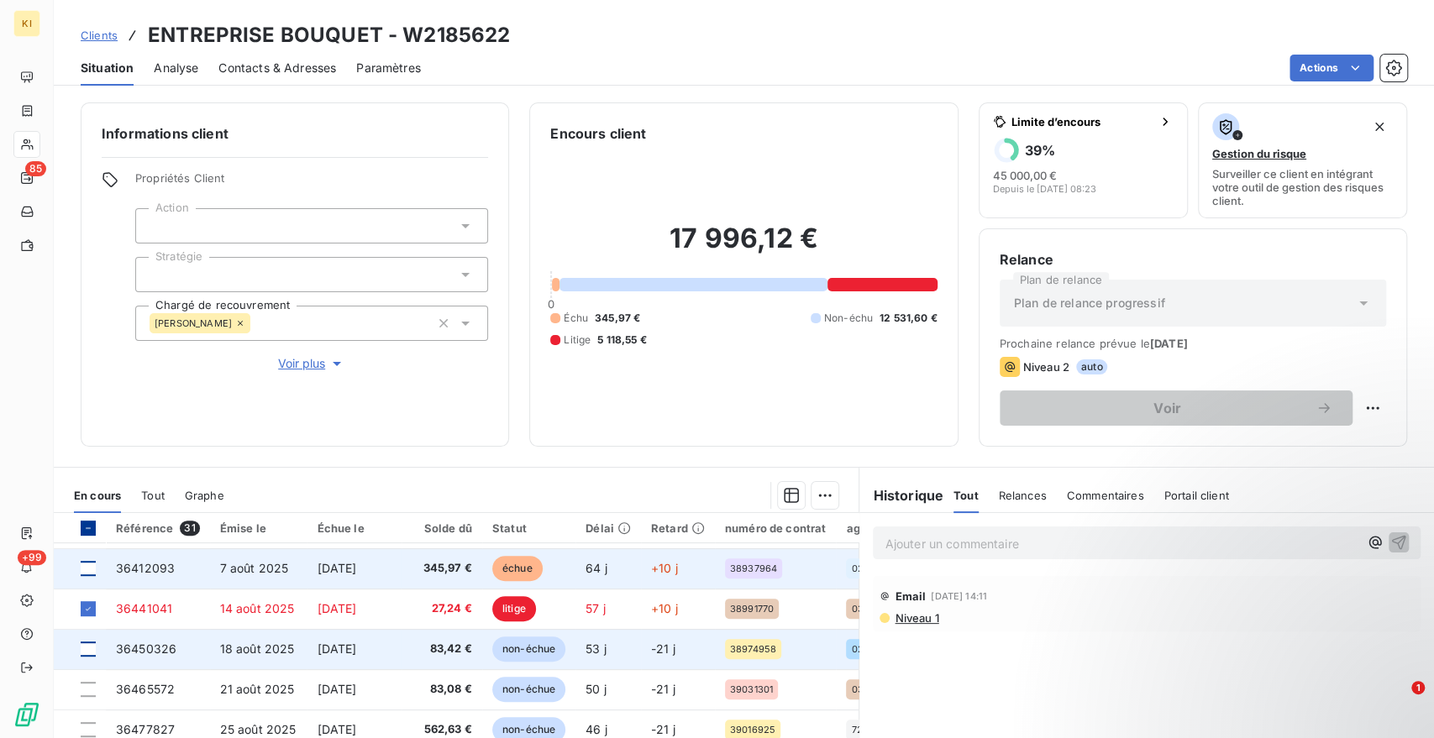
scroll to position [653, 0]
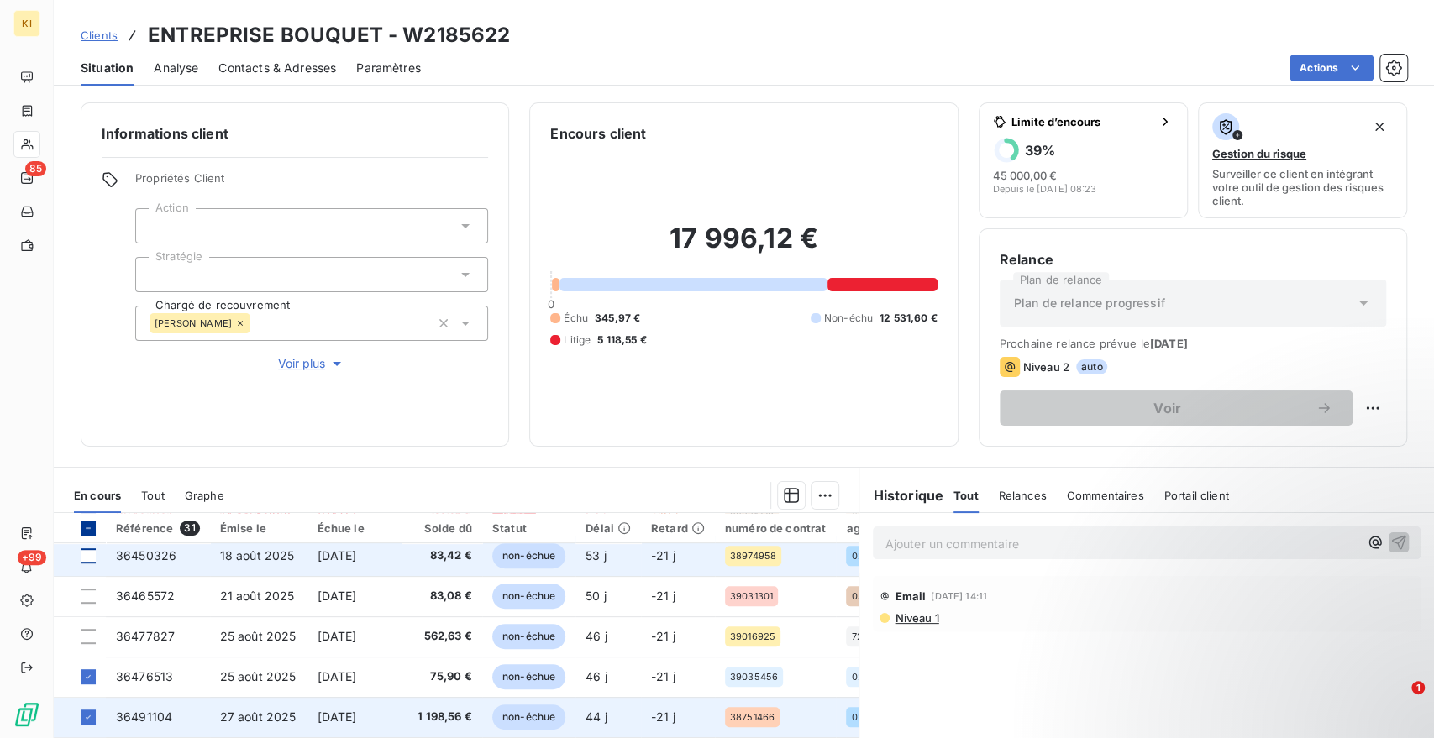
drag, startPoint x: 90, startPoint y: 680, endPoint x: 100, endPoint y: 717, distance: 38.3
click at [90, 681] on div at bounding box center [88, 676] width 15 height 15
click at [87, 718] on icon at bounding box center [88, 717] width 10 height 10
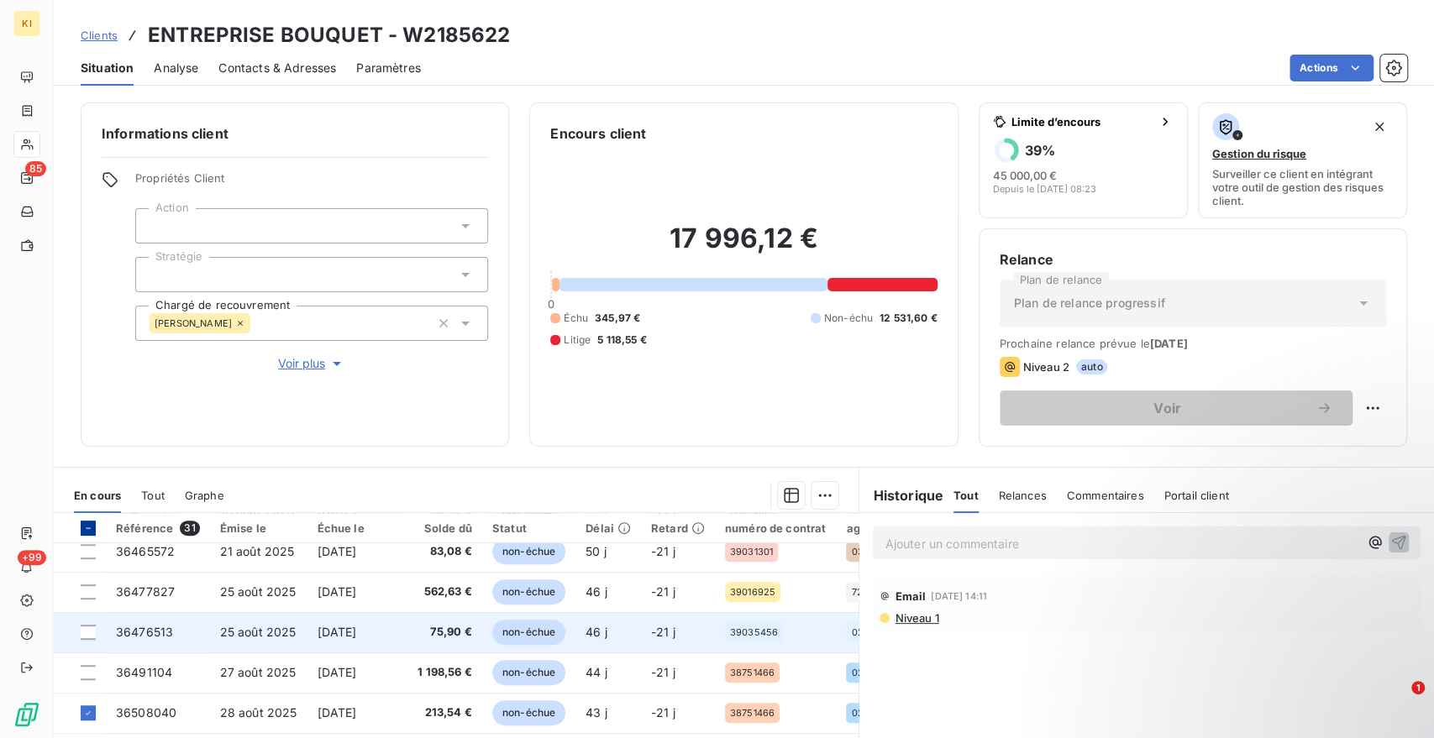
scroll to position [721, 0]
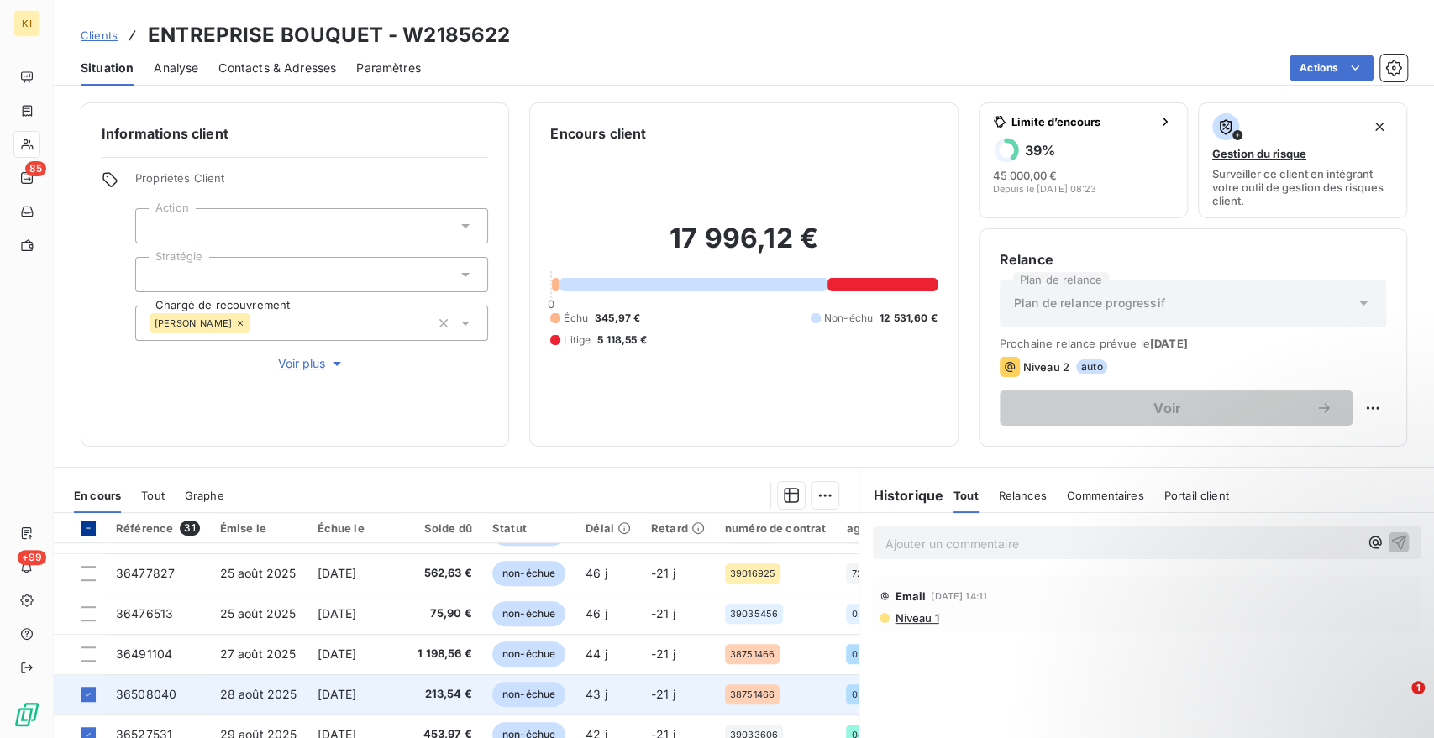
click at [93, 700] on td at bounding box center [80, 694] width 52 height 40
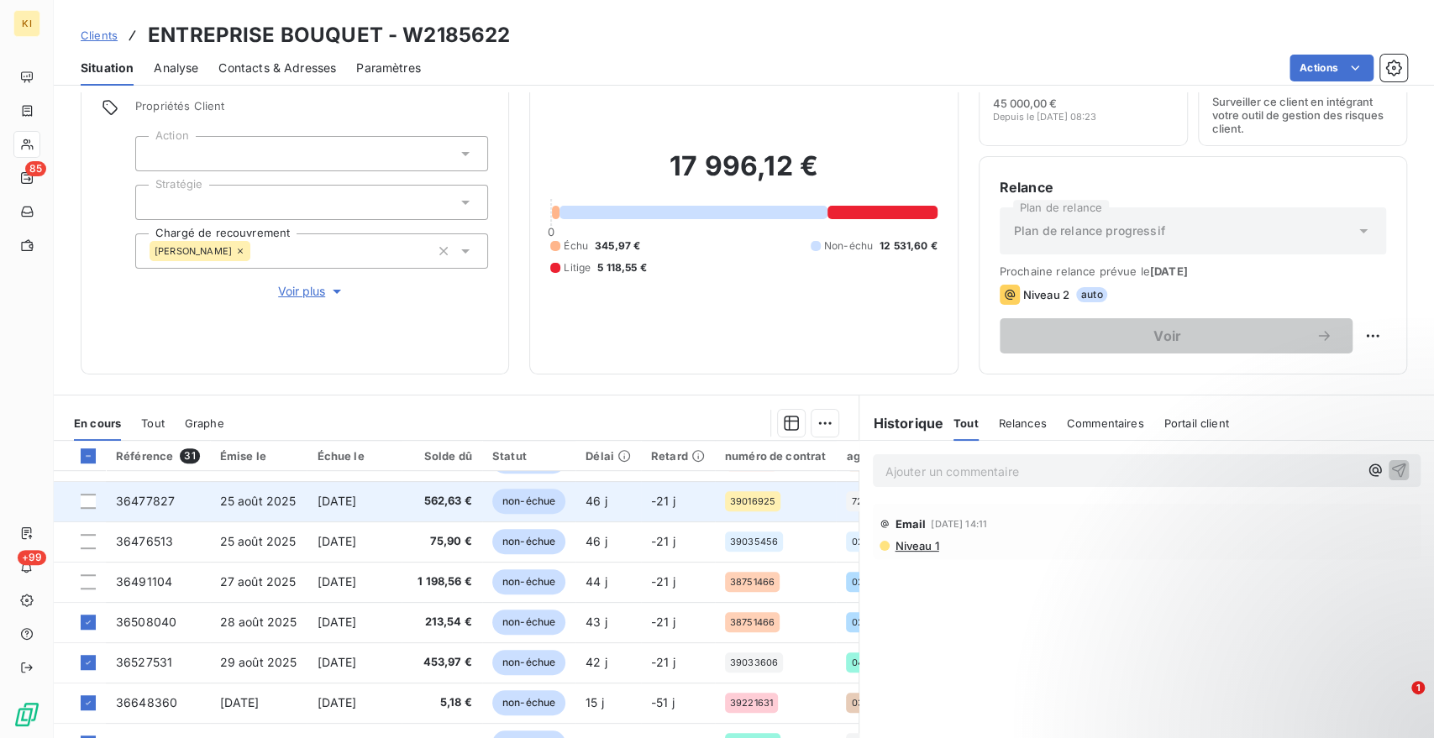
scroll to position [148, 0]
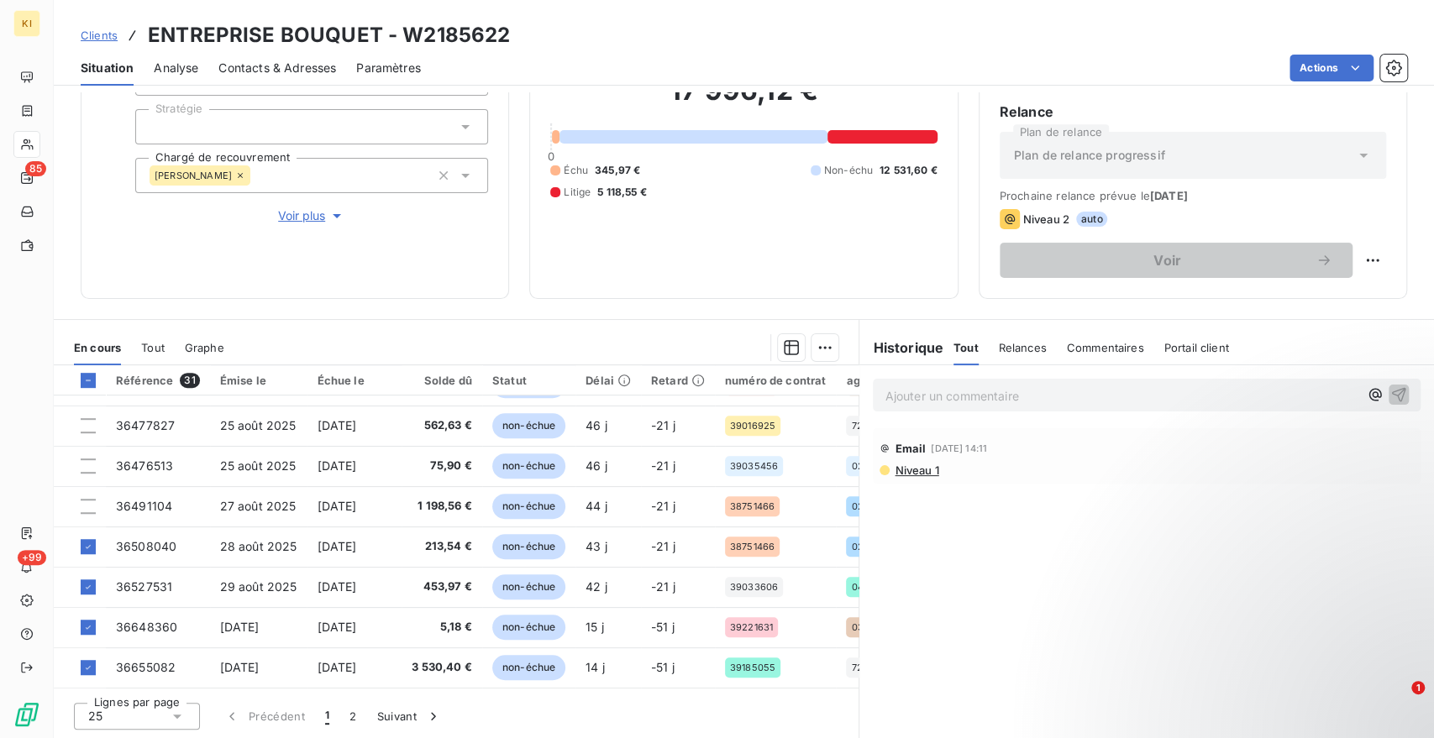
click at [179, 717] on icon at bounding box center [177, 716] width 17 height 17
click at [94, 683] on div at bounding box center [92, 684] width 17 height 17
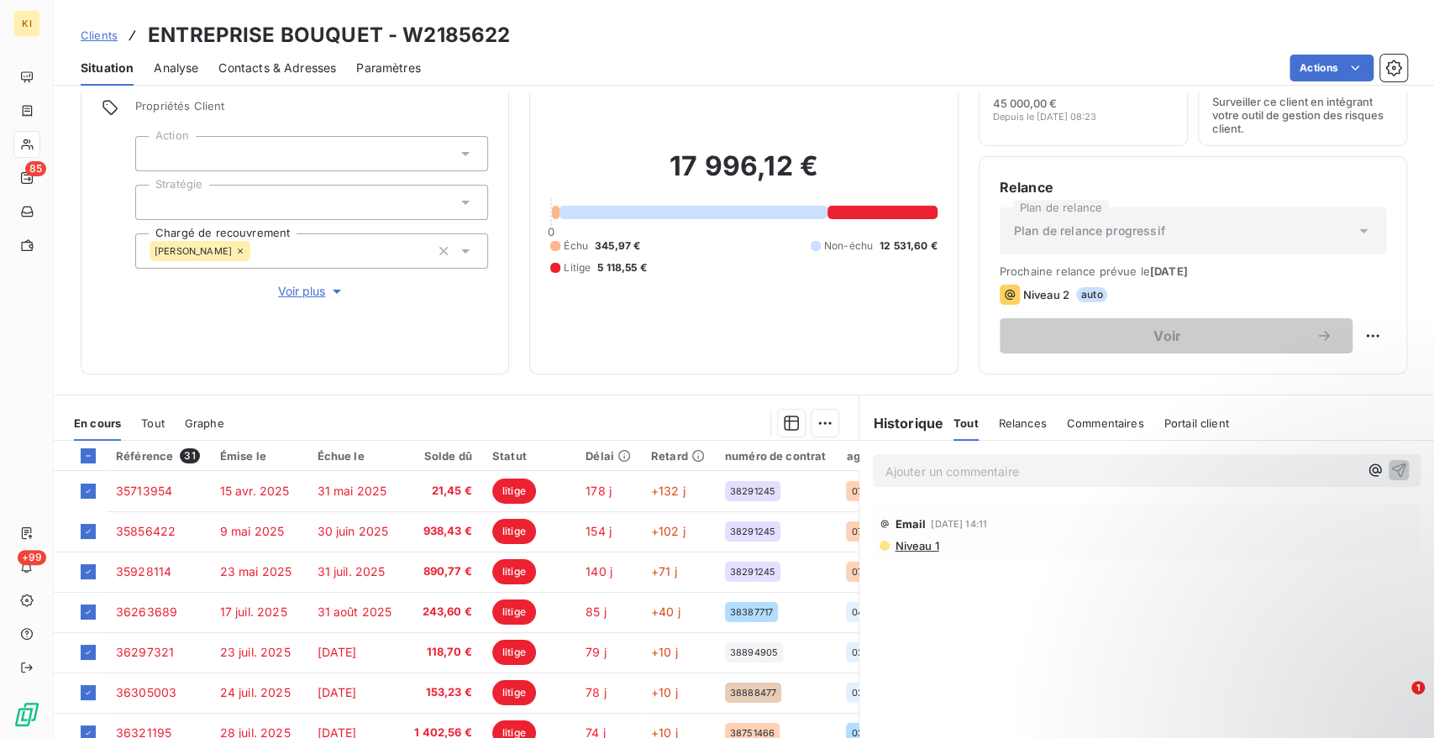
scroll to position [0, 0]
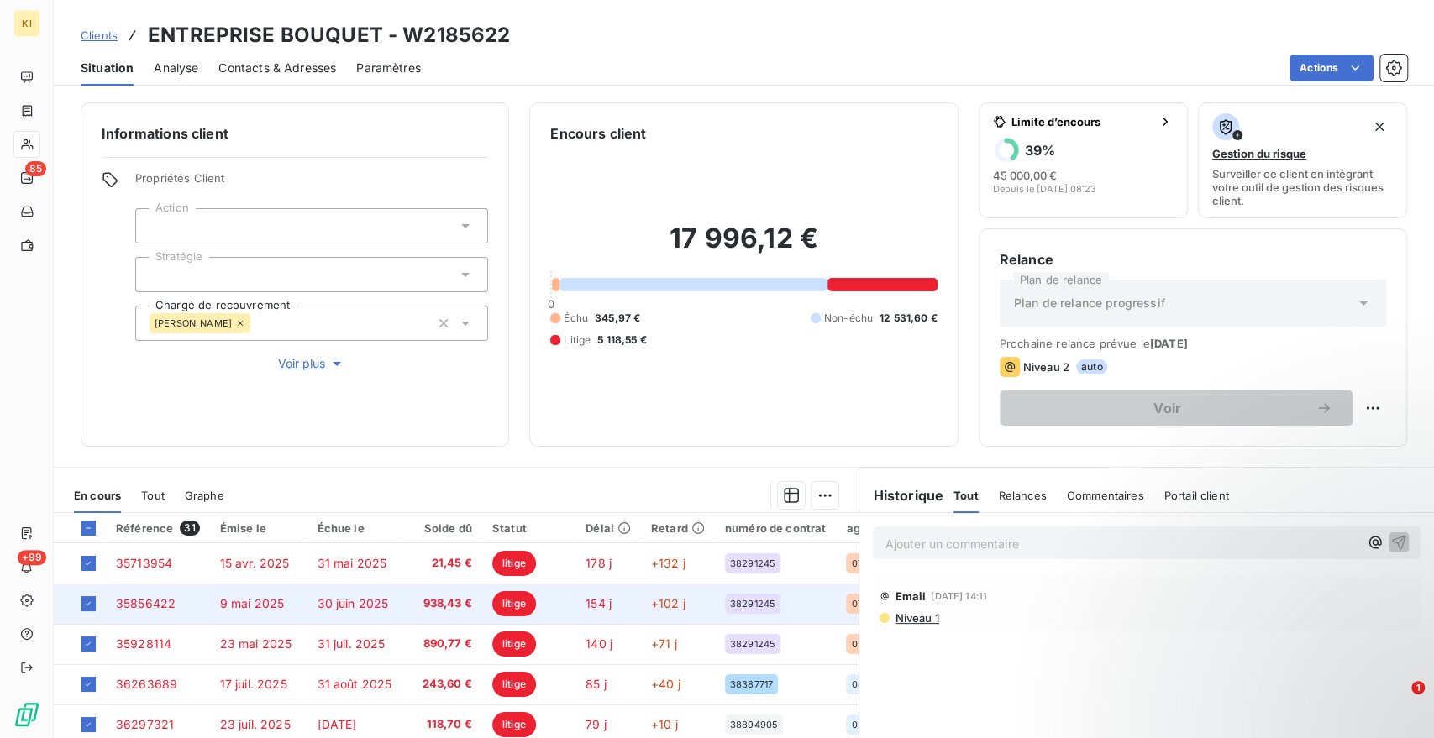
drag, startPoint x: 90, startPoint y: 564, endPoint x: 90, endPoint y: 583, distance: 19.3
click at [90, 564] on icon at bounding box center [88, 564] width 10 height 10
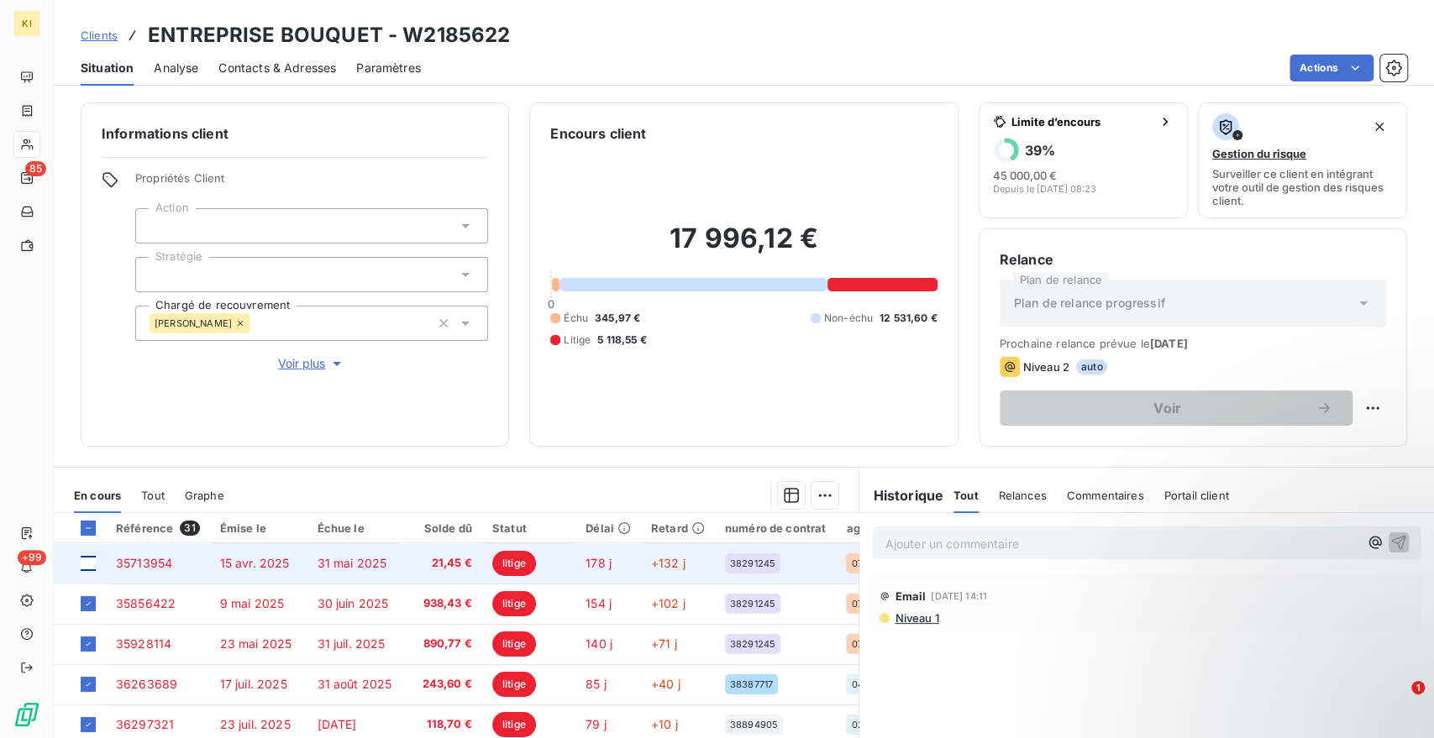
click at [84, 564] on div at bounding box center [88, 563] width 15 height 15
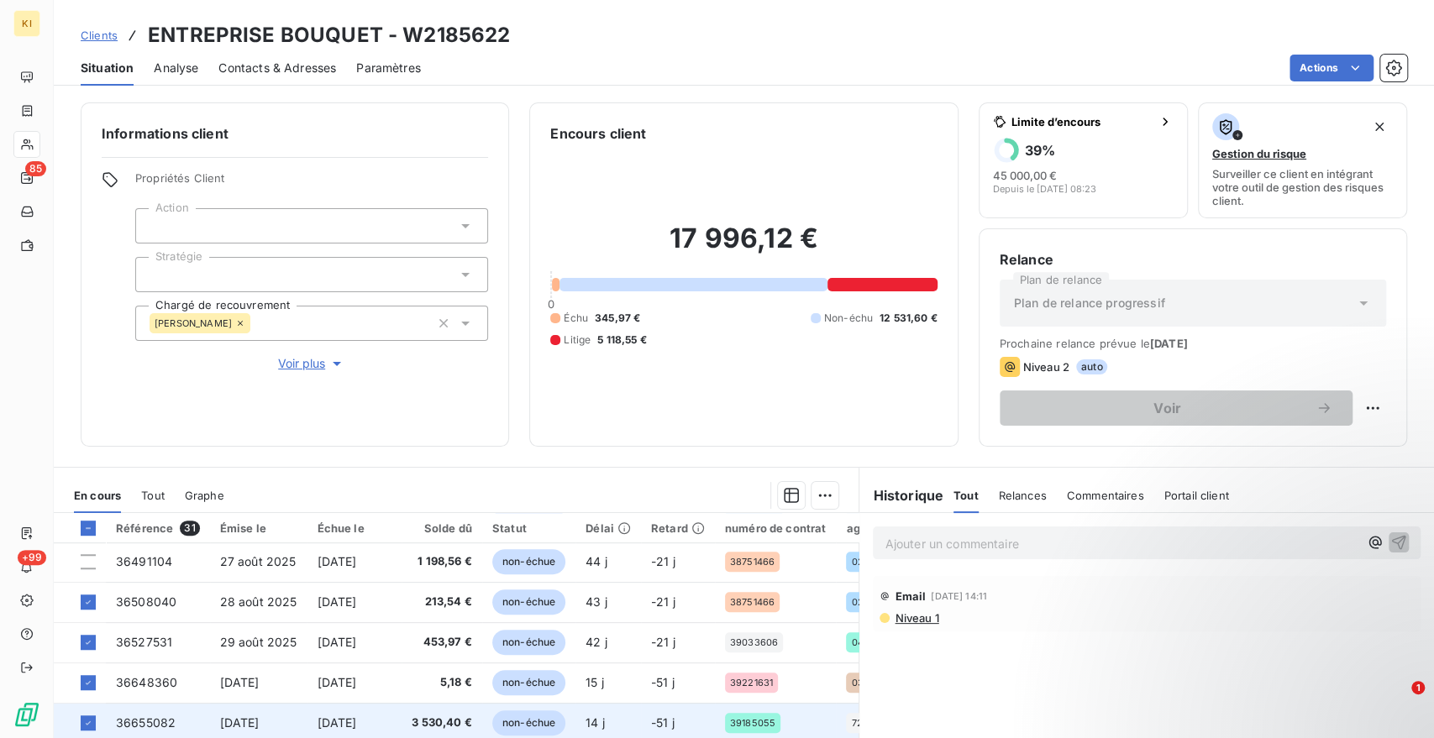
scroll to position [840, 0]
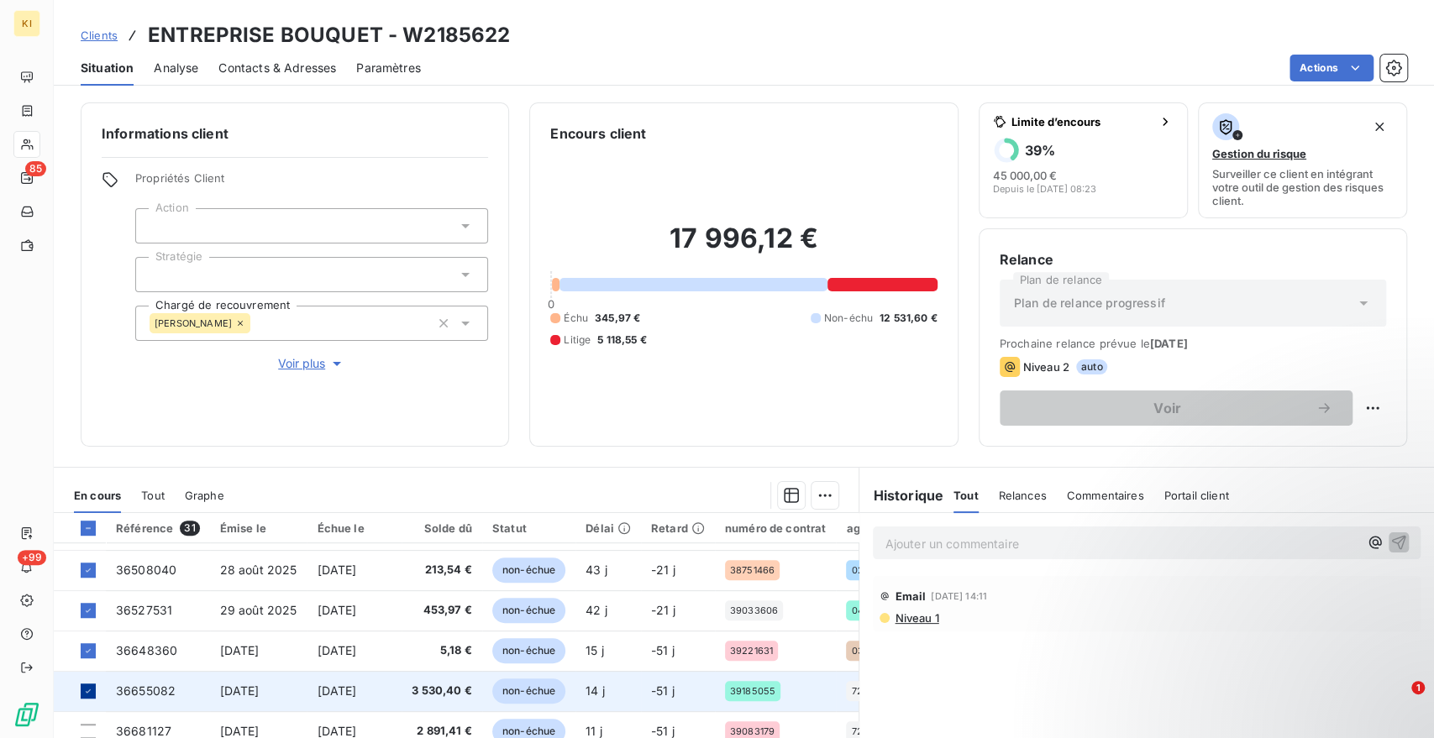
click at [87, 690] on icon at bounding box center [88, 691] width 10 height 10
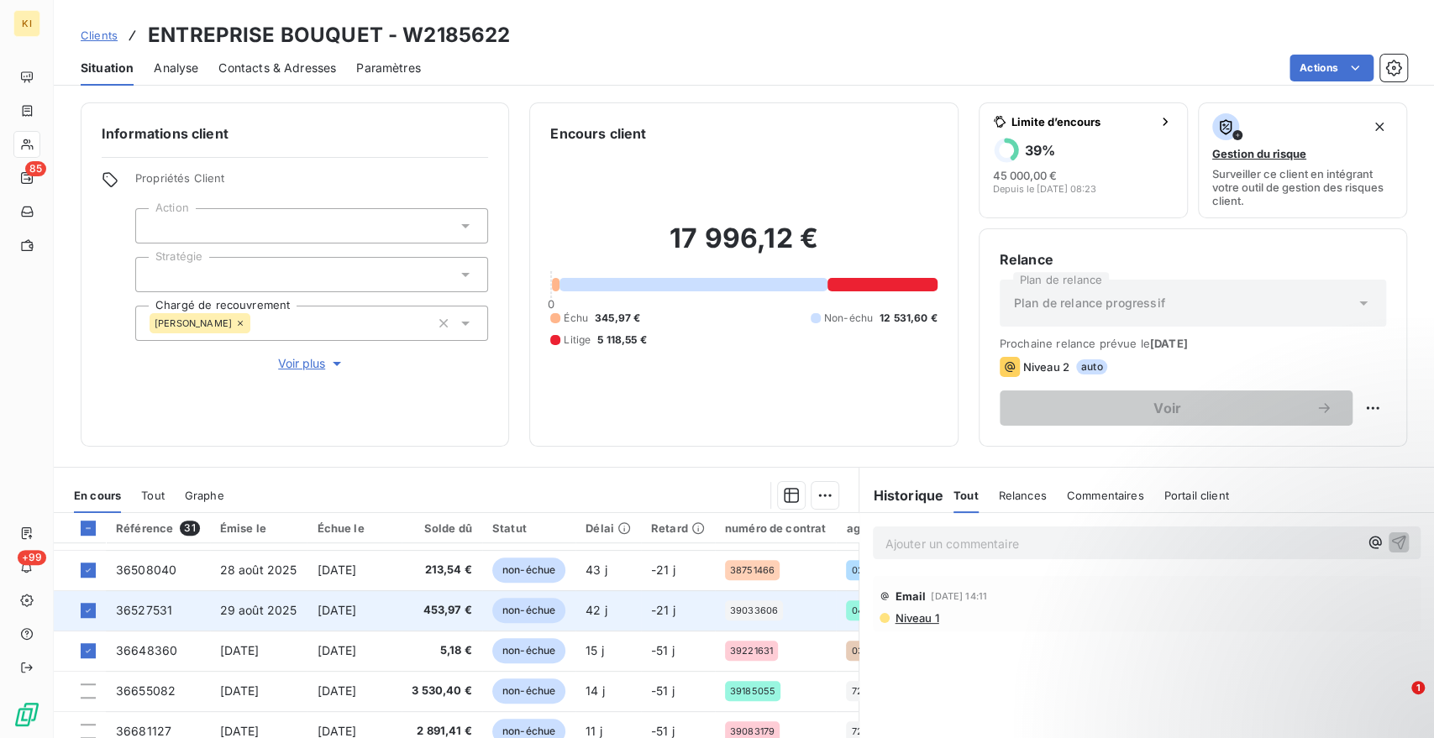
click at [90, 653] on icon at bounding box center [88, 651] width 10 height 10
click at [92, 609] on icon at bounding box center [88, 611] width 10 height 10
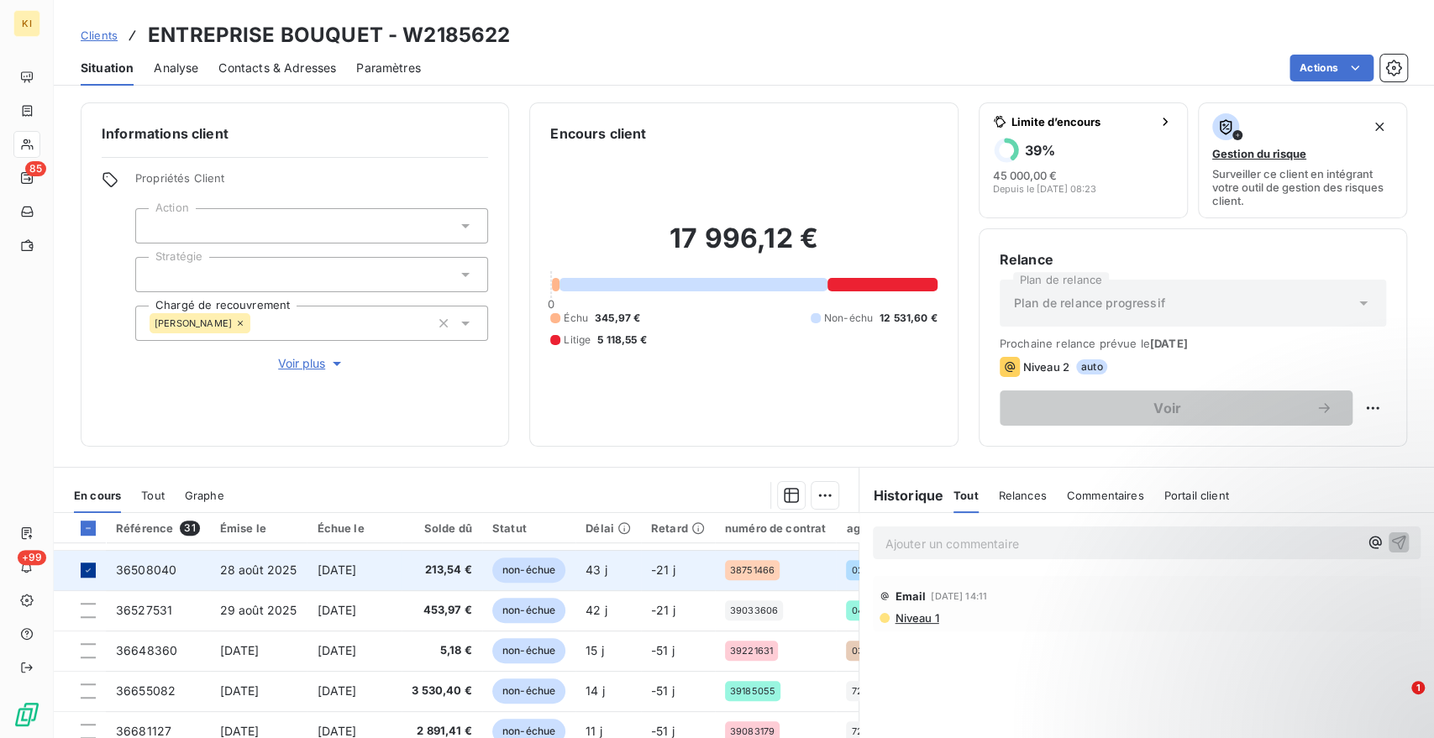
click at [88, 569] on icon at bounding box center [88, 570] width 5 height 3
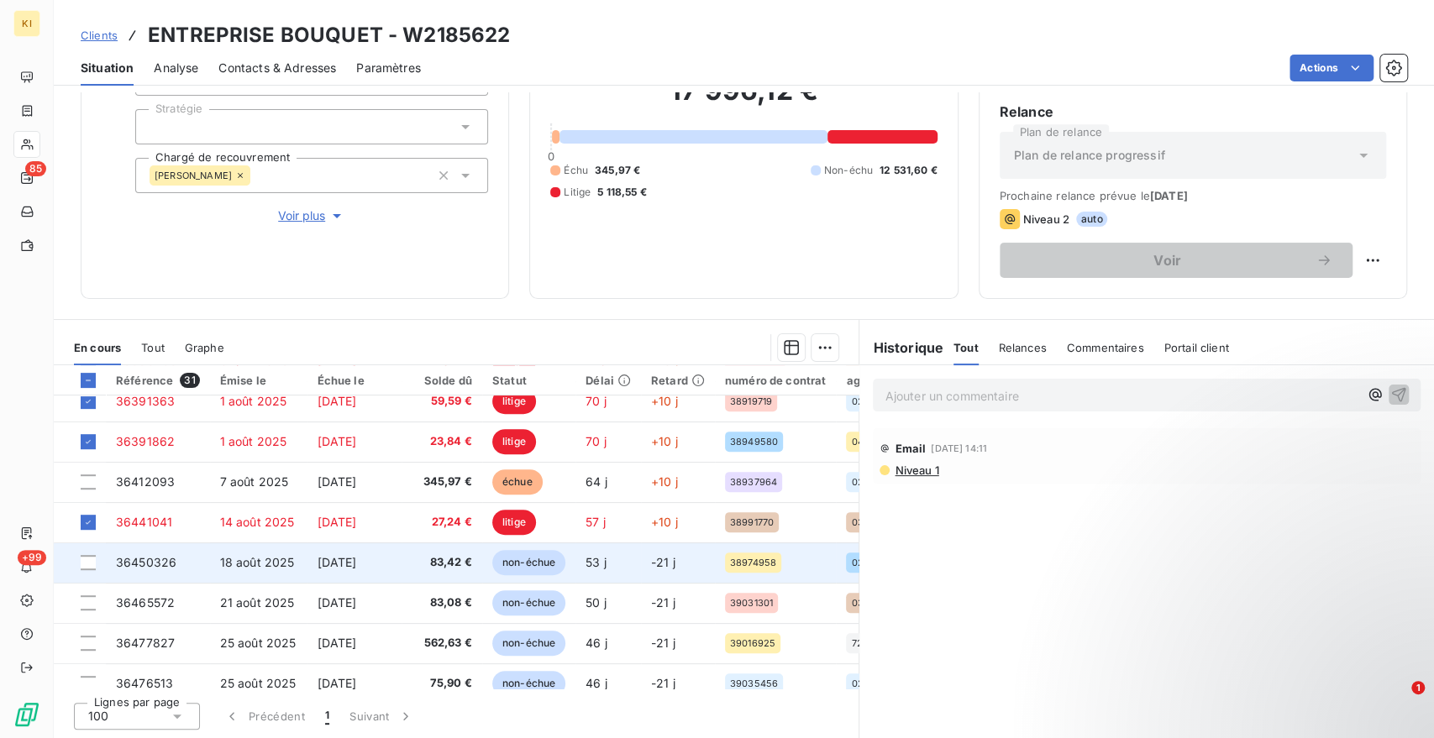
scroll to position [497, 0]
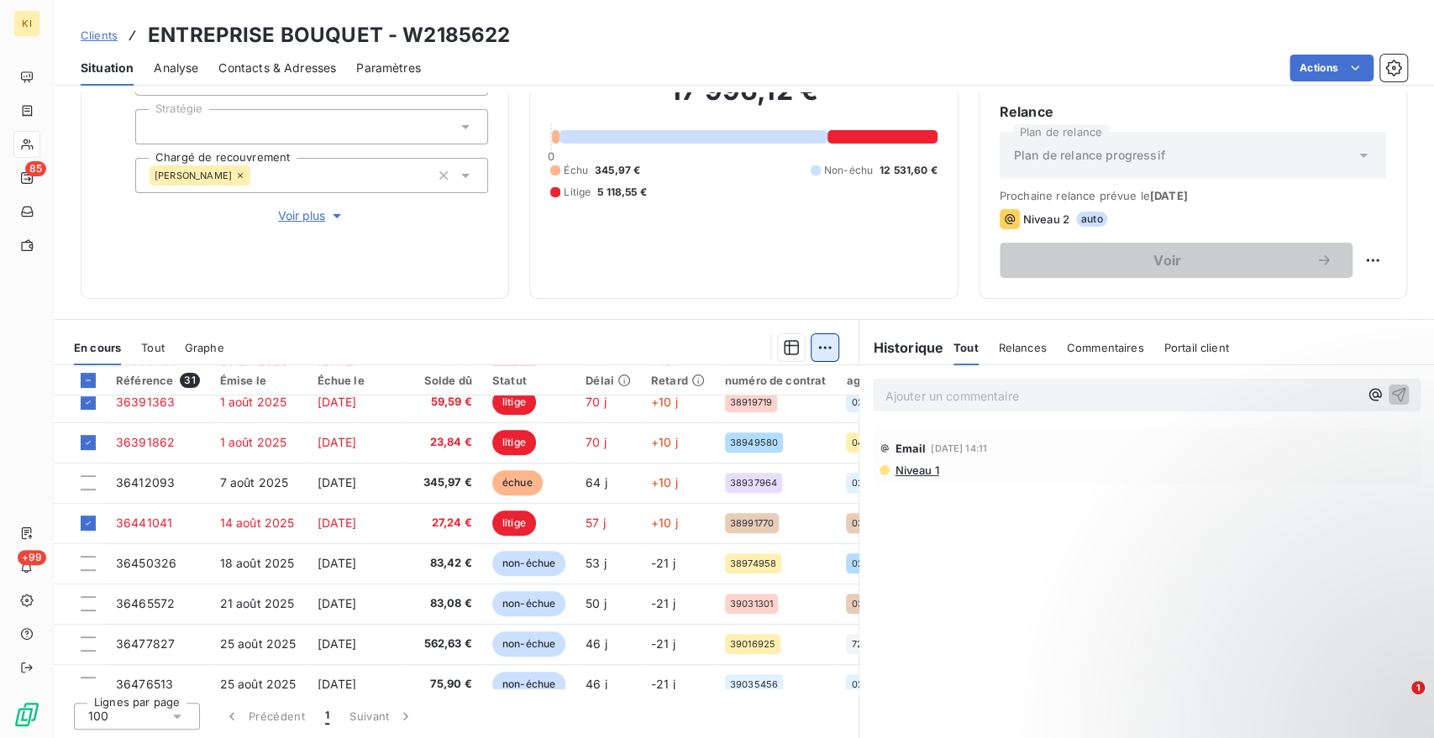
click at [825, 344] on html "KI 85 +99 Clients ENTREPRISE BOUQUET - W2185622 Situation Analyse Contacts & Ad…" at bounding box center [717, 369] width 1434 height 738
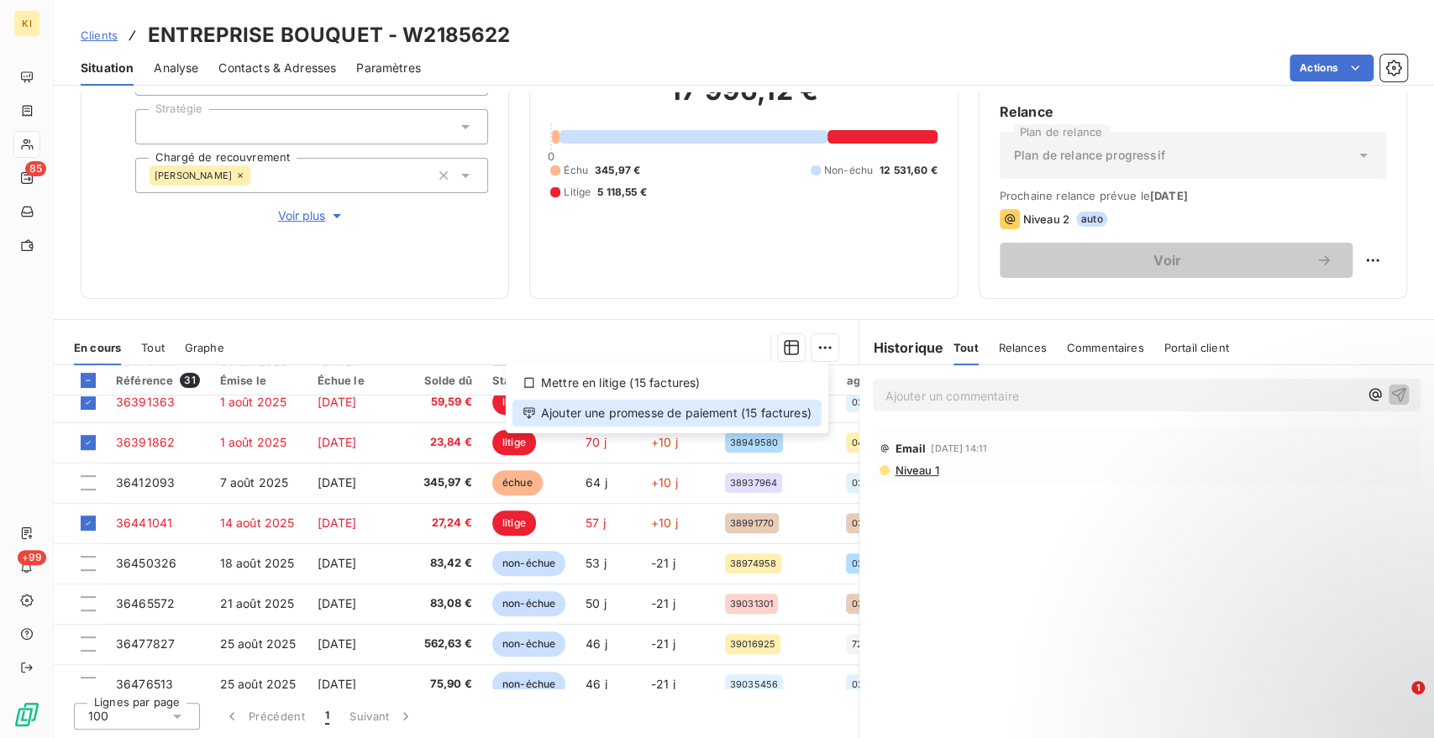
click at [638, 407] on div "Ajouter une promesse de paiement (15 factures)" at bounding box center [666, 413] width 309 height 27
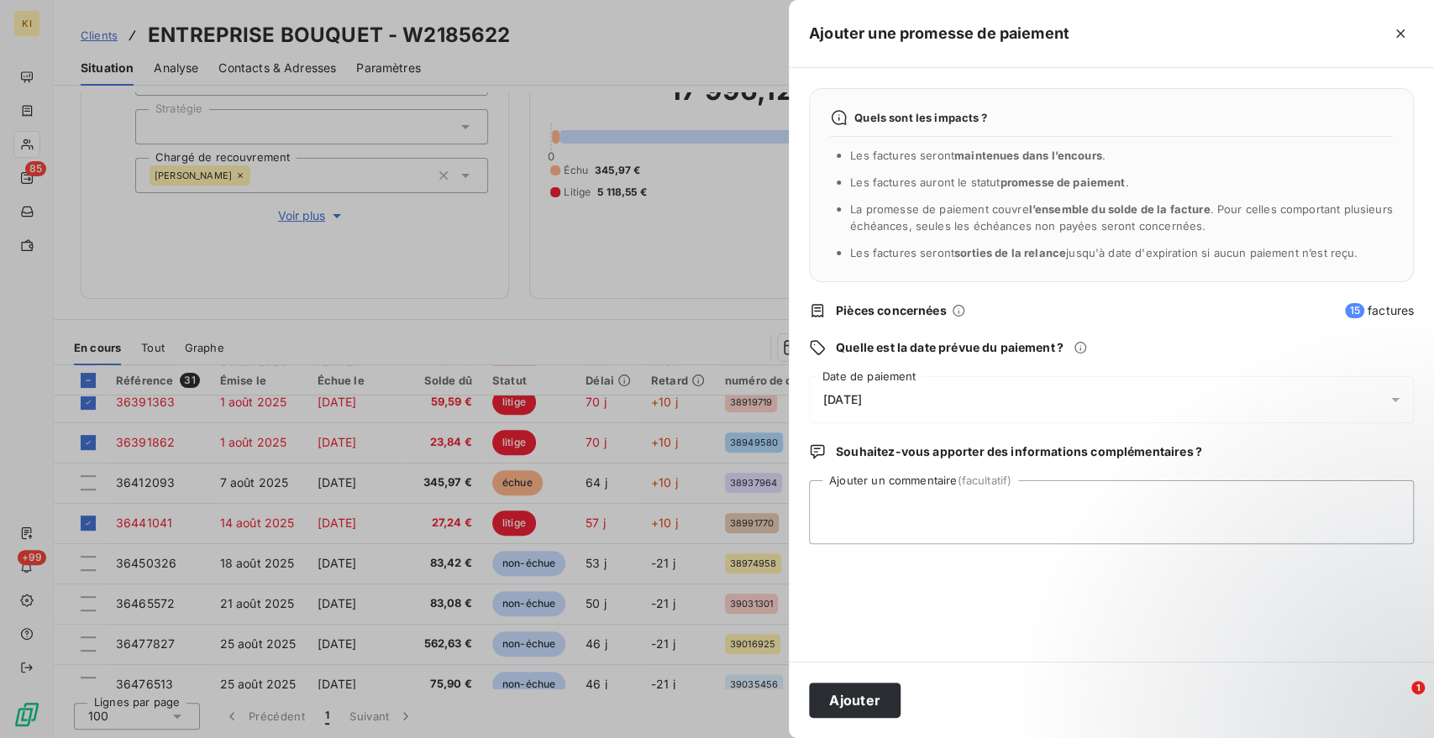
click at [864, 415] on div "[DATE]" at bounding box center [1111, 399] width 605 height 47
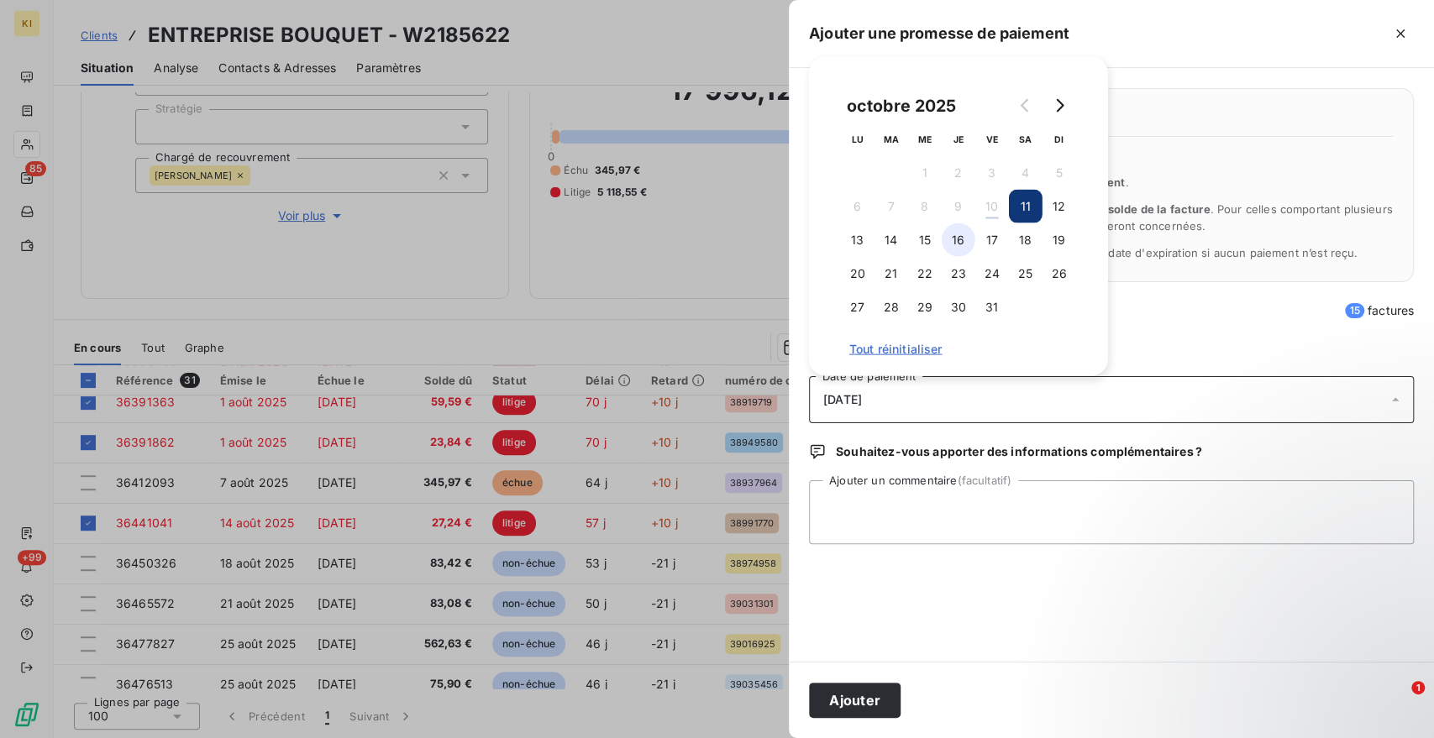
click at [954, 246] on button "16" at bounding box center [958, 240] width 34 height 34
click at [877, 704] on button "Ajouter" at bounding box center [855, 700] width 92 height 35
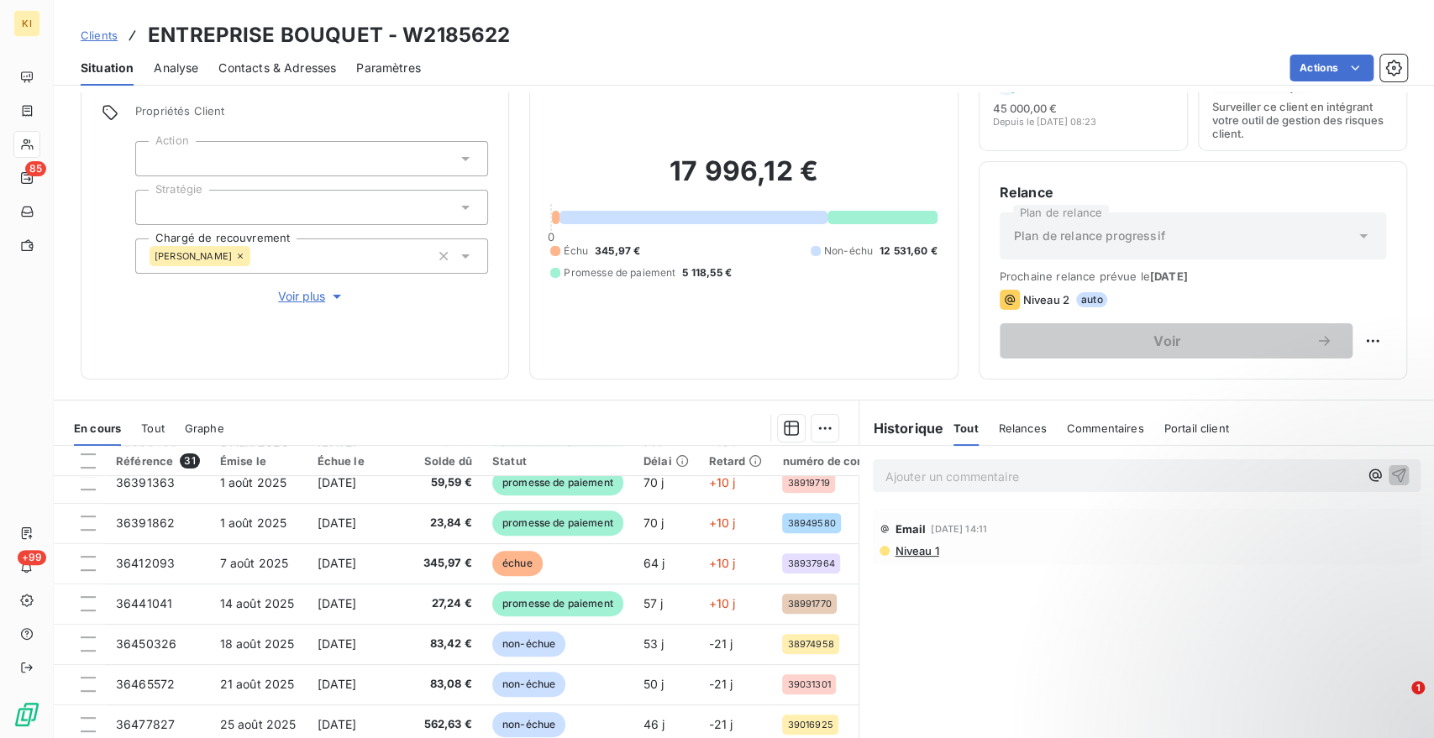
scroll to position [0, 0]
